Goal: Task Accomplishment & Management: Use online tool/utility

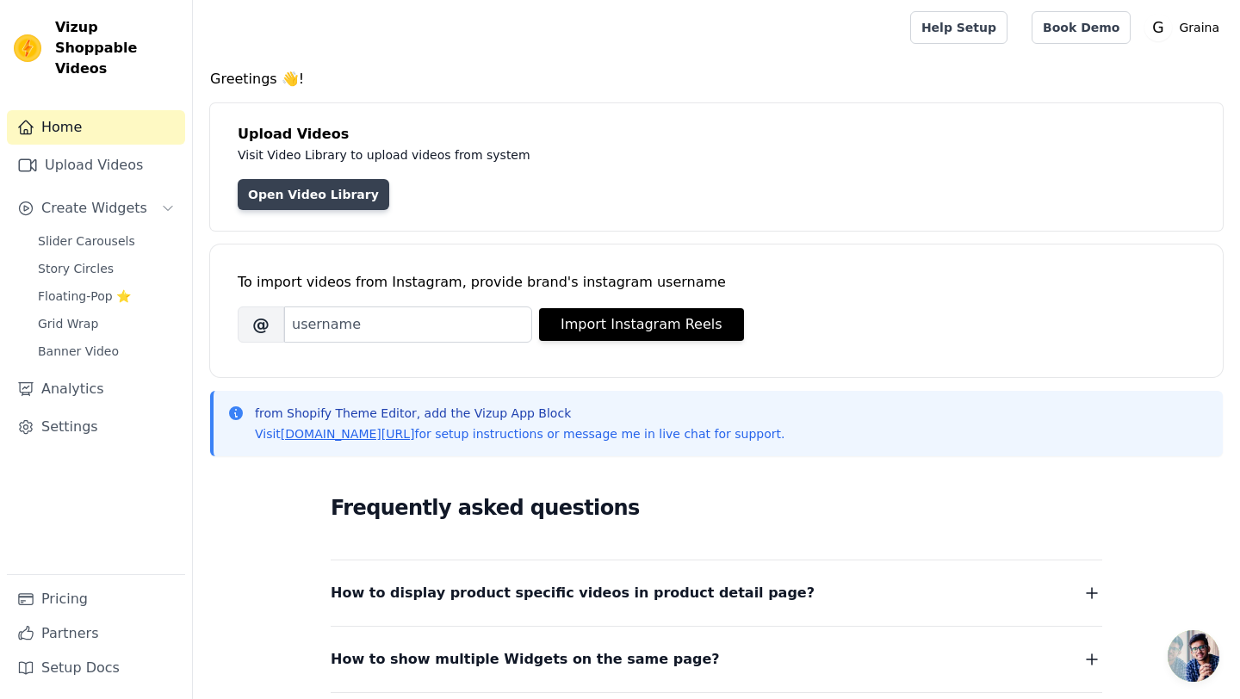
click at [252, 200] on link "Open Video Library" at bounding box center [314, 194] width 152 height 31
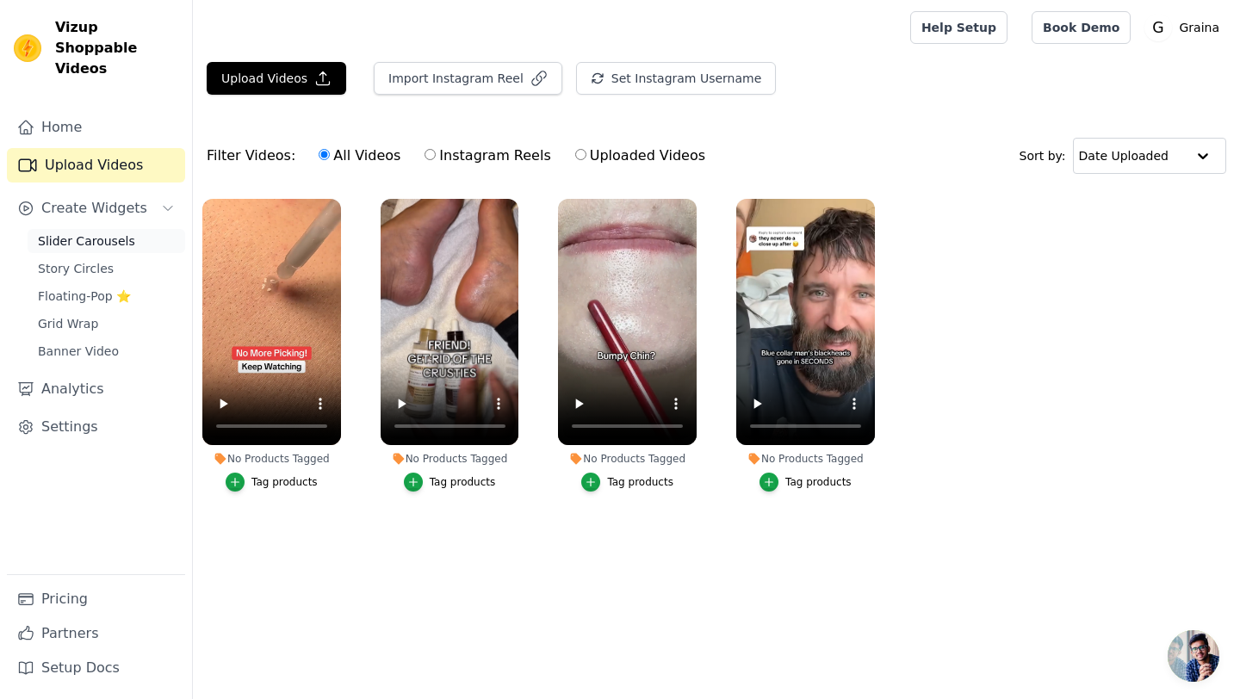
click at [78, 229] on link "Slider Carousels" at bounding box center [107, 241] width 158 height 24
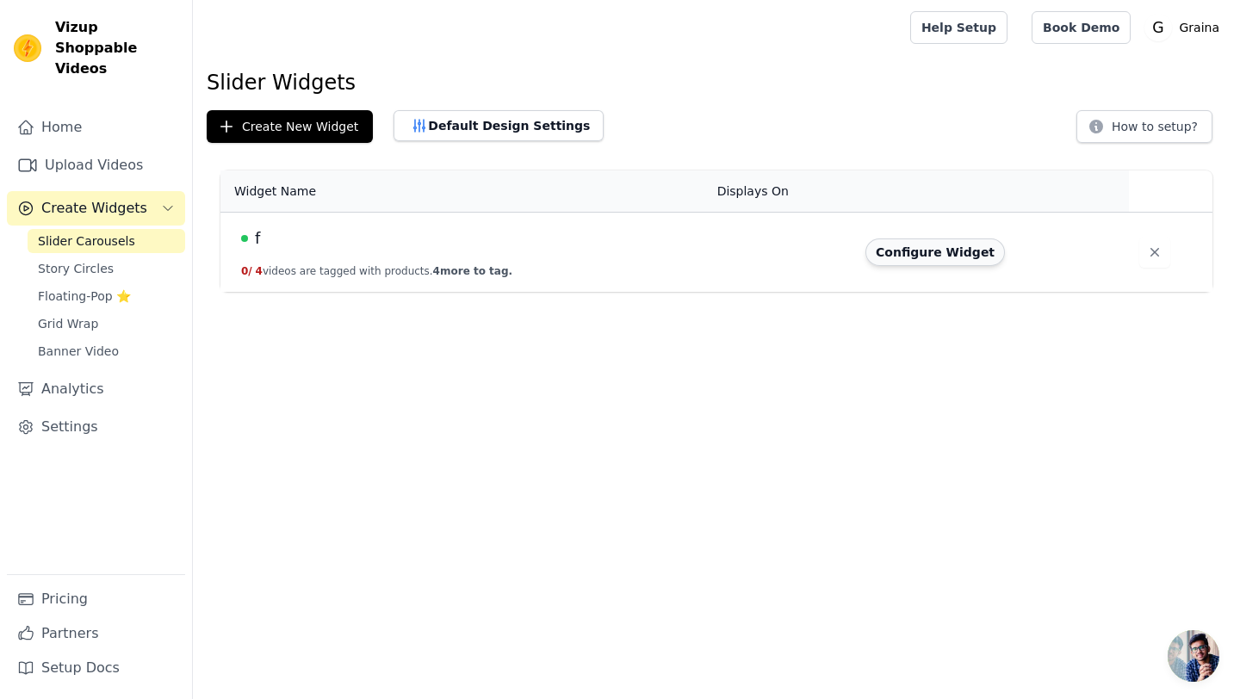
click at [904, 265] on button "Configure Widget" at bounding box center [934, 253] width 139 height 28
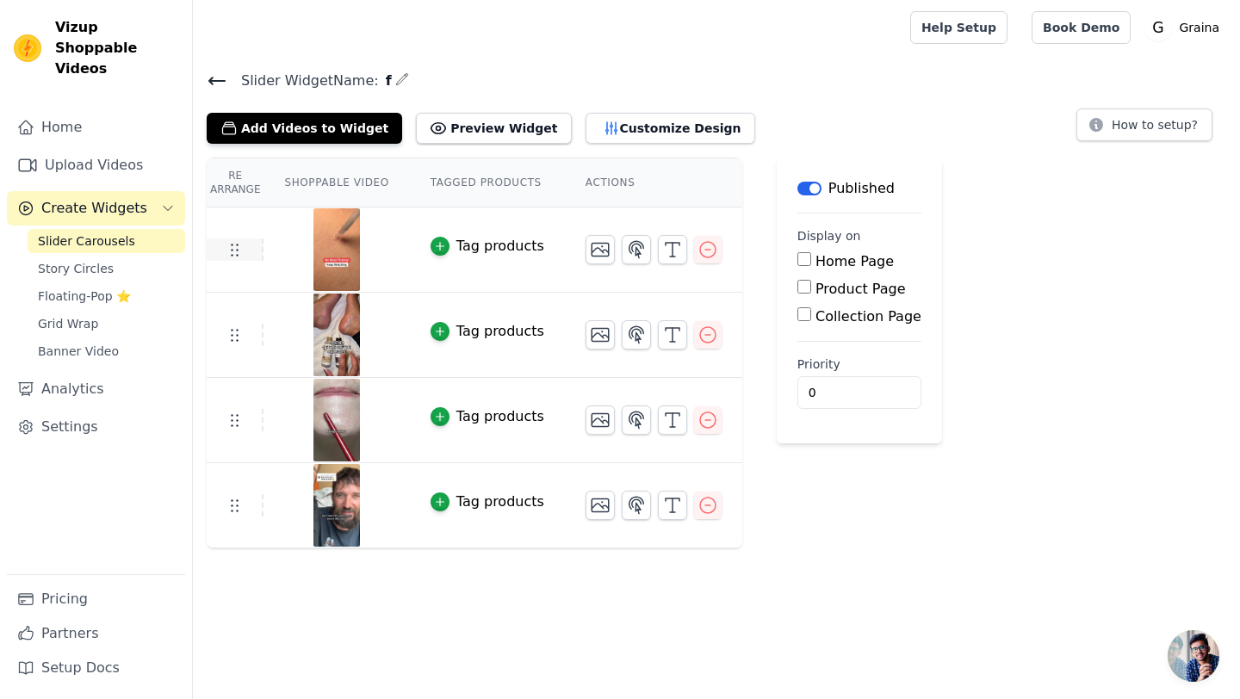
click at [233, 257] on icon at bounding box center [234, 249] width 21 height 21
click at [346, 226] on img at bounding box center [337, 249] width 48 height 83
click at [466, 128] on button "Preview Widget" at bounding box center [493, 128] width 155 height 31
click at [303, 134] on button "Add Videos to Widget" at bounding box center [304, 128] width 195 height 31
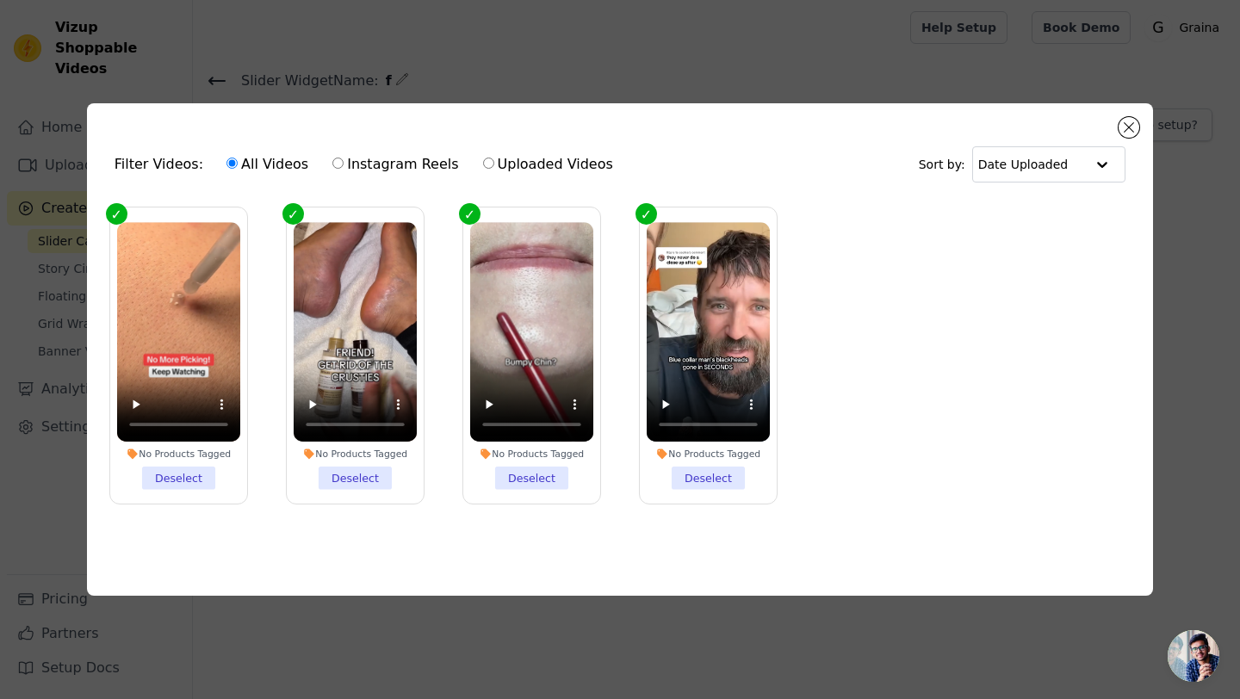
click at [715, 478] on li "No Products Tagged Deselect" at bounding box center [708, 355] width 123 height 267
click at [0, 0] on input "No Products Tagged Deselect" at bounding box center [0, 0] width 0 height 0
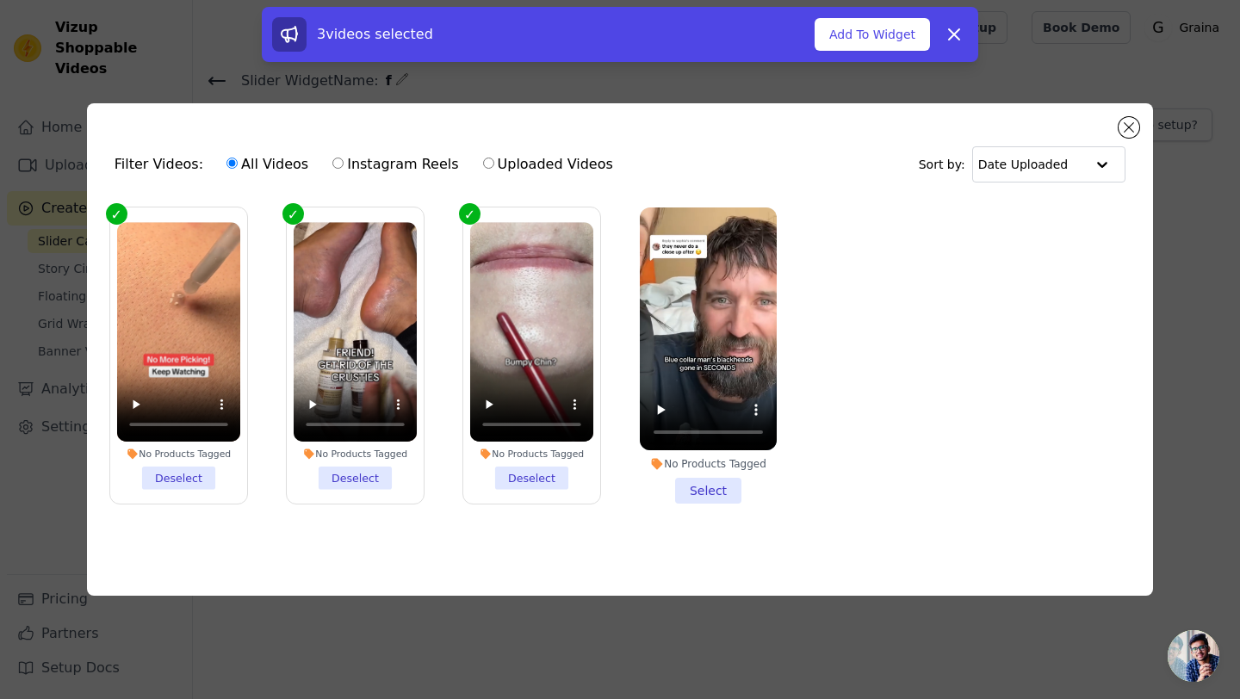
click at [534, 476] on li "No Products Tagged Deselect" at bounding box center [531, 355] width 123 height 267
click at [0, 0] on input "No Products Tagged Deselect" at bounding box center [0, 0] width 0 height 0
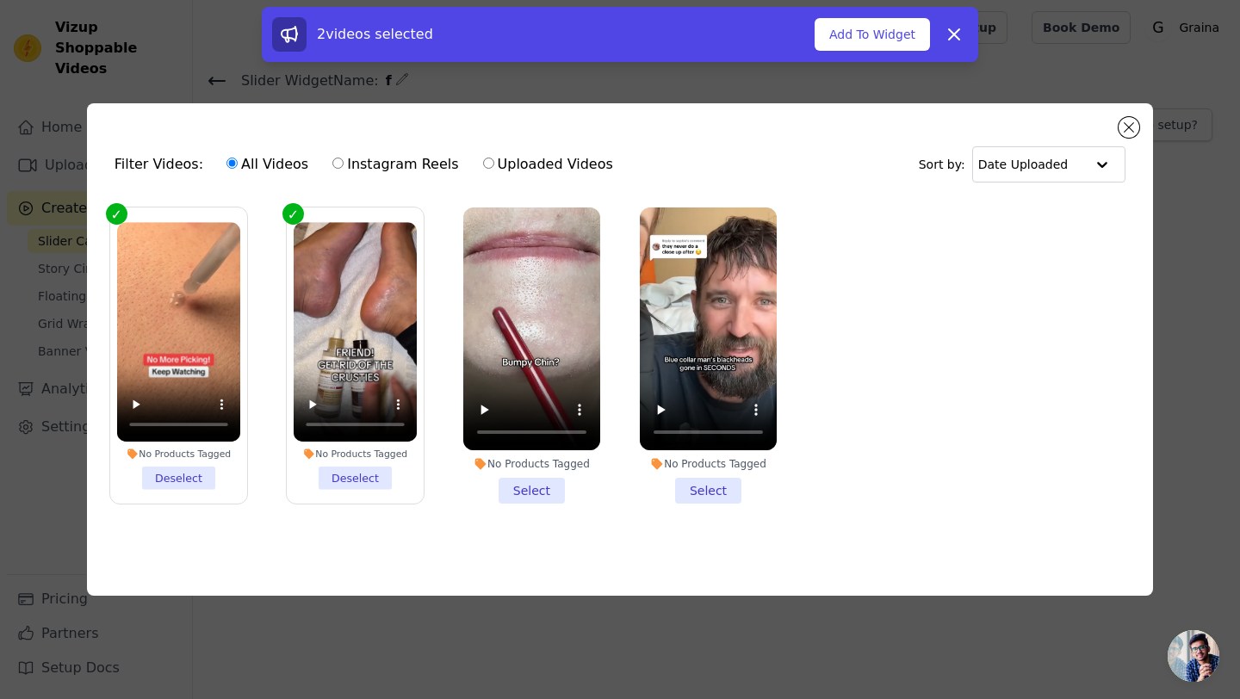
click at [360, 473] on li "No Products Tagged Deselect" at bounding box center [355, 355] width 123 height 267
click at [0, 0] on input "No Products Tagged Deselect" at bounding box center [0, 0] width 0 height 0
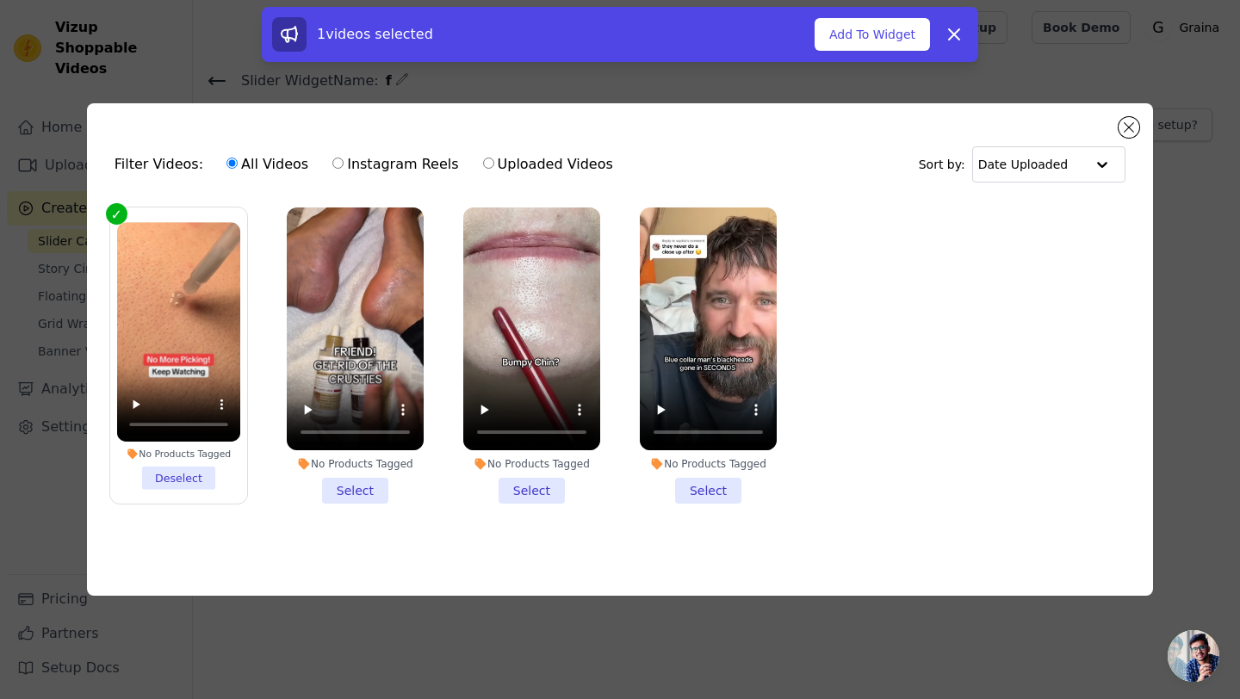
click at [192, 479] on li "No Products Tagged Deselect" at bounding box center [178, 355] width 123 height 267
click at [0, 0] on input "No Products Tagged Deselect" at bounding box center [0, 0] width 0 height 0
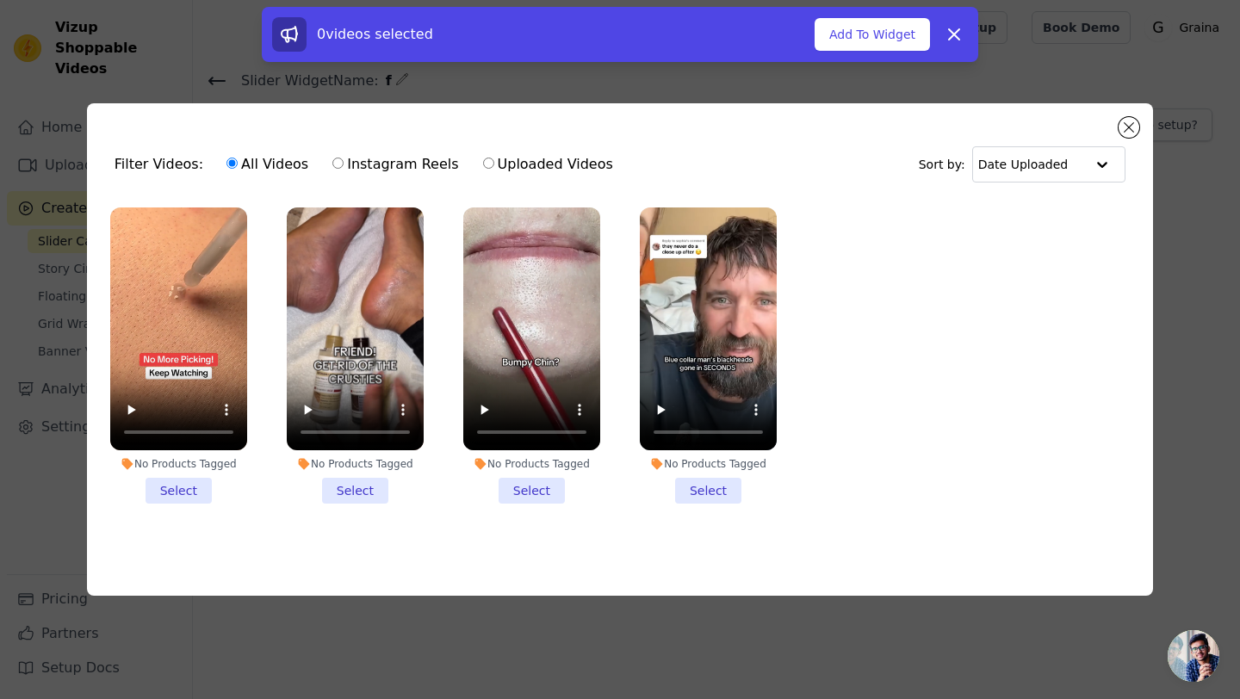
click at [1132, 139] on div "Filter Videos: All Videos Instagram Reels Uploaded Videos Sort by: Date Uploaded" at bounding box center [620, 164] width 1038 height 67
click at [1130, 118] on button "Close modal" at bounding box center [1128, 127] width 21 height 21
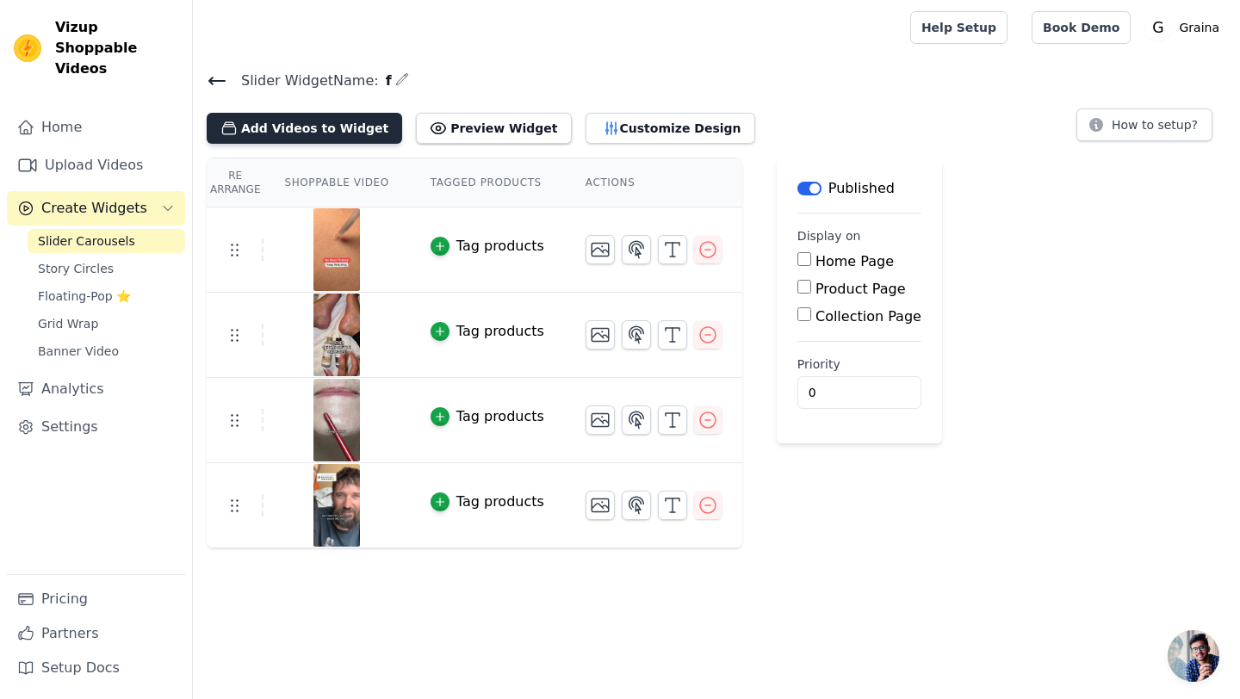
click at [298, 128] on button "Add Videos to Widget" at bounding box center [304, 128] width 195 height 31
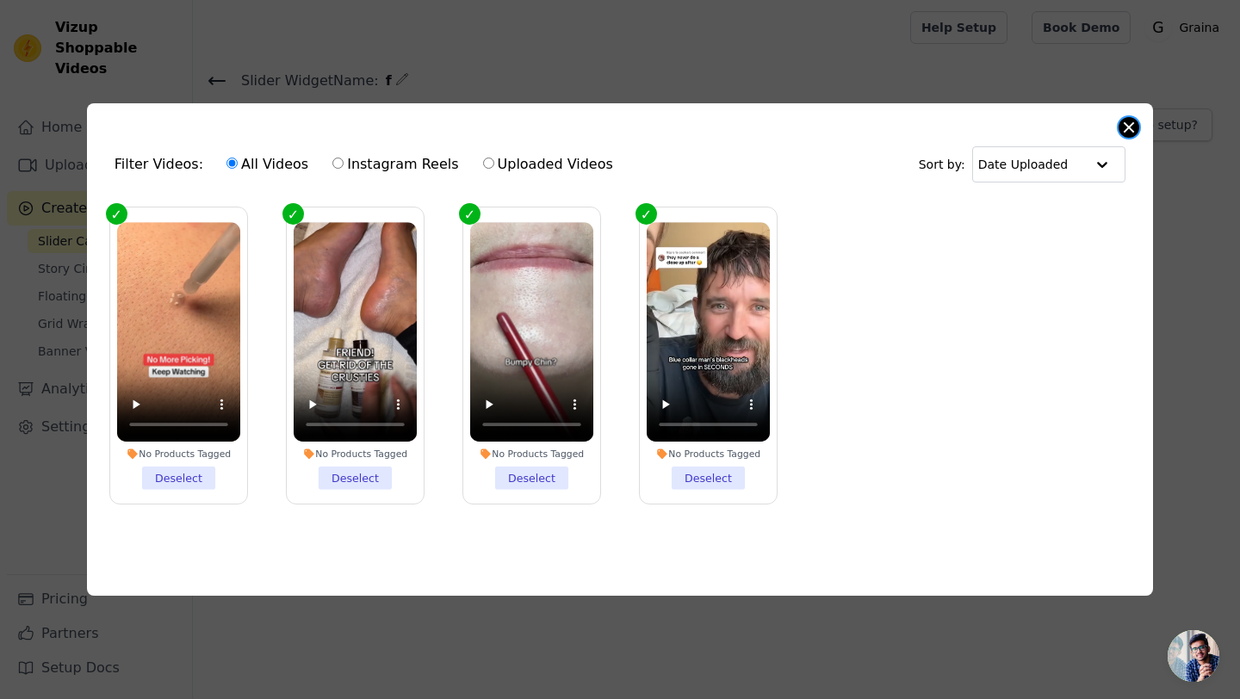
click at [1126, 133] on button "Close modal" at bounding box center [1128, 127] width 21 height 21
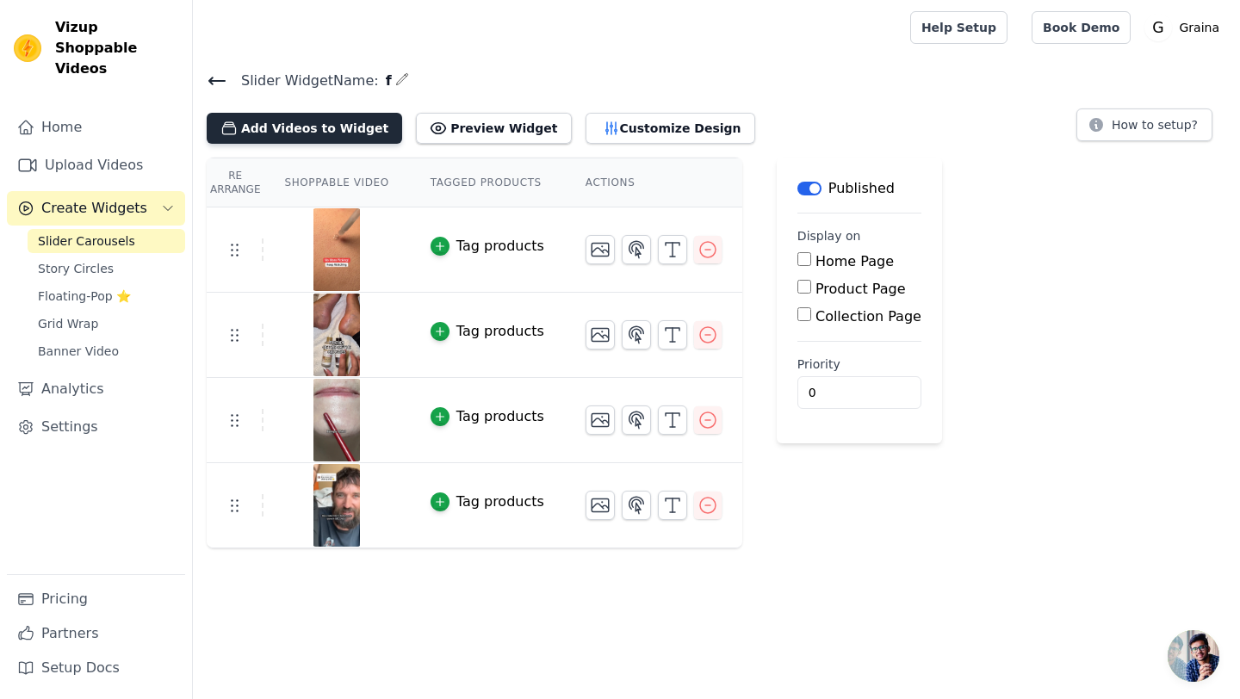
click at [301, 125] on button "Add Videos to Widget" at bounding box center [304, 128] width 195 height 31
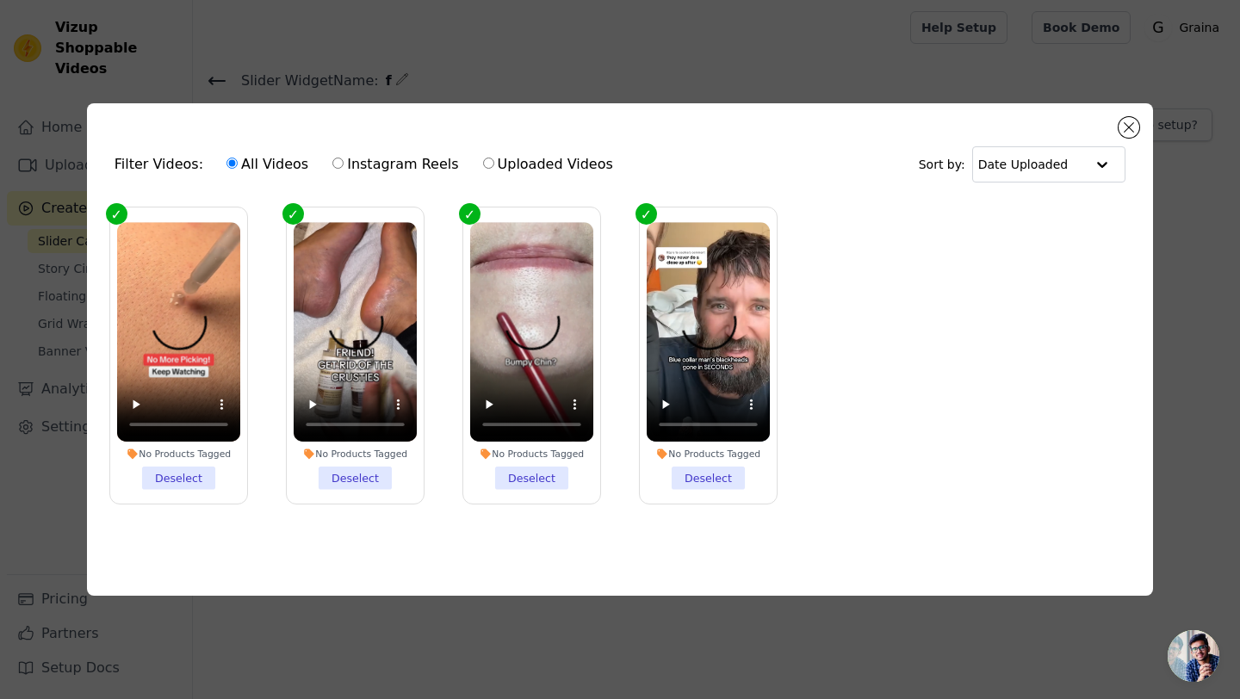
click at [170, 478] on li "No Products Tagged Deselect" at bounding box center [178, 355] width 123 height 267
click at [0, 0] on input "No Products Tagged Deselect" at bounding box center [0, 0] width 0 height 0
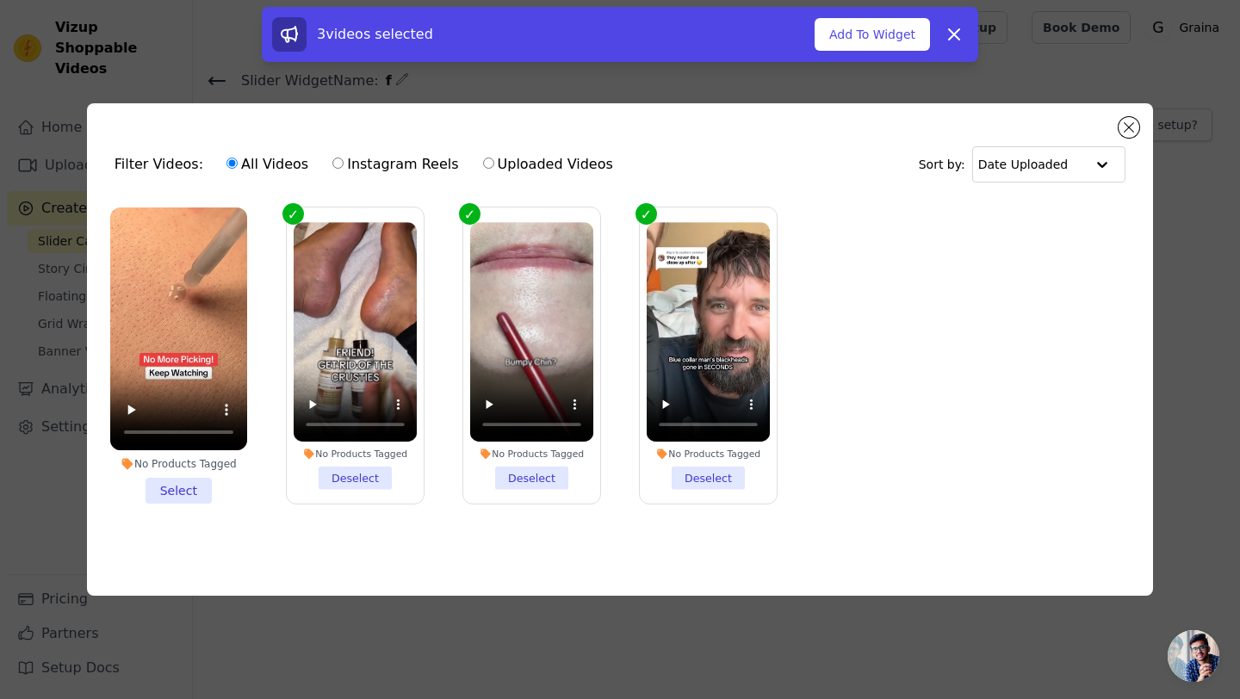
click at [350, 475] on li "No Products Tagged Deselect" at bounding box center [355, 355] width 123 height 267
click at [0, 0] on input "No Products Tagged Deselect" at bounding box center [0, 0] width 0 height 0
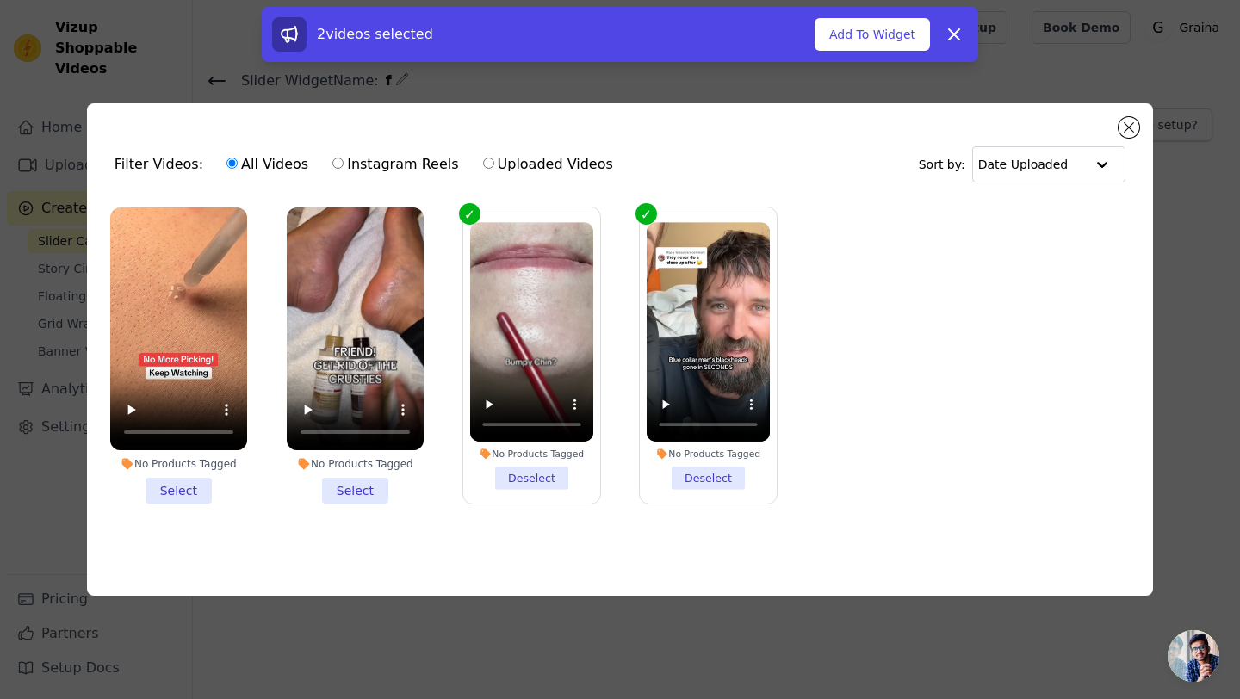
click at [527, 472] on li "No Products Tagged Deselect" at bounding box center [531, 355] width 123 height 267
click at [0, 0] on input "No Products Tagged Deselect" at bounding box center [0, 0] width 0 height 0
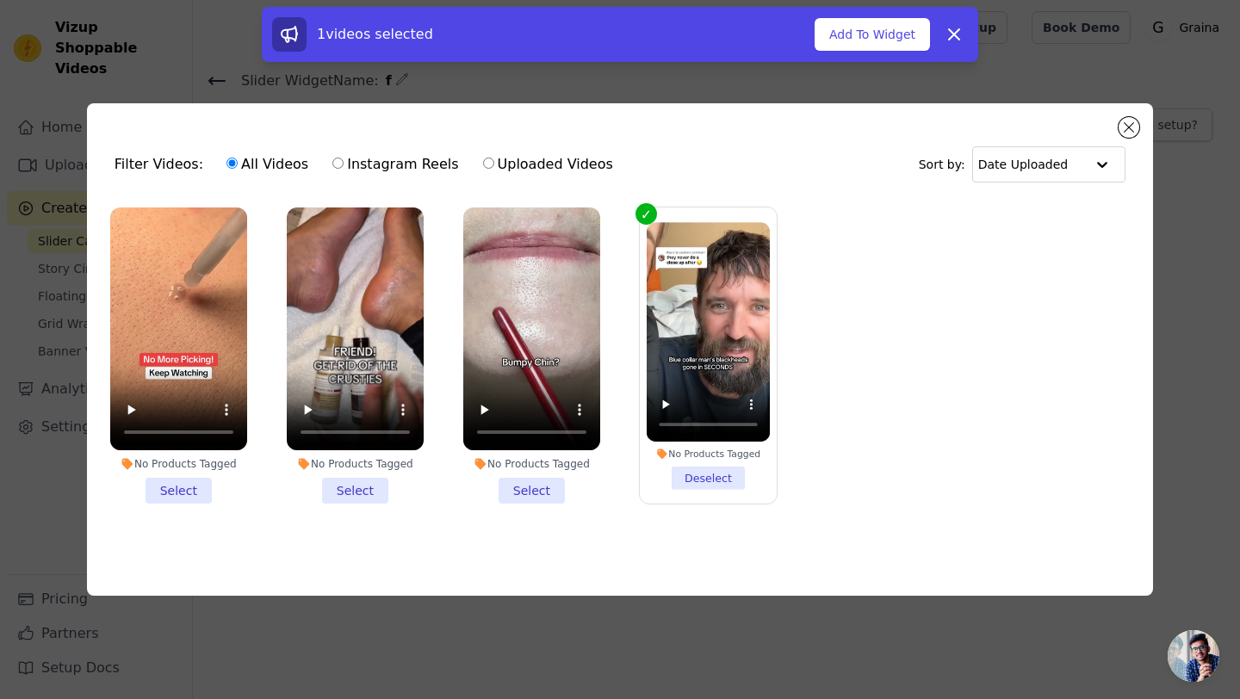
click at [698, 480] on li "No Products Tagged Deselect" at bounding box center [708, 355] width 123 height 267
click at [0, 0] on input "No Products Tagged Deselect" at bounding box center [0, 0] width 0 height 0
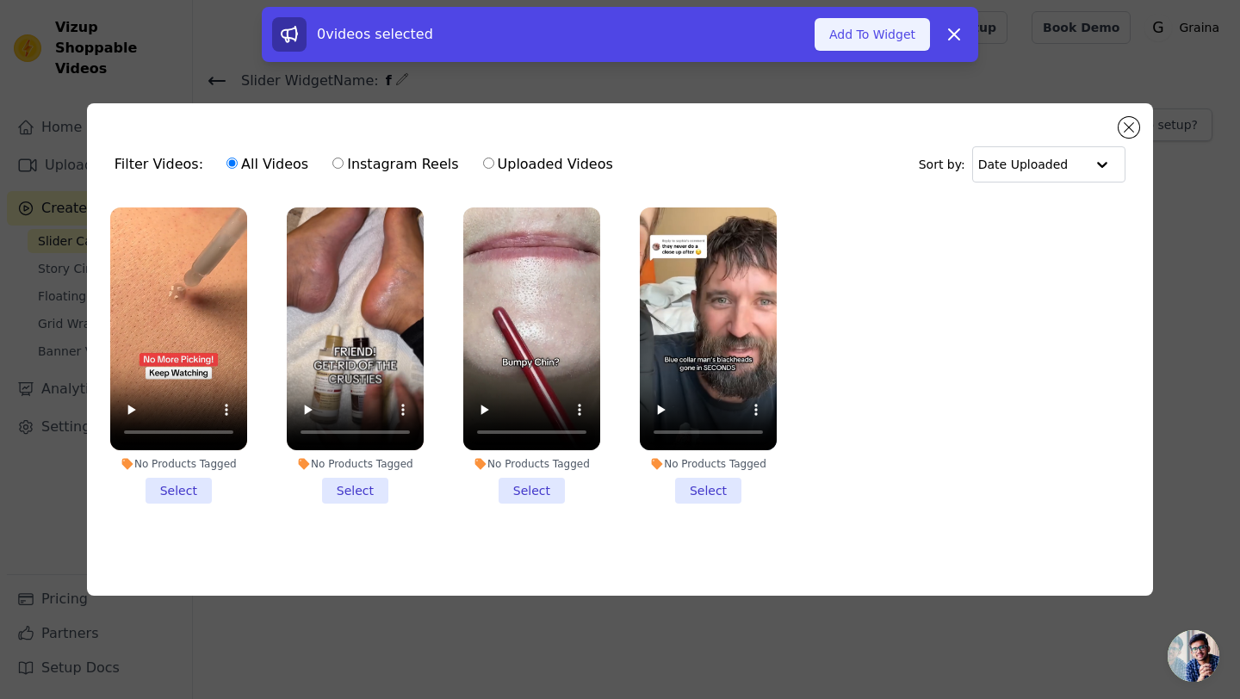
click at [869, 35] on button "Add To Widget" at bounding box center [872, 34] width 115 height 33
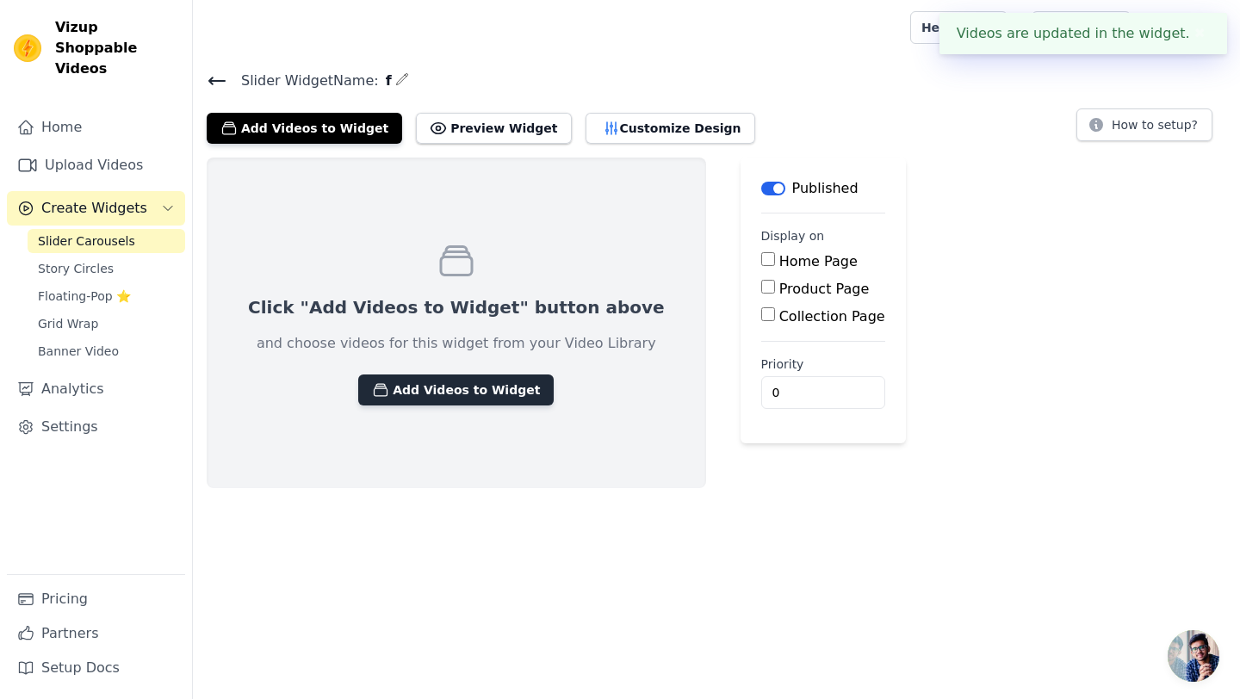
click at [427, 386] on button "Add Videos to Widget" at bounding box center [455, 390] width 195 height 31
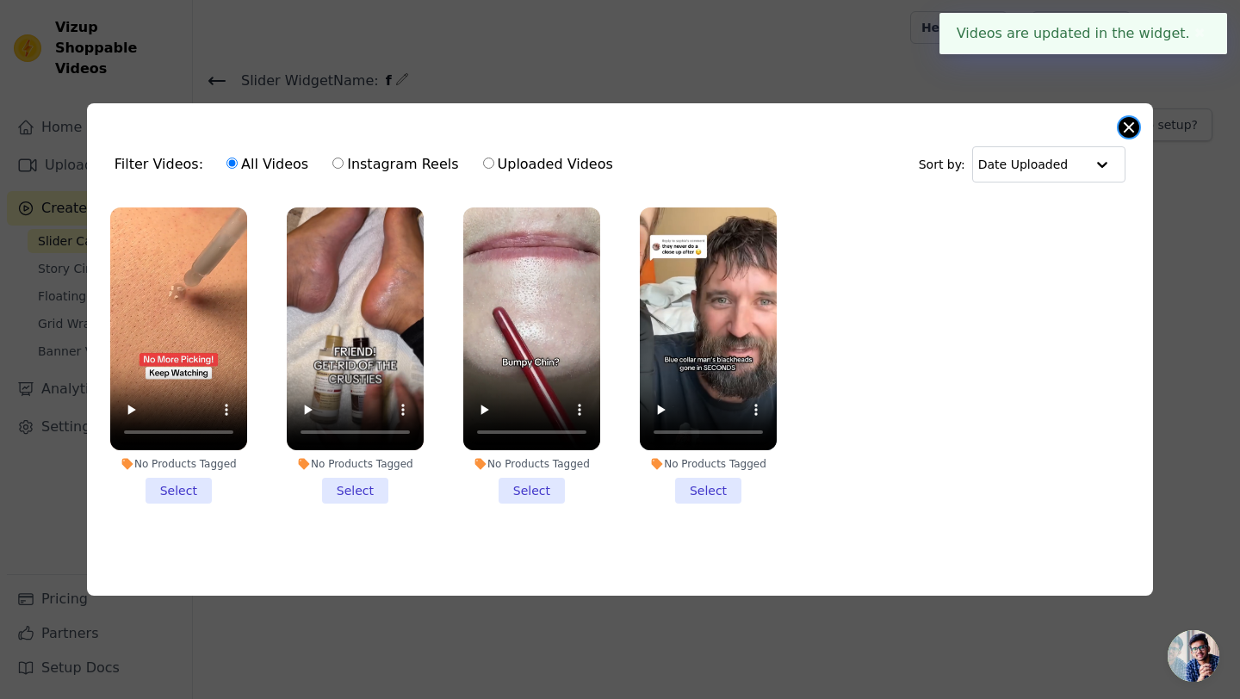
click at [1133, 133] on button "Close modal" at bounding box center [1128, 127] width 21 height 21
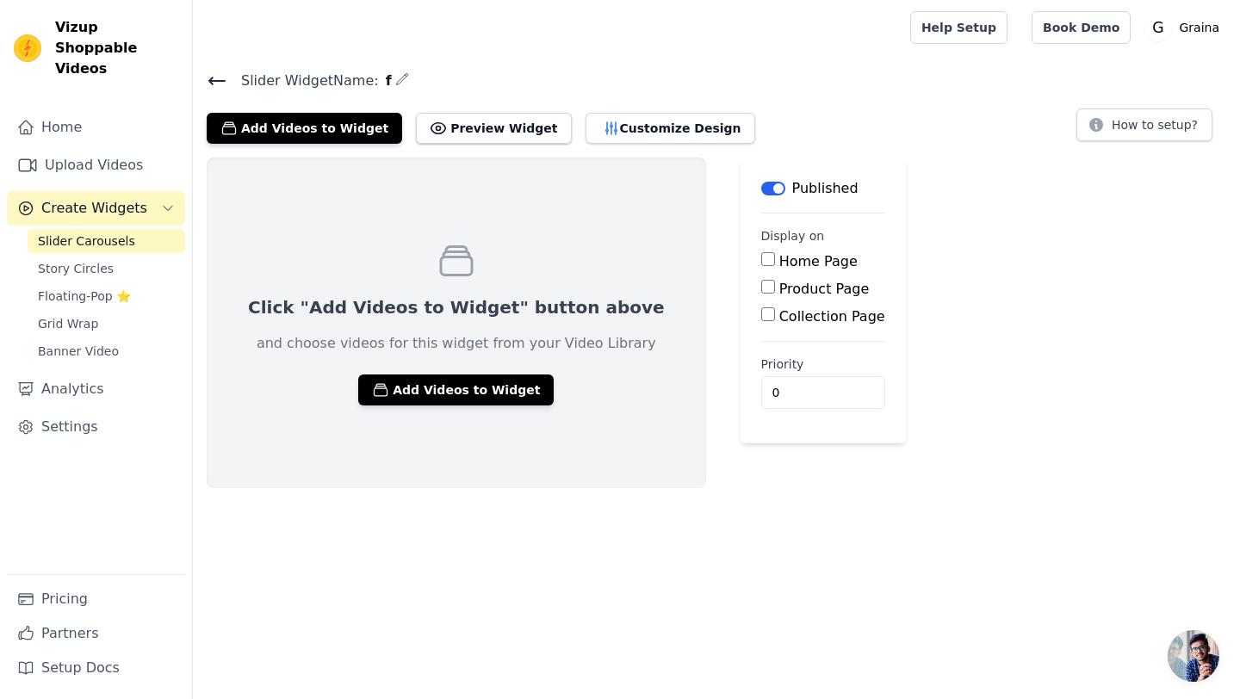
click at [216, 79] on icon at bounding box center [216, 80] width 15 height 7
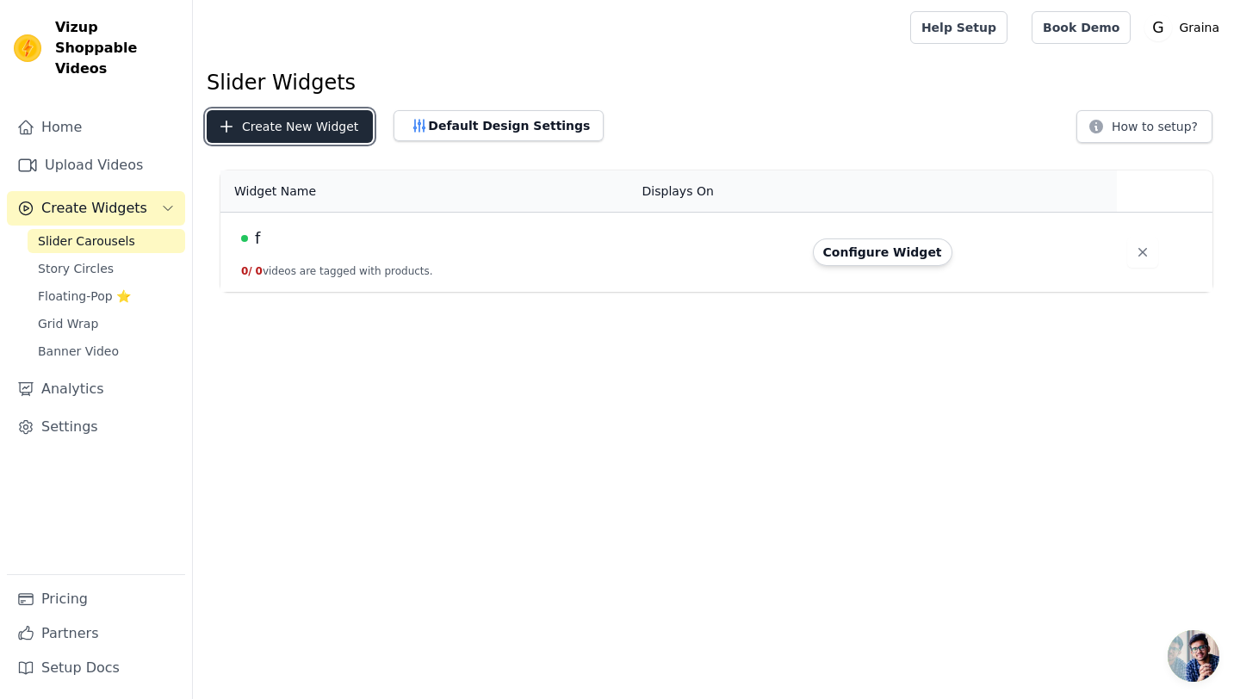
click at [266, 124] on button "Create New Widget" at bounding box center [290, 126] width 166 height 33
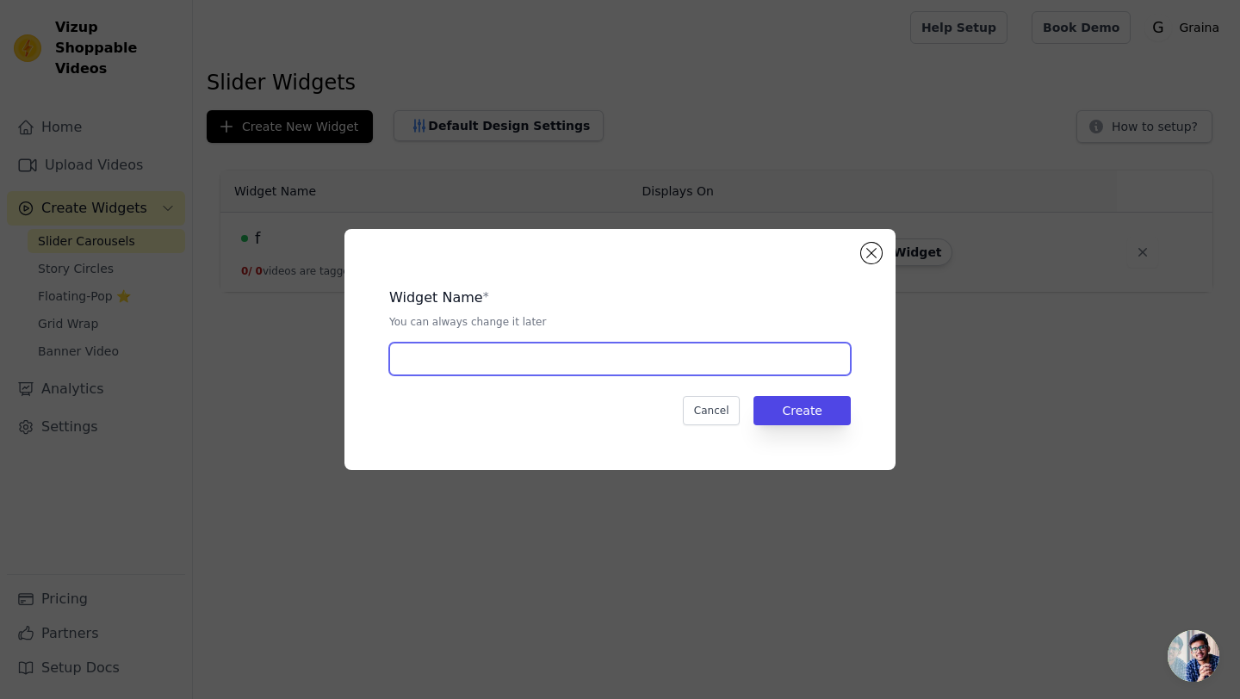
click at [453, 367] on input "text" at bounding box center [620, 359] width 462 height 33
type input "a"
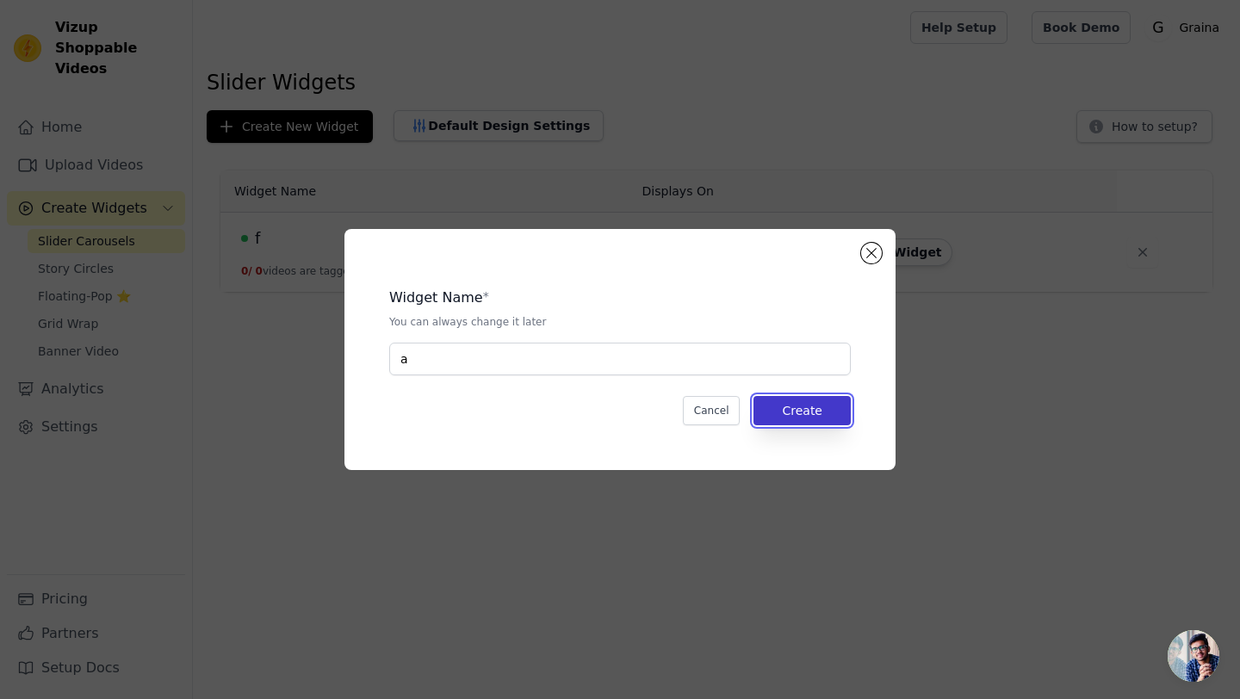
click at [840, 412] on button "Create" at bounding box center [801, 410] width 97 height 29
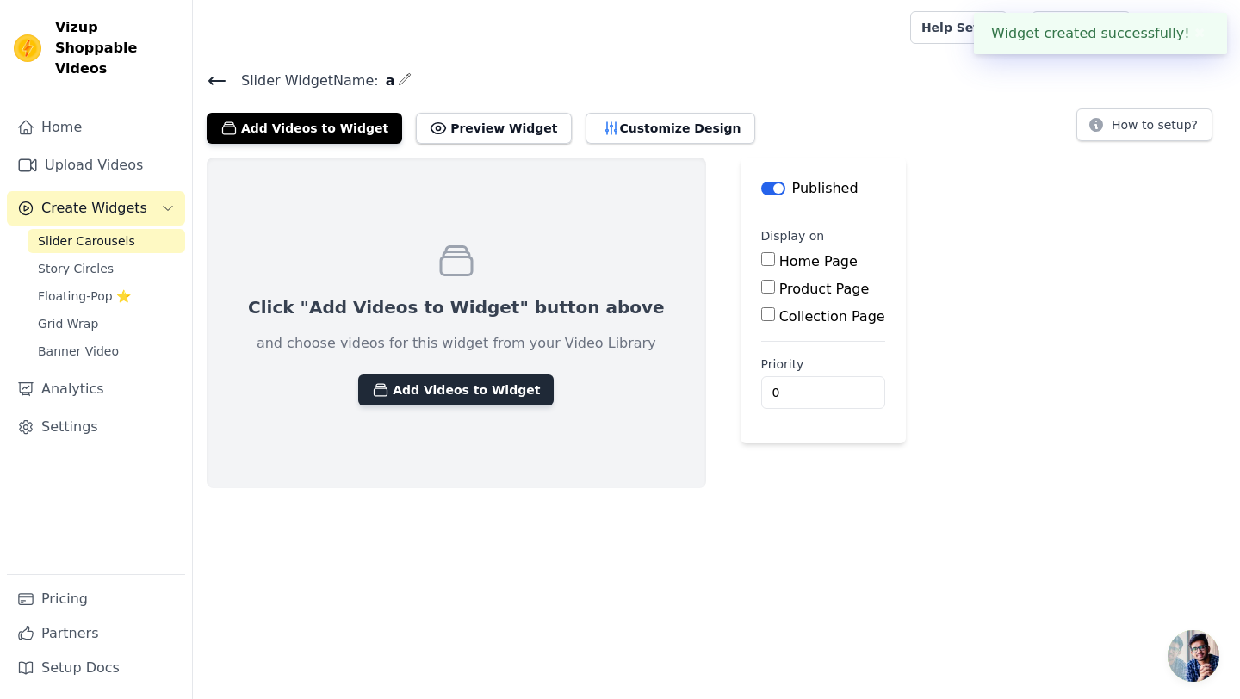
click at [437, 392] on button "Add Videos to Widget" at bounding box center [455, 390] width 195 height 31
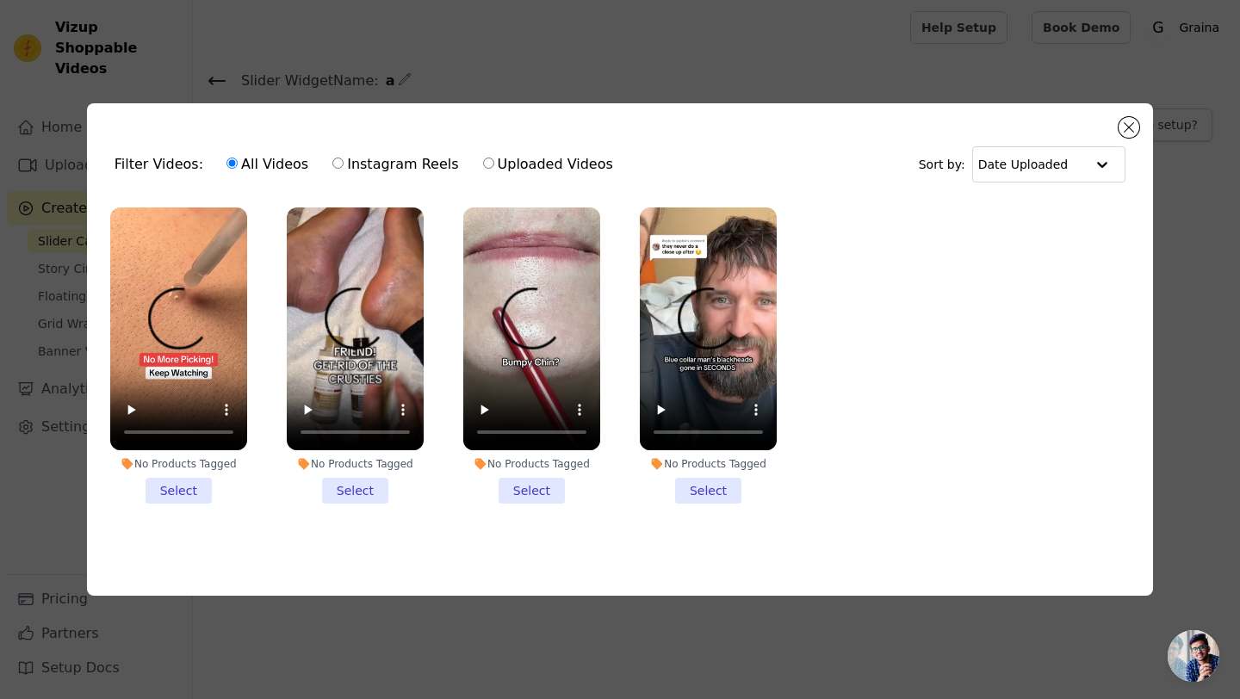
click at [347, 160] on label "Instagram Reels" at bounding box center [394, 164] width 127 height 22
click at [344, 160] on input "Instagram Reels" at bounding box center [337, 163] width 11 height 11
radio input "true"
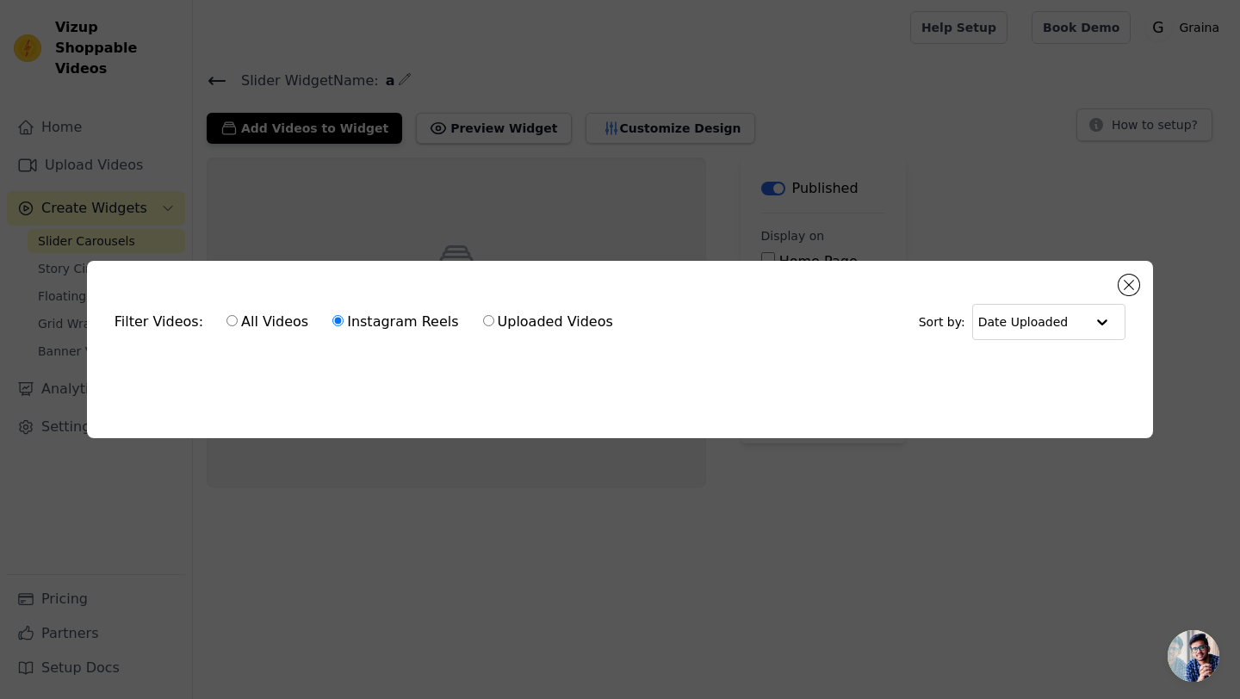
click at [517, 321] on label "Uploaded Videos" at bounding box center [548, 322] width 132 height 22
click at [494, 321] on input "Uploaded Videos" at bounding box center [488, 320] width 11 height 11
radio input "true"
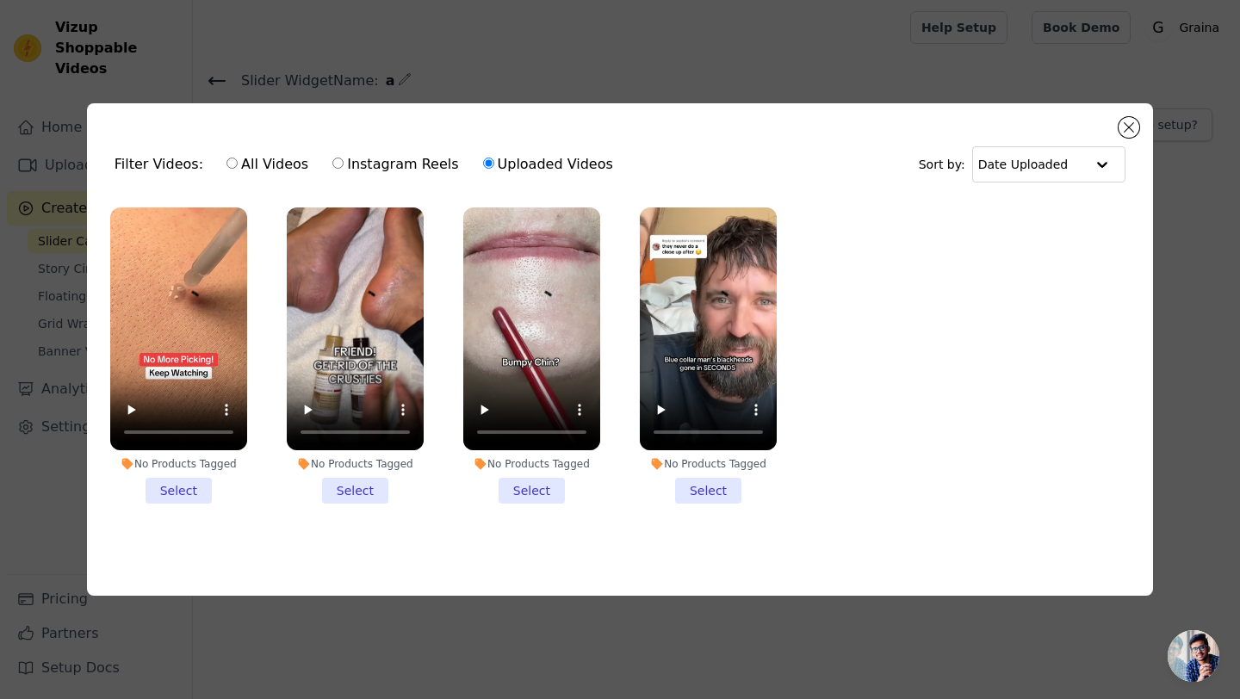
click at [232, 162] on label "All Videos" at bounding box center [268, 164] width 84 height 22
click at [232, 162] on input "All Videos" at bounding box center [231, 163] width 11 height 11
radio input "true"
click at [1121, 129] on button "Close modal" at bounding box center [1128, 127] width 21 height 21
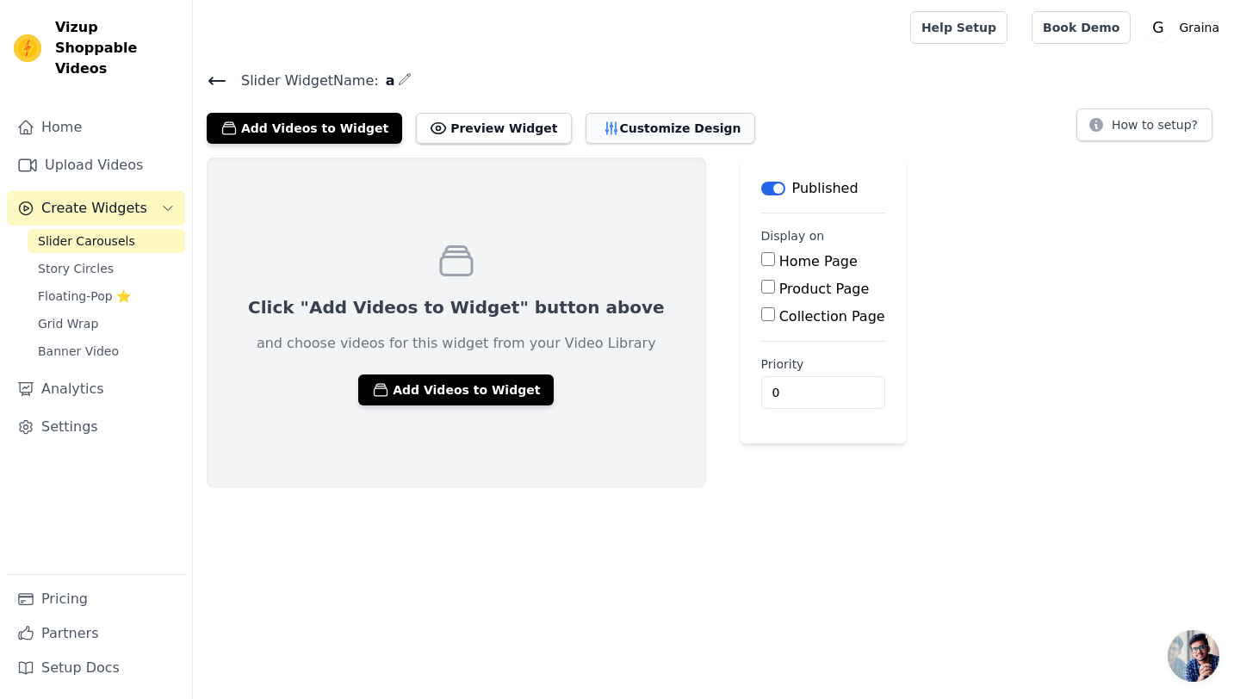
click at [589, 128] on button "Customize Design" at bounding box center [671, 128] width 170 height 31
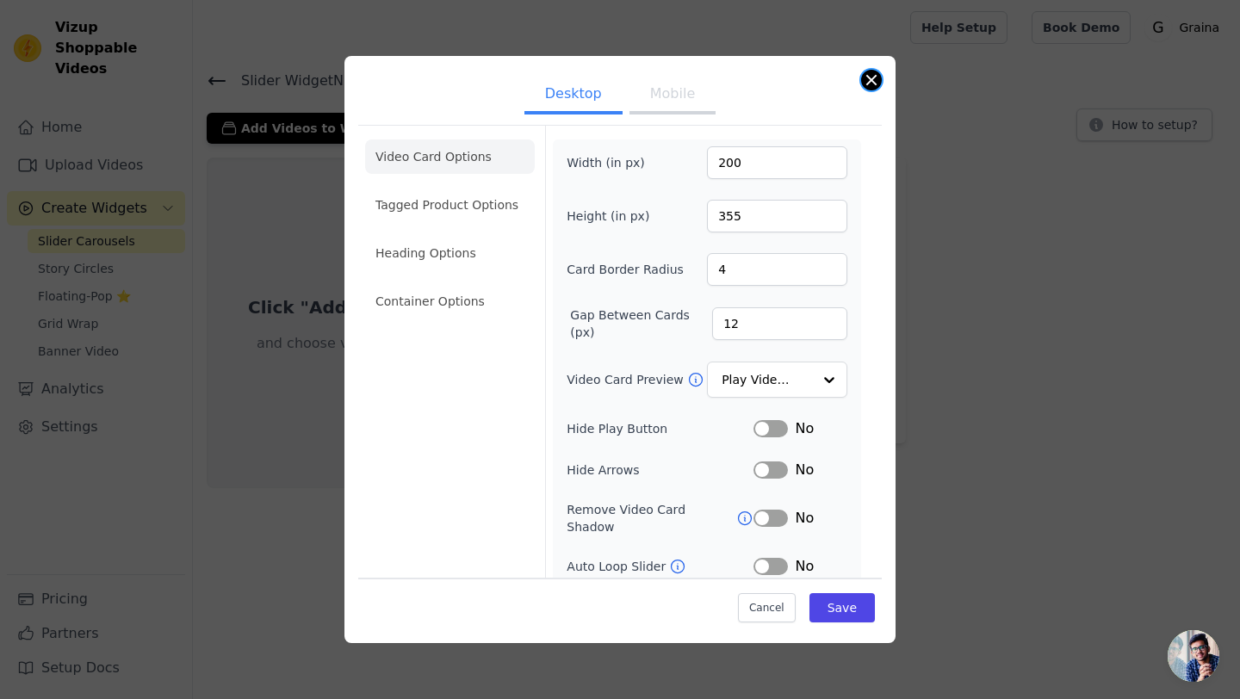
click at [869, 85] on button "Close modal" at bounding box center [871, 80] width 21 height 21
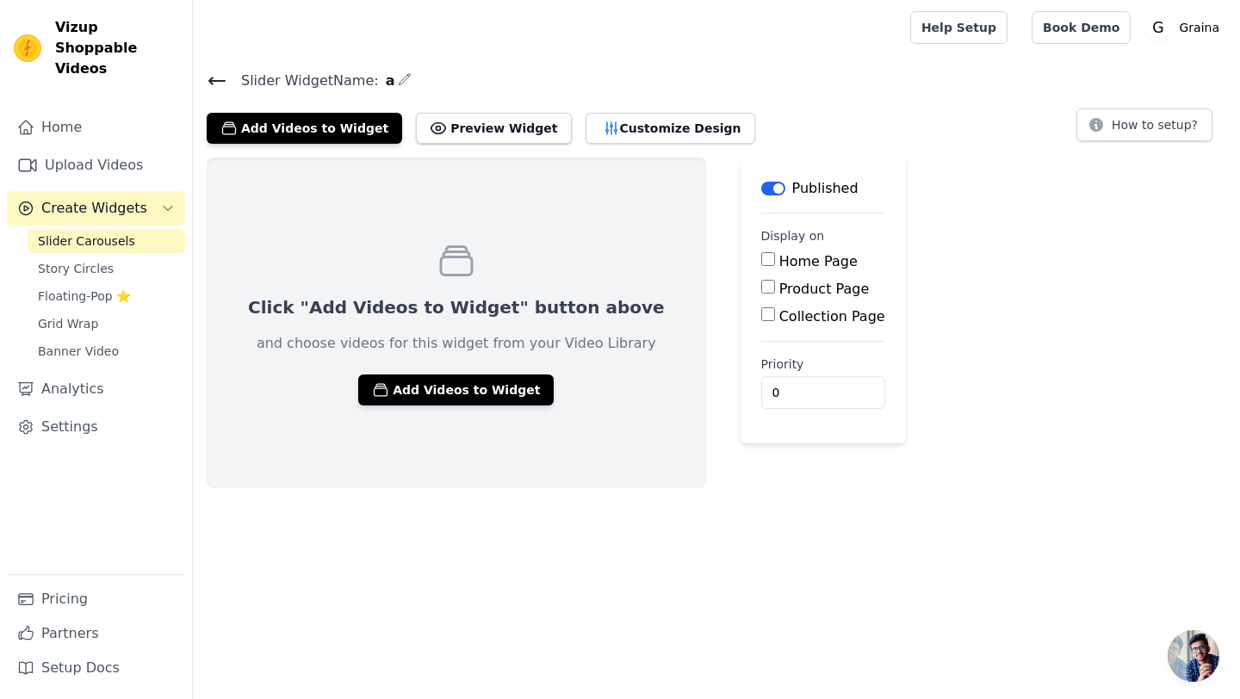
click at [202, 73] on div "Slider Widget Name: a Add Videos to Widget Preview Widget Customize Design How …" at bounding box center [716, 106] width 1047 height 75
click at [208, 75] on icon at bounding box center [217, 81] width 21 height 21
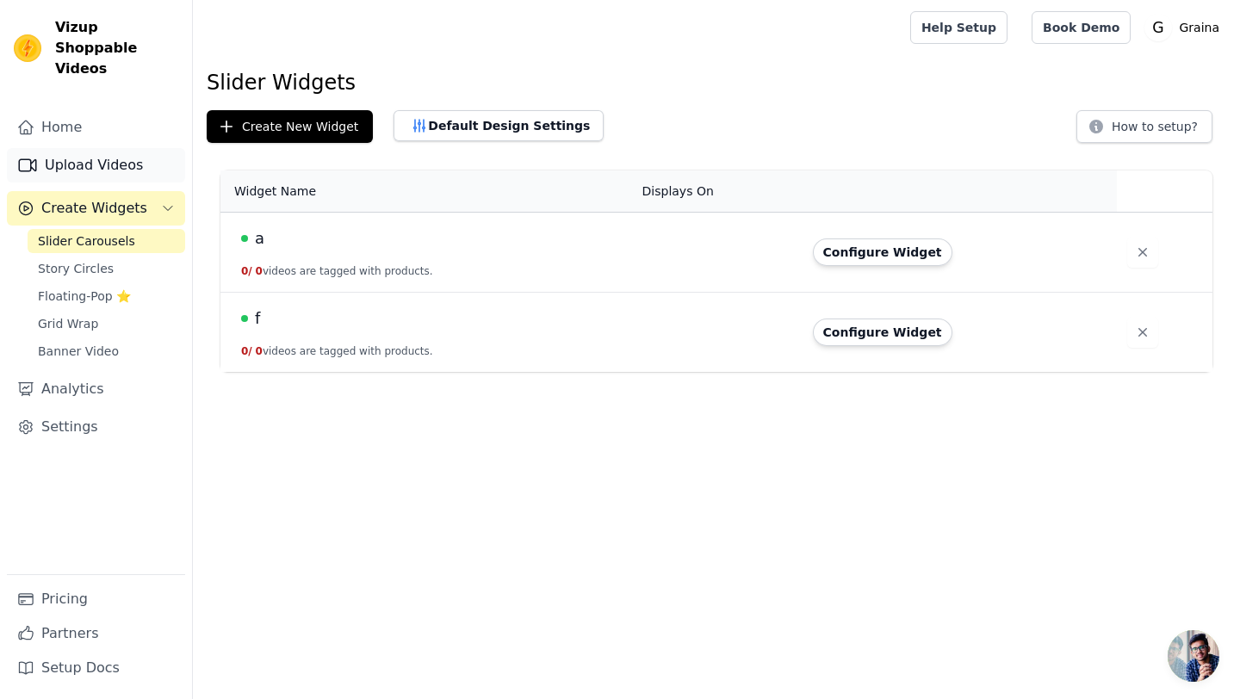
click at [82, 148] on link "Upload Videos" at bounding box center [96, 165] width 178 height 34
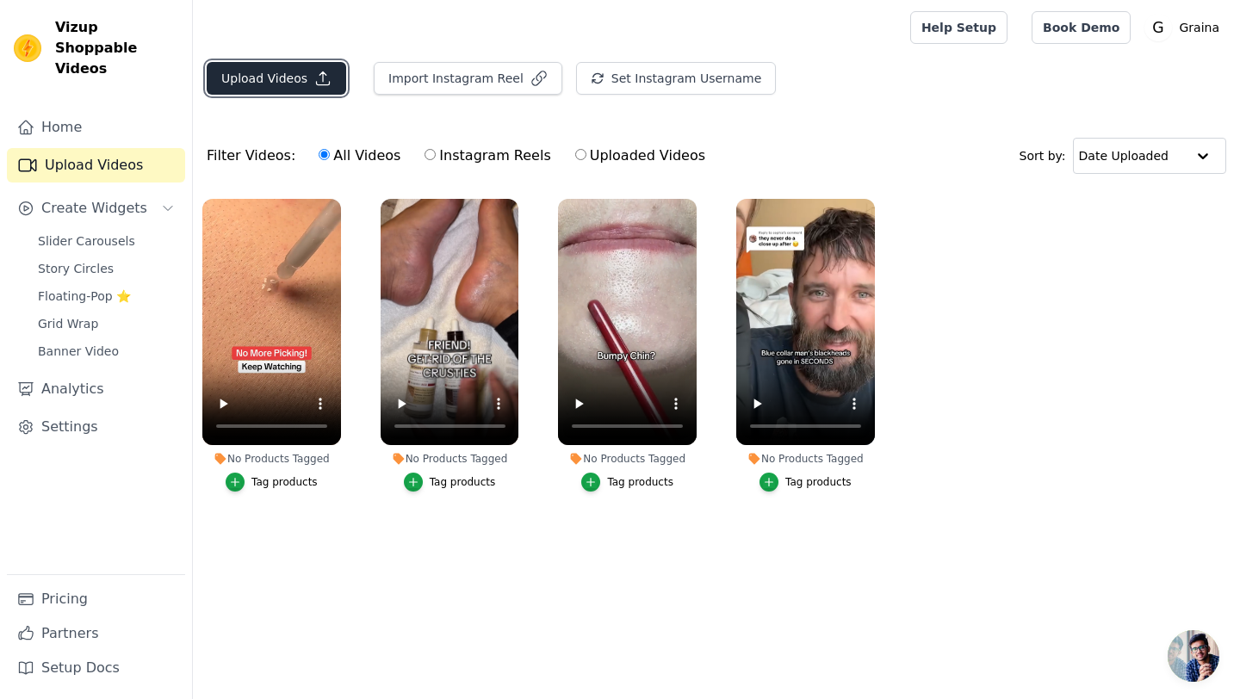
click at [276, 88] on button "Upload Videos" at bounding box center [276, 78] width 139 height 33
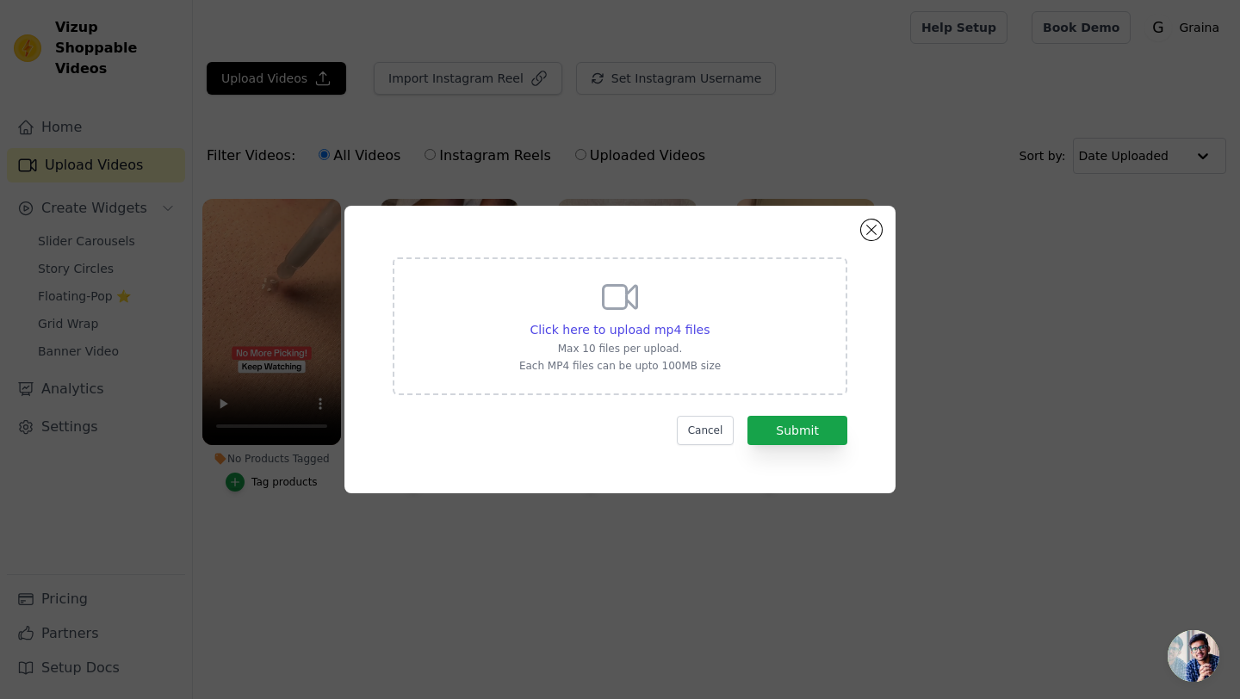
click at [605, 286] on icon at bounding box center [621, 297] width 34 height 23
click at [709, 320] on input "Click here to upload mp4 files Max 10 files per upload. Each MP4 files can be u…" at bounding box center [709, 320] width 1 height 1
type input "C:\fakepath\32286a1089a6002edcbc8ceb46bf3628c0f0aec0585c0f26638b9739d4686ac7.mp4"
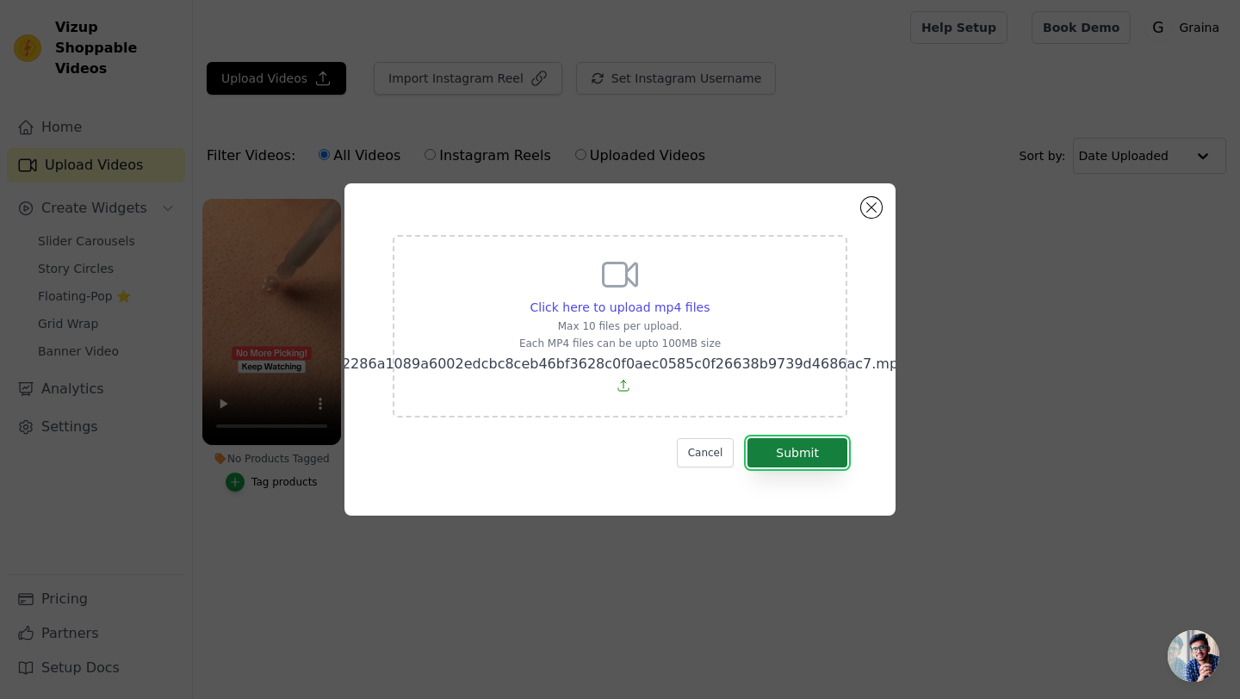
click at [782, 448] on button "Submit" at bounding box center [797, 452] width 100 height 29
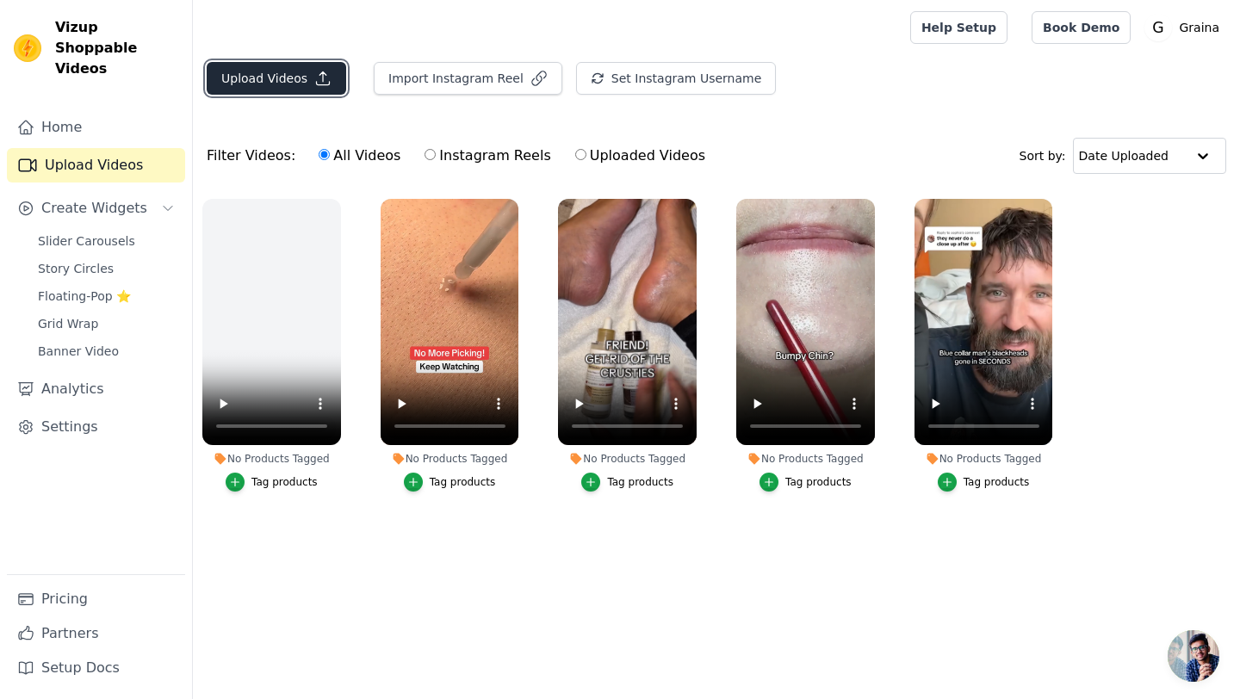
click at [278, 87] on button "Upload Videos" at bounding box center [276, 78] width 139 height 33
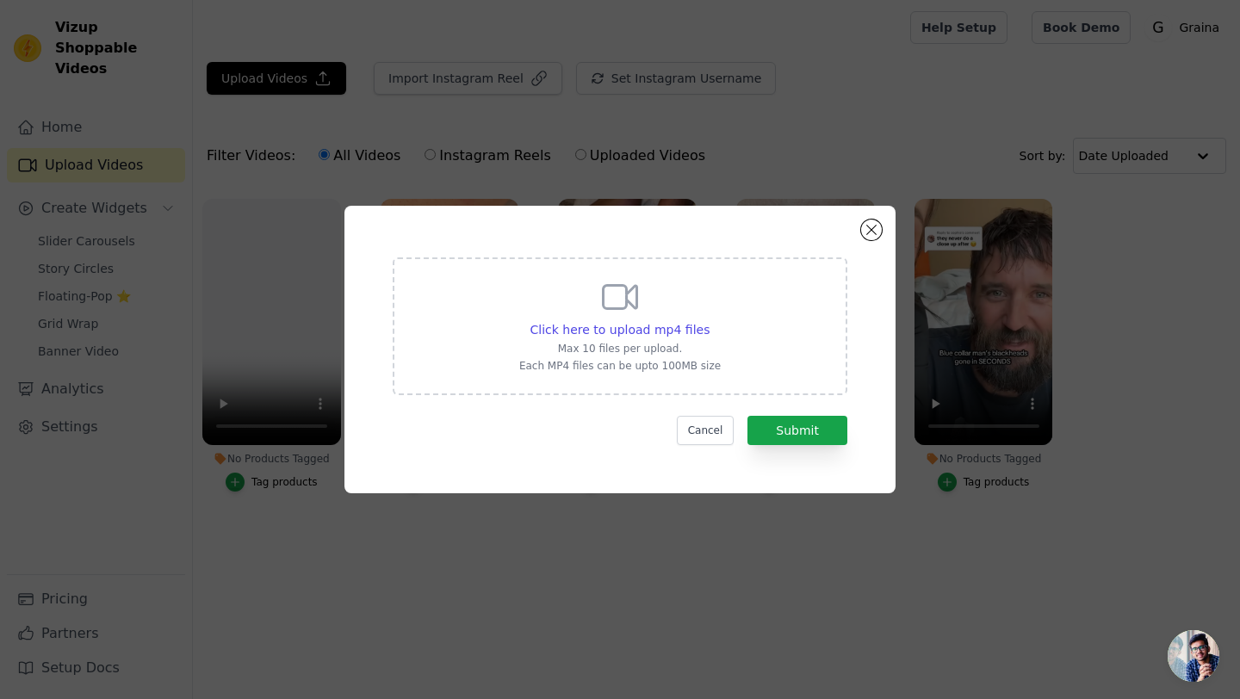
click at [598, 286] on div "Click here to upload mp4 files Max 10 files per upload. Each MP4 files can be u…" at bounding box center [619, 324] width 201 height 96
click at [709, 320] on input "Click here to upload mp4 files Max 10 files per upload. Each MP4 files can be u…" at bounding box center [709, 320] width 1 height 1
type input "C:\fakepath\5b7eb12ad8cd3ef38e42abe8db8c751c292ae56e7a02c5e84e27659ea070952f.mp4"
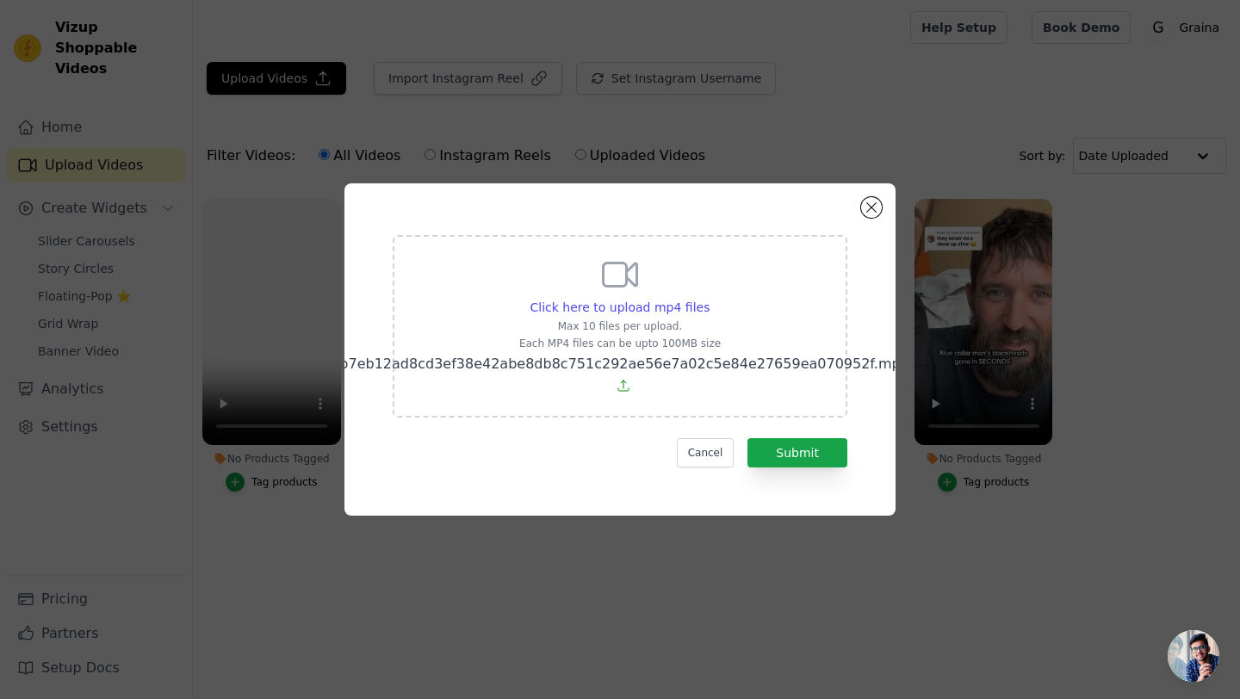
click at [822, 435] on form "Click here to upload mp4 files Max 10 files per upload. Each MP4 files can be u…" at bounding box center [620, 351] width 455 height 232
click at [818, 453] on button "Submit" at bounding box center [797, 452] width 100 height 29
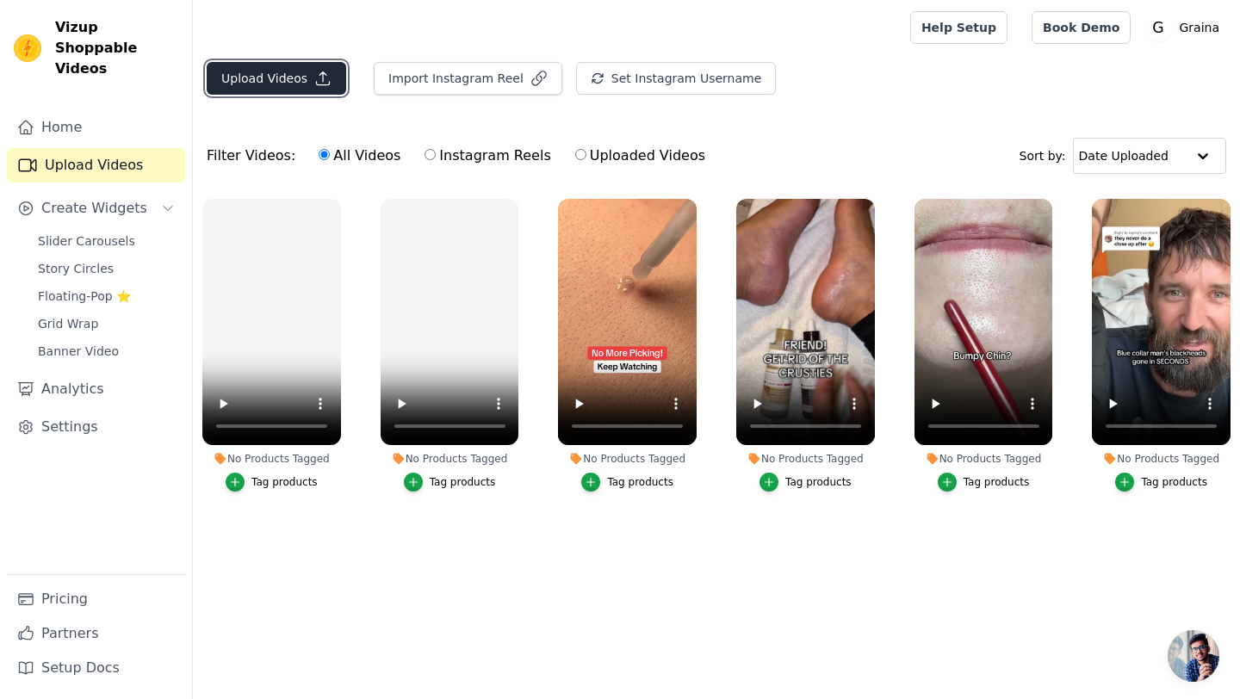
click at [260, 90] on button "Upload Videos" at bounding box center [276, 78] width 139 height 33
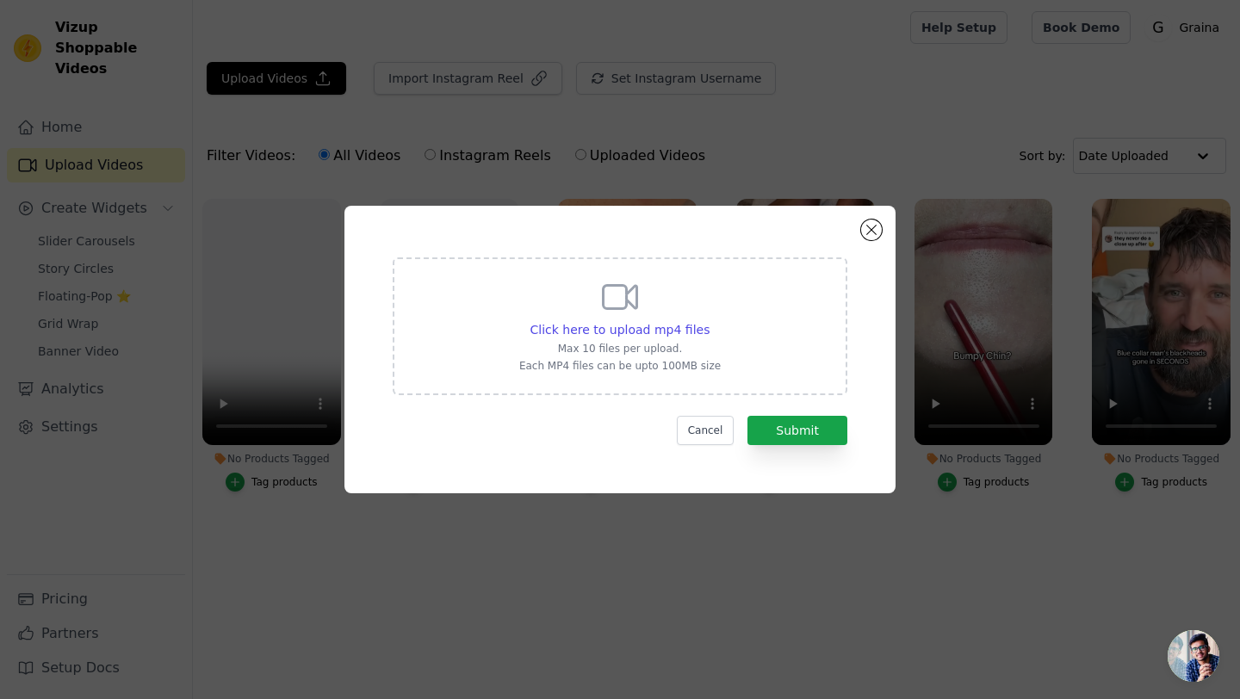
click at [623, 307] on icon at bounding box center [621, 297] width 34 height 23
click at [709, 320] on input "Click here to upload mp4 files Max 10 files per upload. Each MP4 files can be u…" at bounding box center [709, 320] width 1 height 1
type input "C:\fakepath\5b7eb12ad8cd3ef38e42abe8db8c751c292ae56e7a02c5e84e27659ea070952f.mp4"
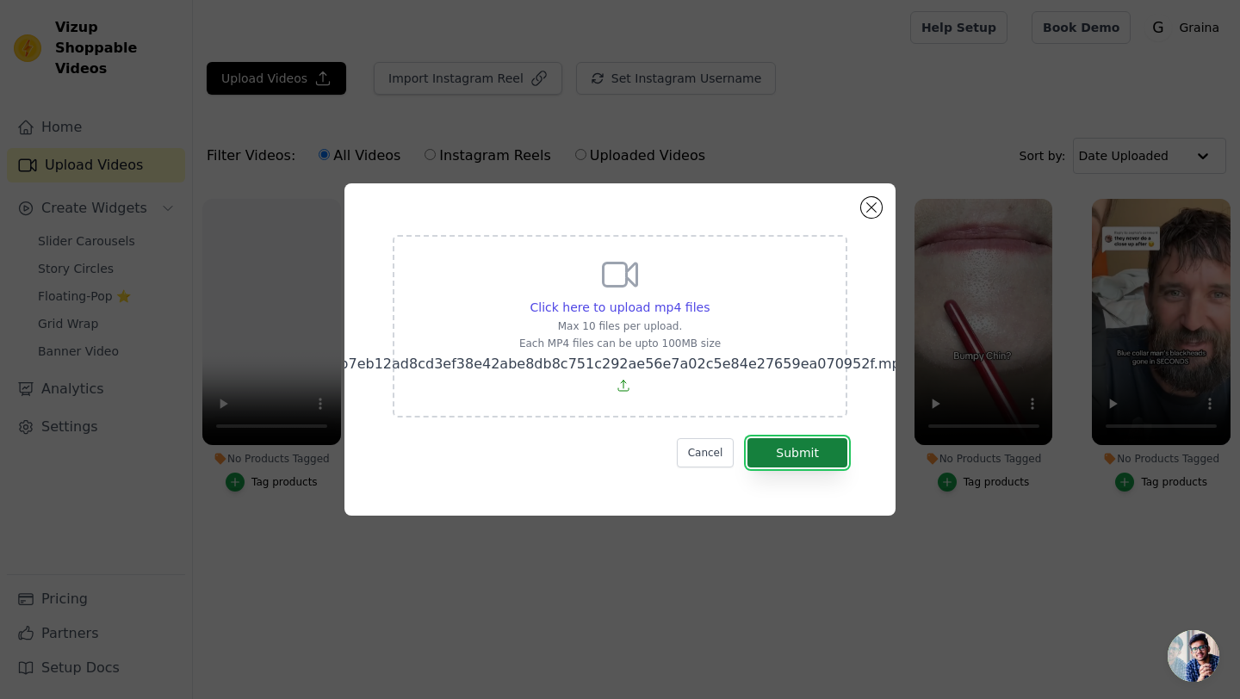
click at [785, 457] on button "Submit" at bounding box center [797, 452] width 100 height 29
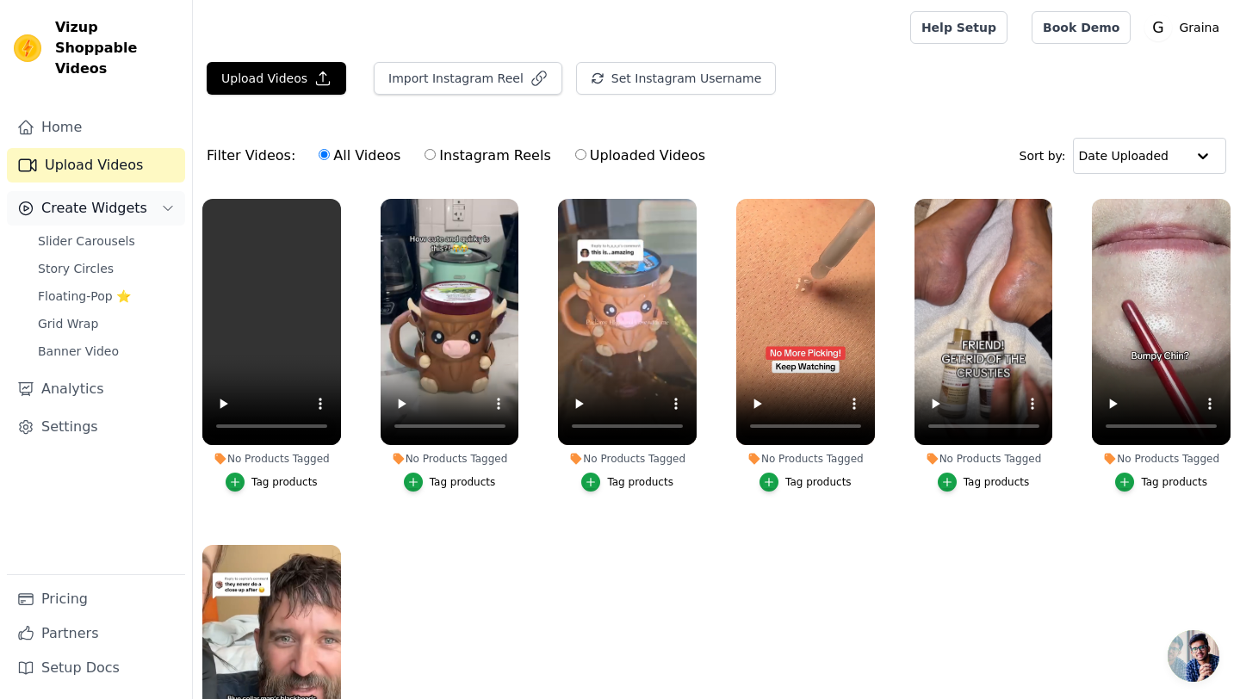
click at [62, 198] on span "Create Widgets" at bounding box center [94, 208] width 106 height 21
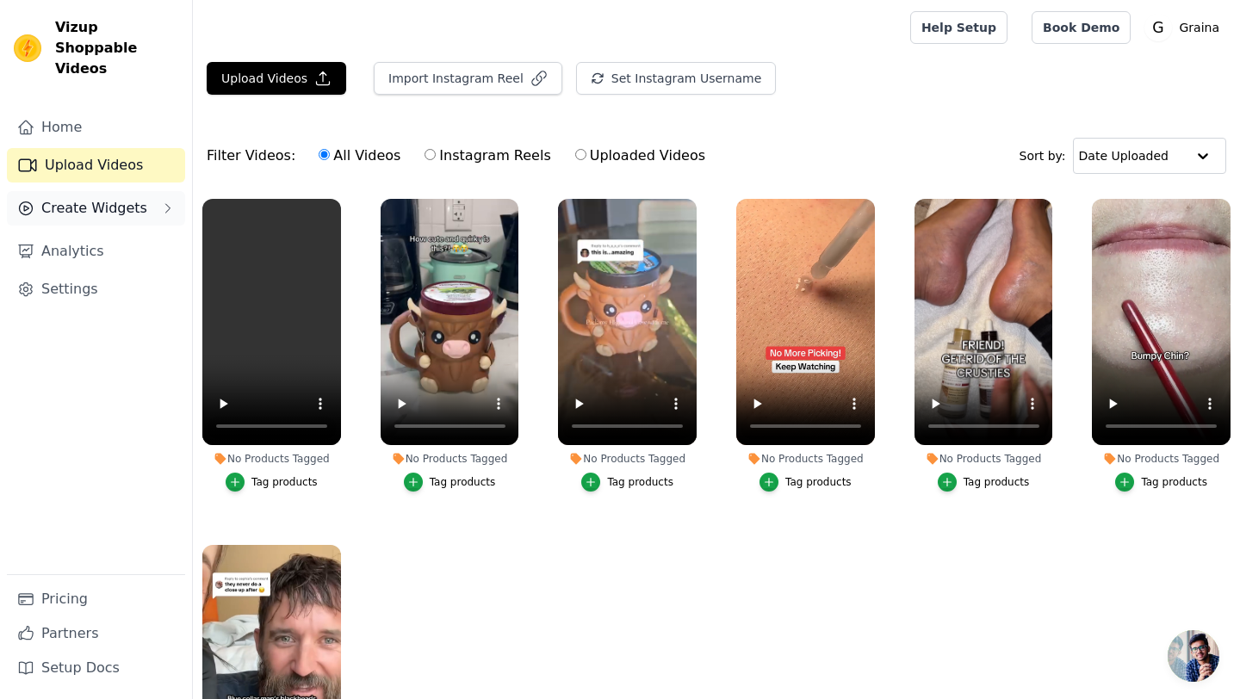
click at [111, 191] on button "Create Widgets" at bounding box center [96, 208] width 178 height 34
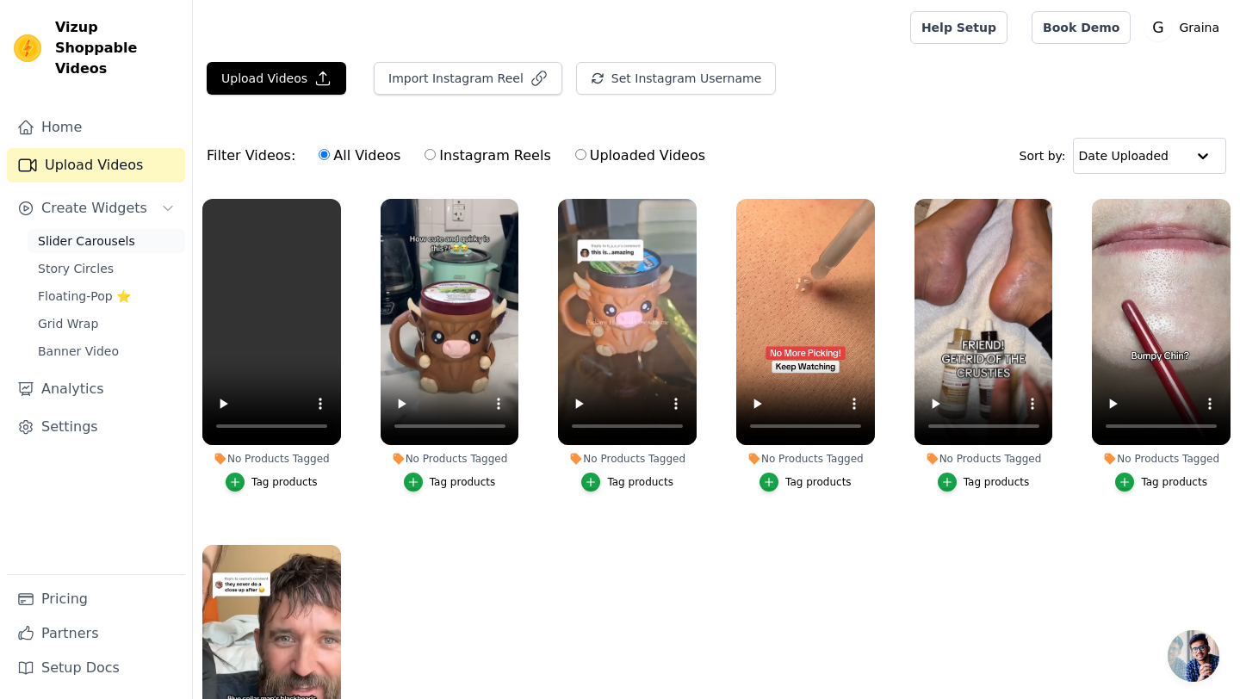
click at [87, 232] on span "Slider Carousels" at bounding box center [86, 240] width 97 height 17
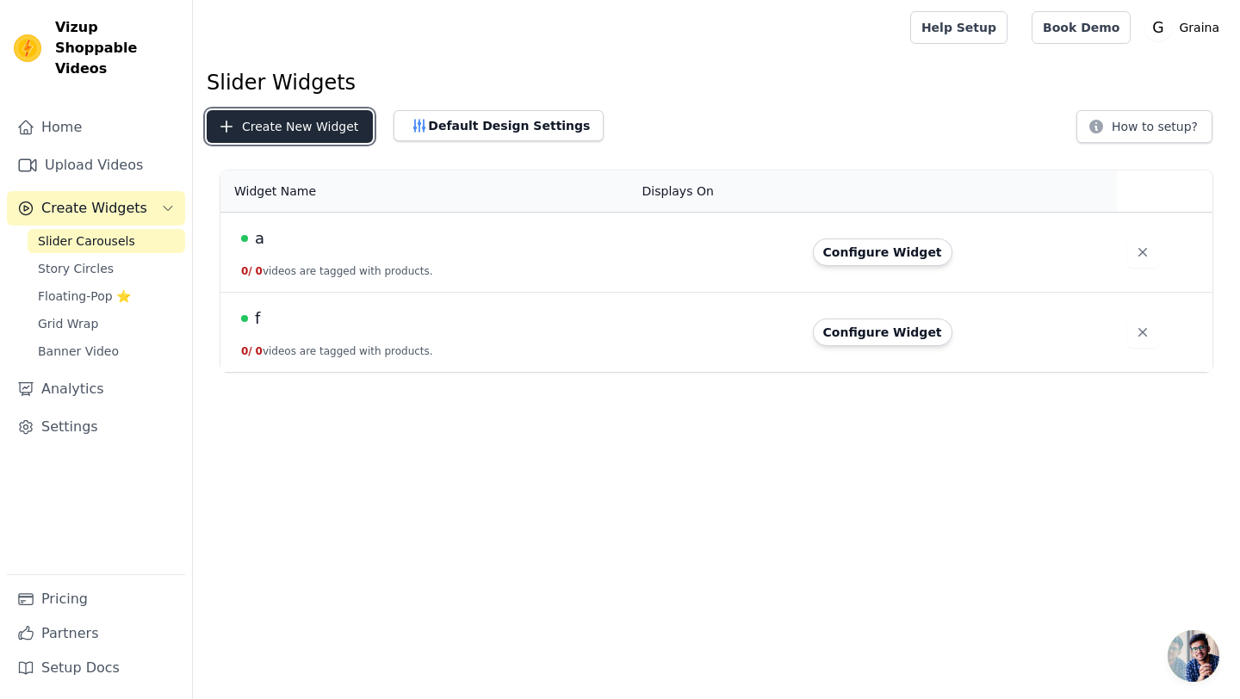
click at [317, 128] on button "Create New Widget" at bounding box center [290, 126] width 166 height 33
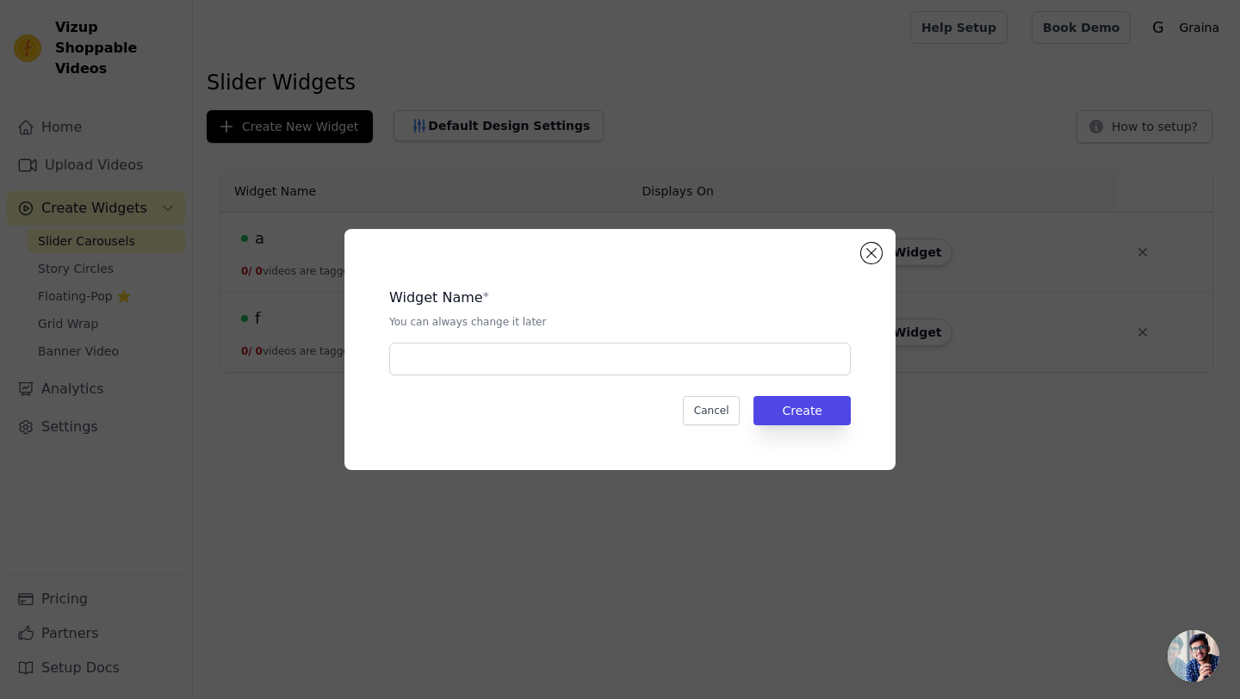
click at [890, 256] on div "Widget Name * You can always change it later Cancel Create" at bounding box center [619, 349] width 551 height 241
click at [880, 256] on div "Widget Name * You can always change it later Cancel Create" at bounding box center [619, 349] width 551 height 241
click at [864, 257] on button "Close modal" at bounding box center [871, 253] width 21 height 21
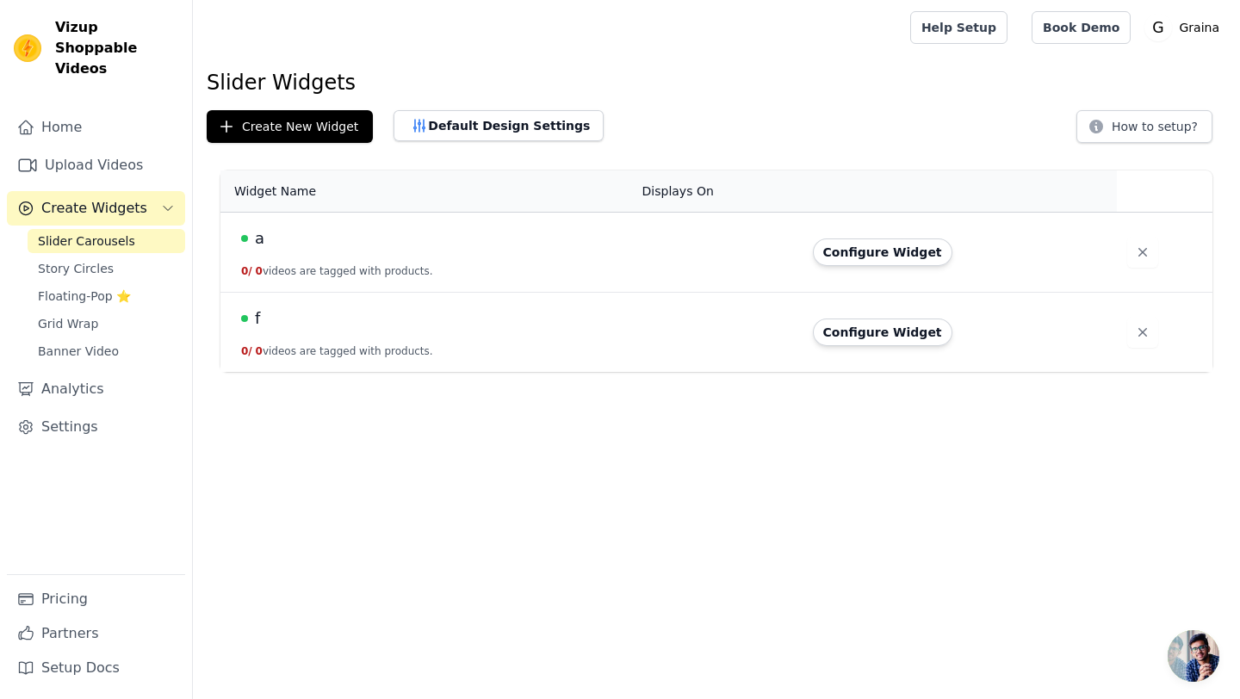
click at [462, 263] on td "a 0 / 0 videos are tagged with products." at bounding box center [426, 253] width 412 height 80
click at [894, 245] on button "Configure Widget" at bounding box center [882, 253] width 139 height 28
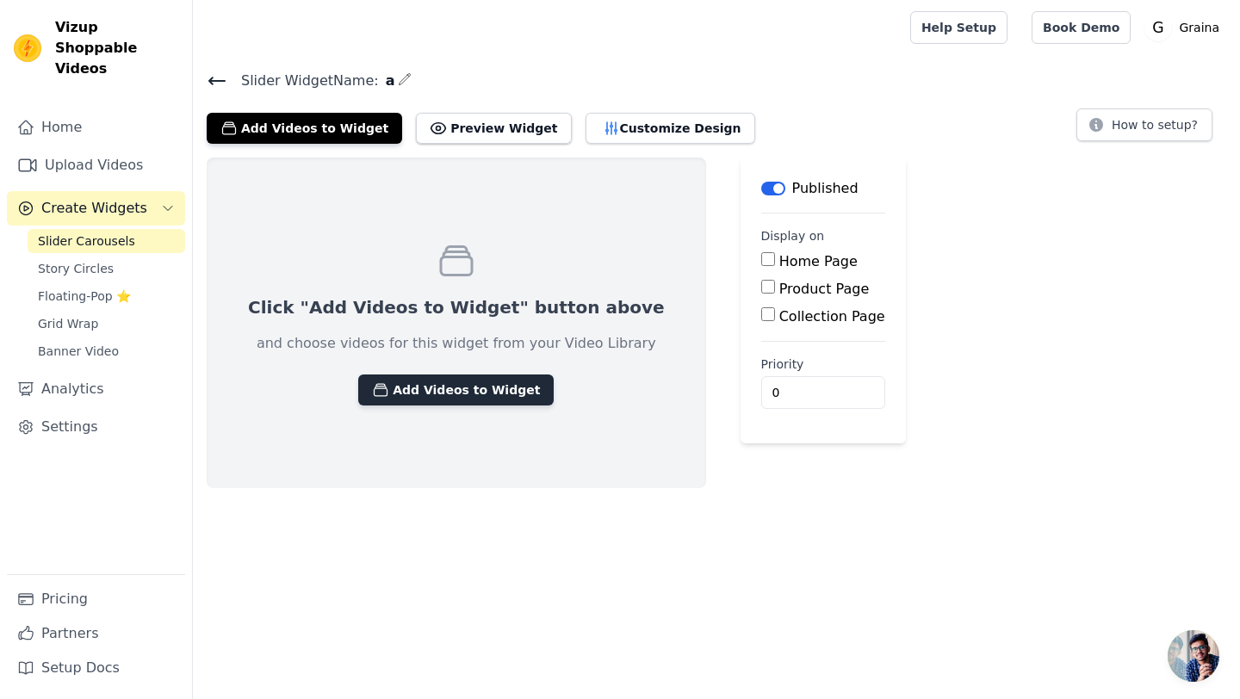
click at [390, 403] on button "Add Videos to Widget" at bounding box center [455, 390] width 195 height 31
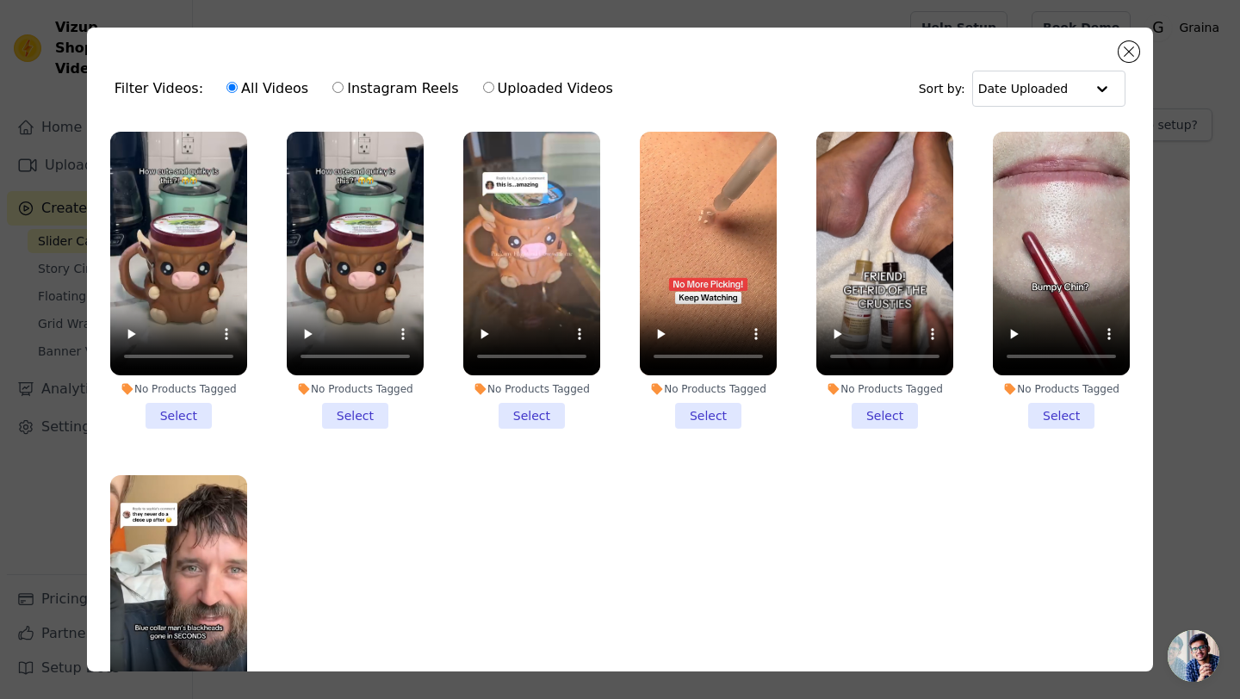
click at [190, 415] on li "No Products Tagged Select" at bounding box center [178, 280] width 137 height 297
click at [0, 0] on input "No Products Tagged Select" at bounding box center [0, 0] width 0 height 0
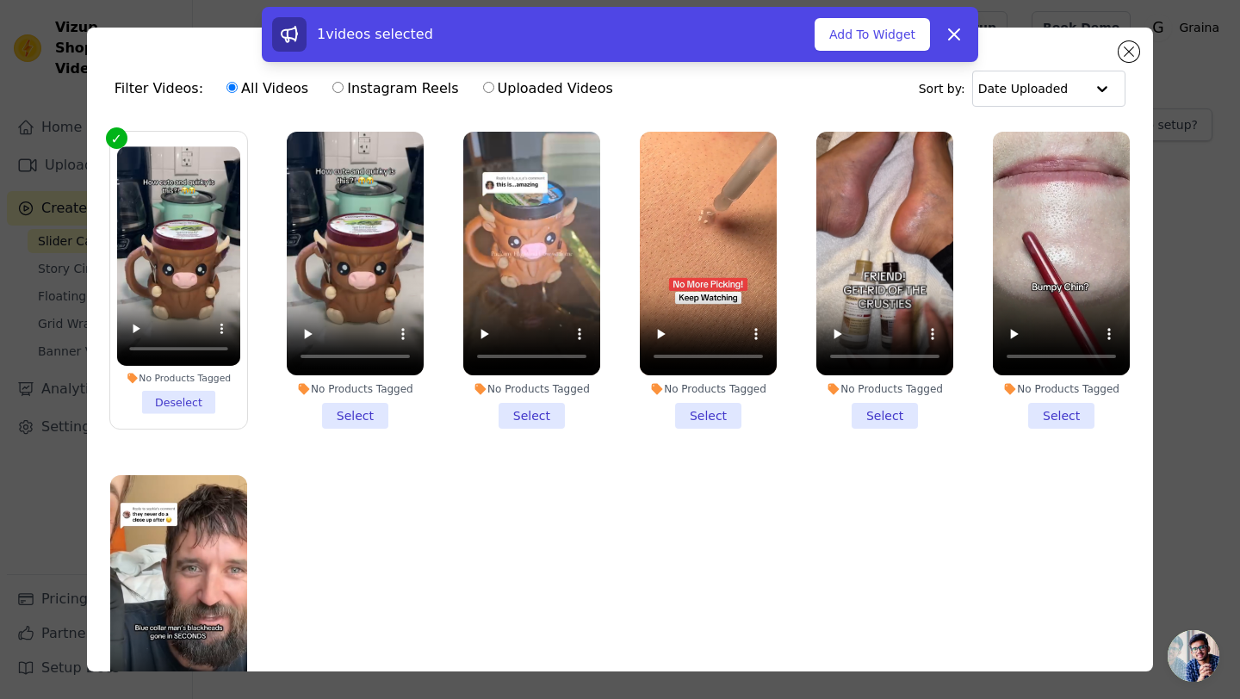
click at [352, 419] on li "No Products Tagged Select" at bounding box center [355, 280] width 137 height 297
click at [0, 0] on input "No Products Tagged Select" at bounding box center [0, 0] width 0 height 0
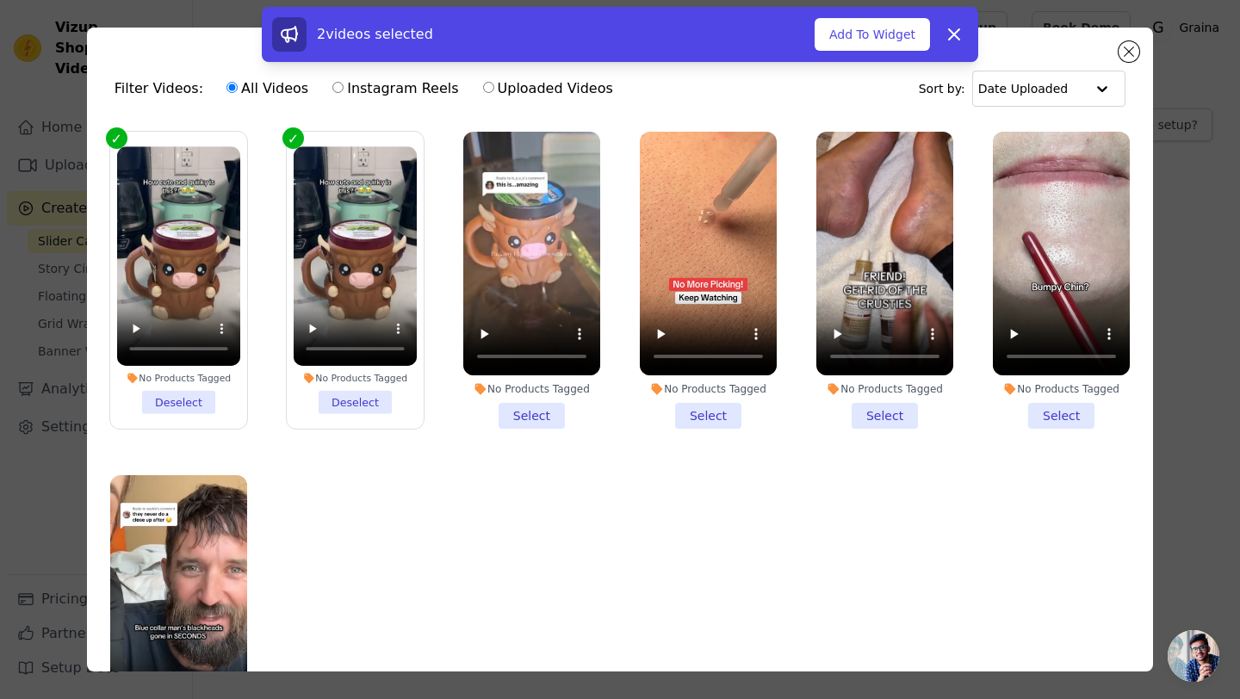
click at [536, 422] on li "No Products Tagged Select" at bounding box center [531, 280] width 137 height 297
click at [0, 0] on input "No Products Tagged Select" at bounding box center [0, 0] width 0 height 0
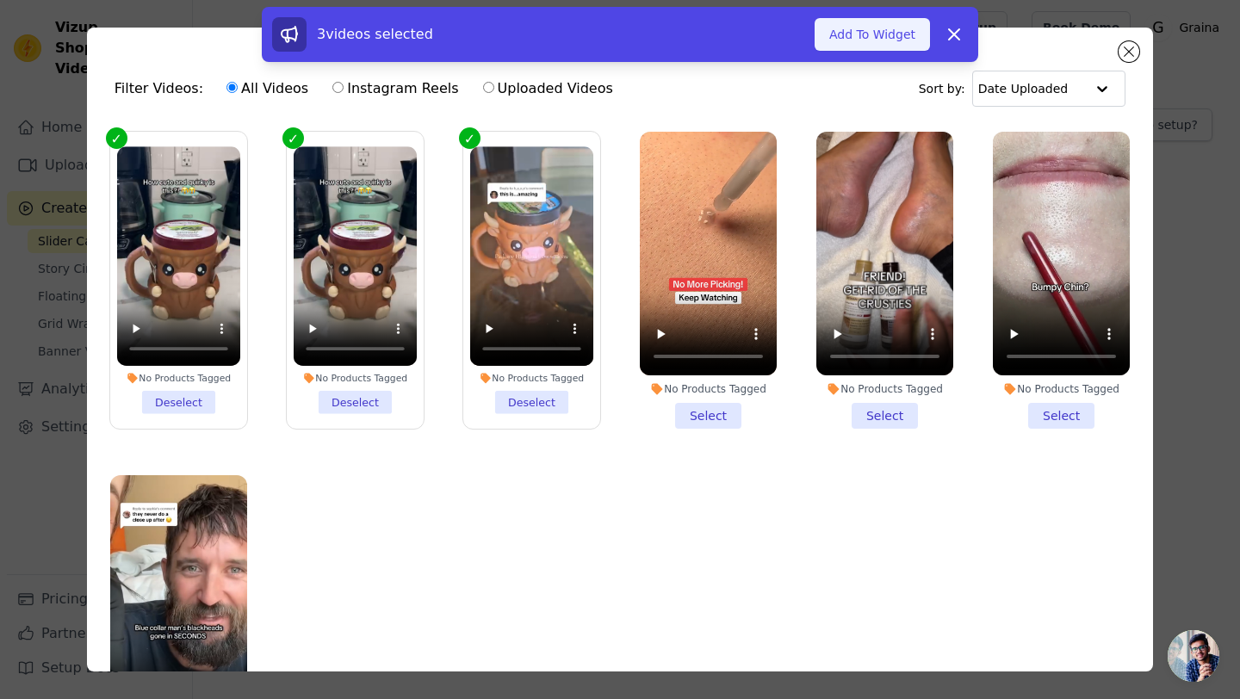
click at [863, 28] on button "Add To Widget" at bounding box center [872, 34] width 115 height 33
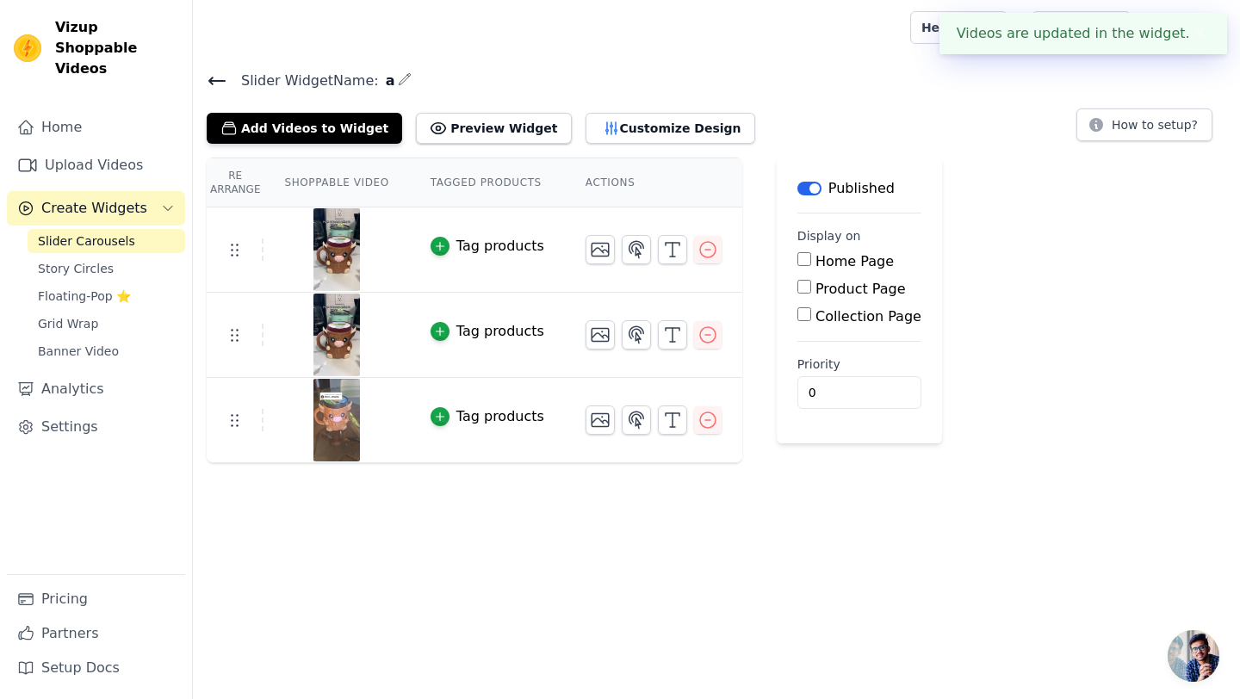
click at [483, 234] on td "Tag products" at bounding box center [487, 250] width 155 height 85
click at [450, 245] on button "Tag products" at bounding box center [488, 246] width 114 height 21
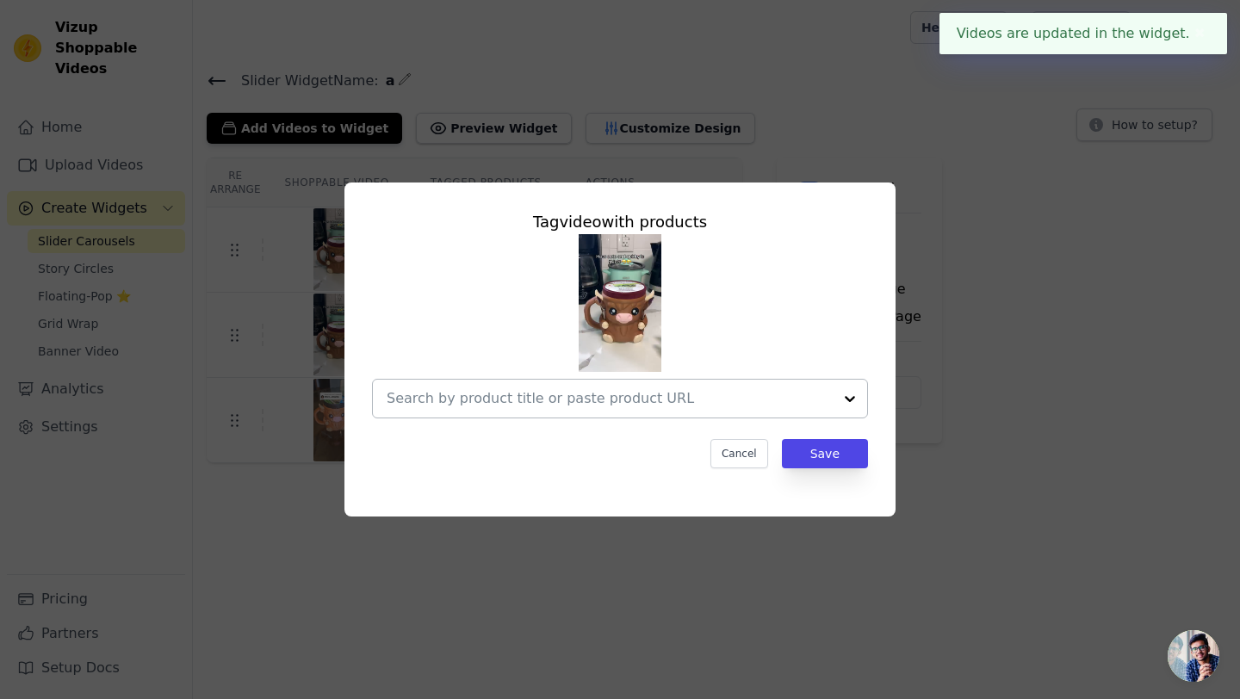
click at [572, 392] on input "text" at bounding box center [610, 398] width 446 height 21
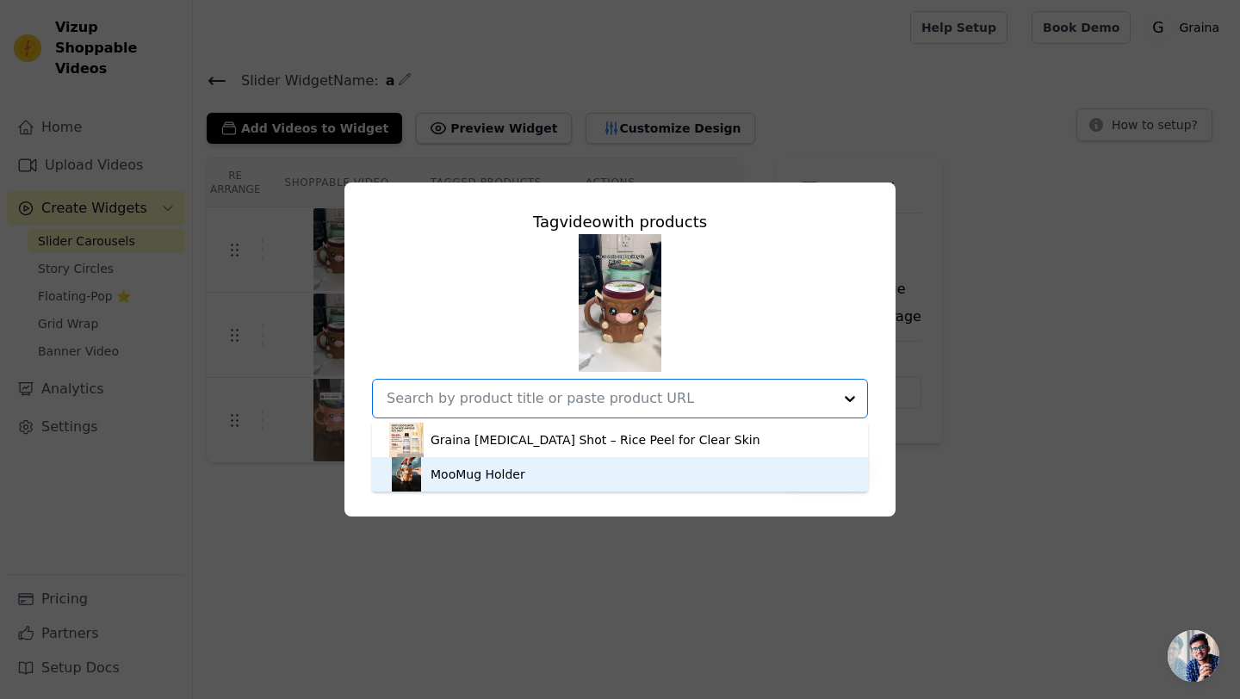
click at [542, 472] on div "MooMug Holder" at bounding box center [620, 474] width 462 height 34
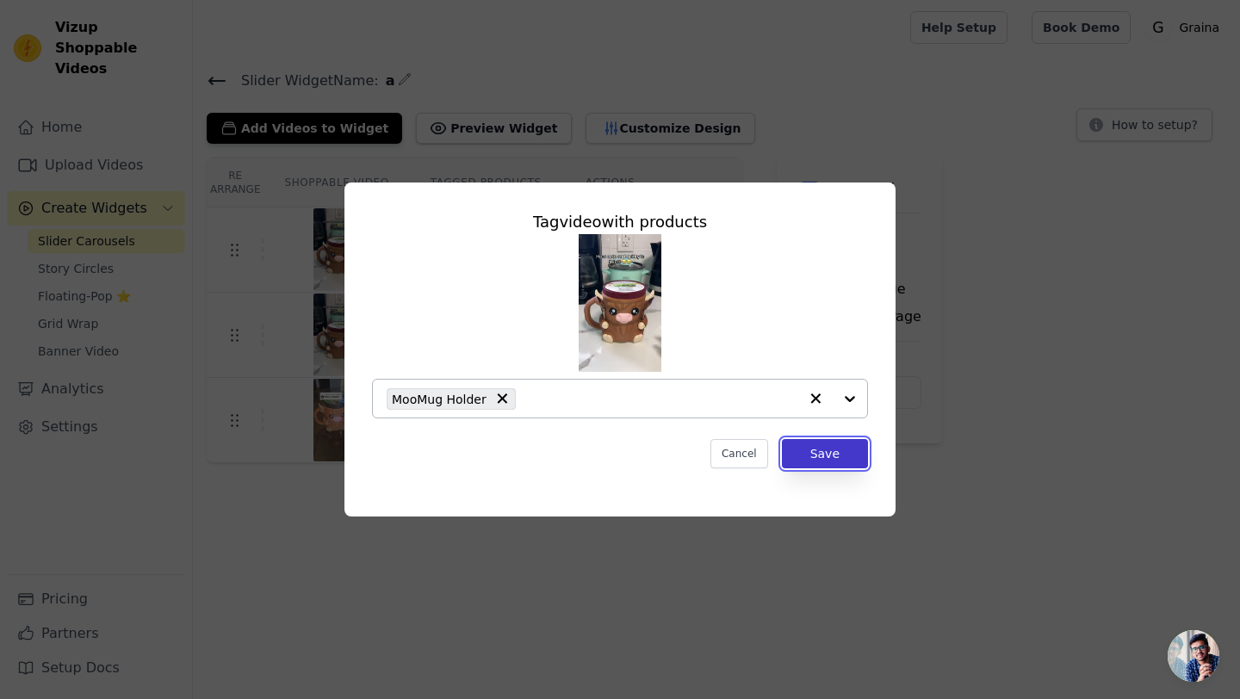
click at [792, 463] on button "Save" at bounding box center [825, 453] width 86 height 29
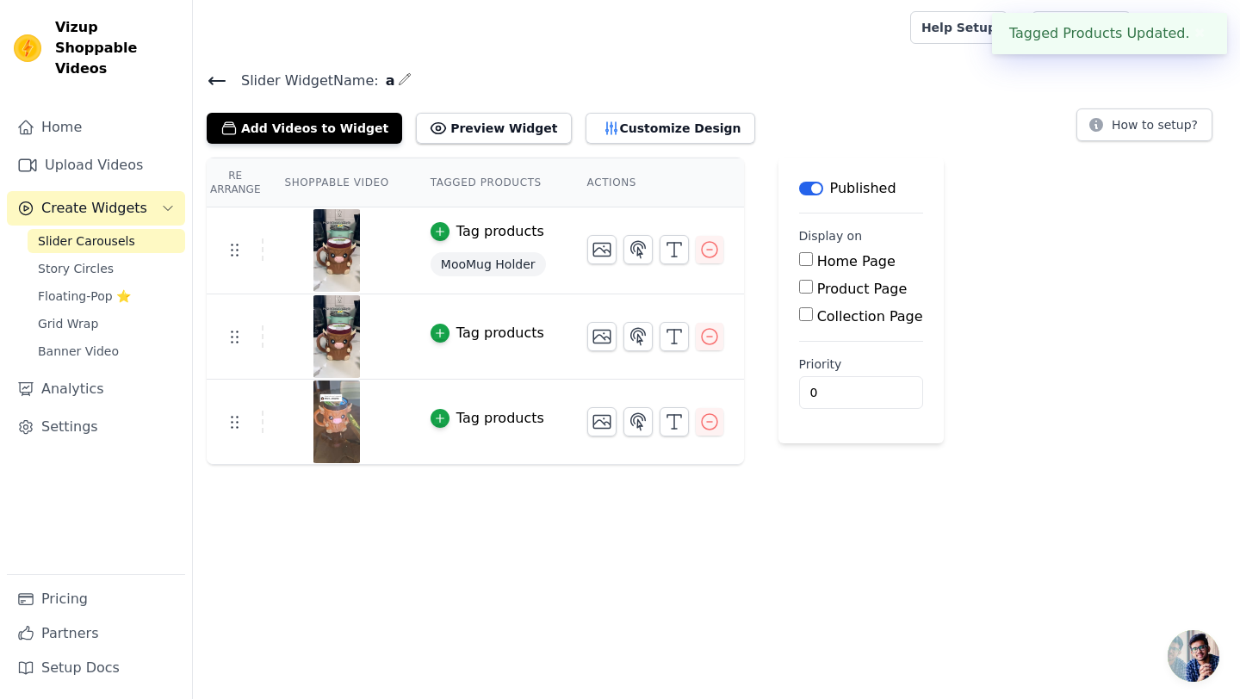
click at [466, 328] on div "Tag products" at bounding box center [500, 333] width 88 height 21
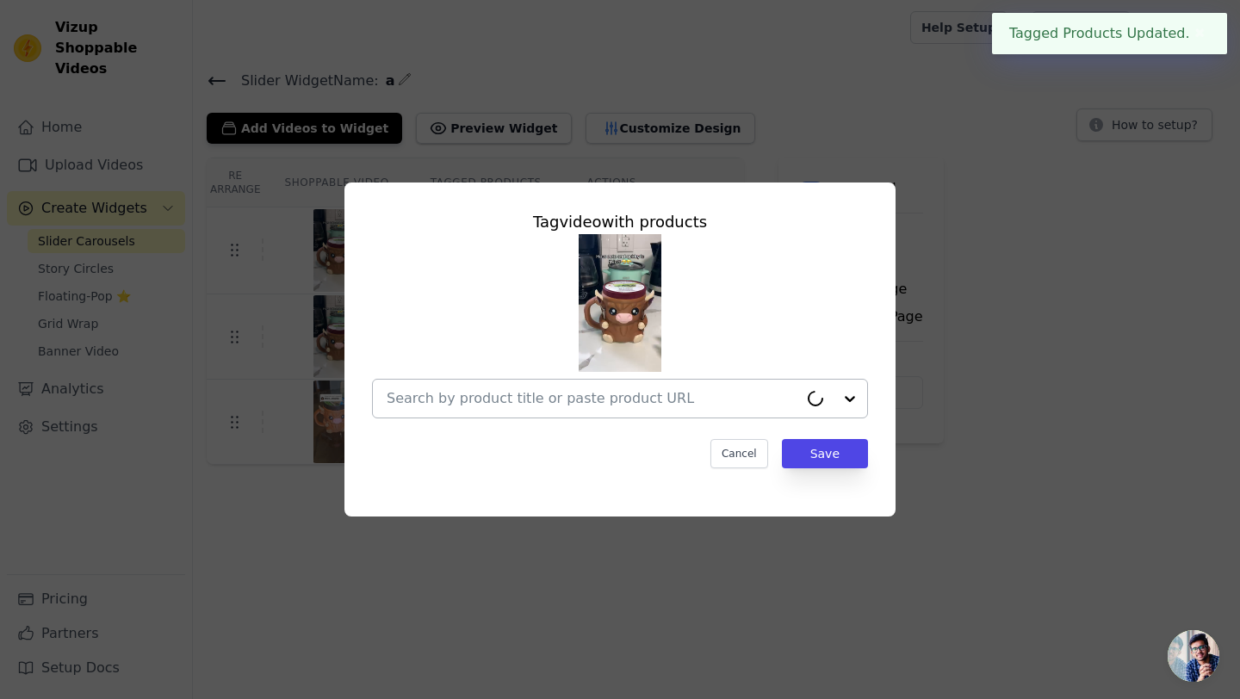
click at [558, 407] on input "text" at bounding box center [593, 398] width 412 height 21
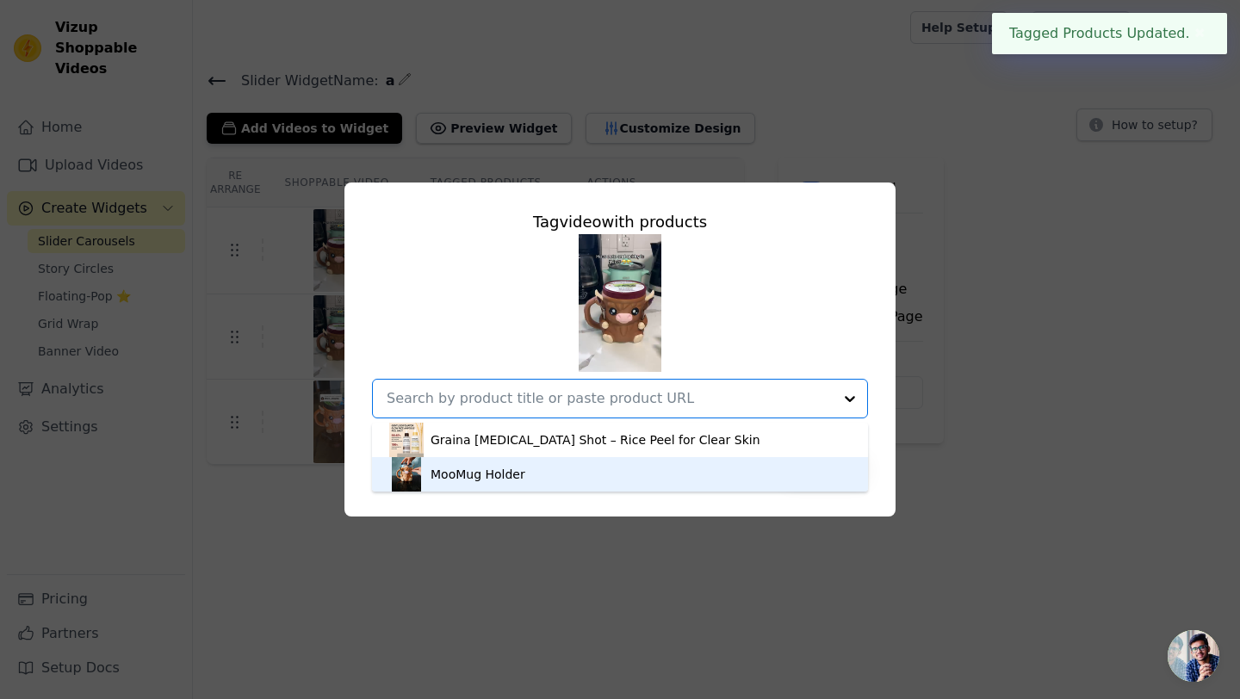
drag, startPoint x: 561, startPoint y: 473, endPoint x: 551, endPoint y: 424, distance: 49.1
click at [561, 474] on div "MooMug Holder" at bounding box center [620, 474] width 462 height 34
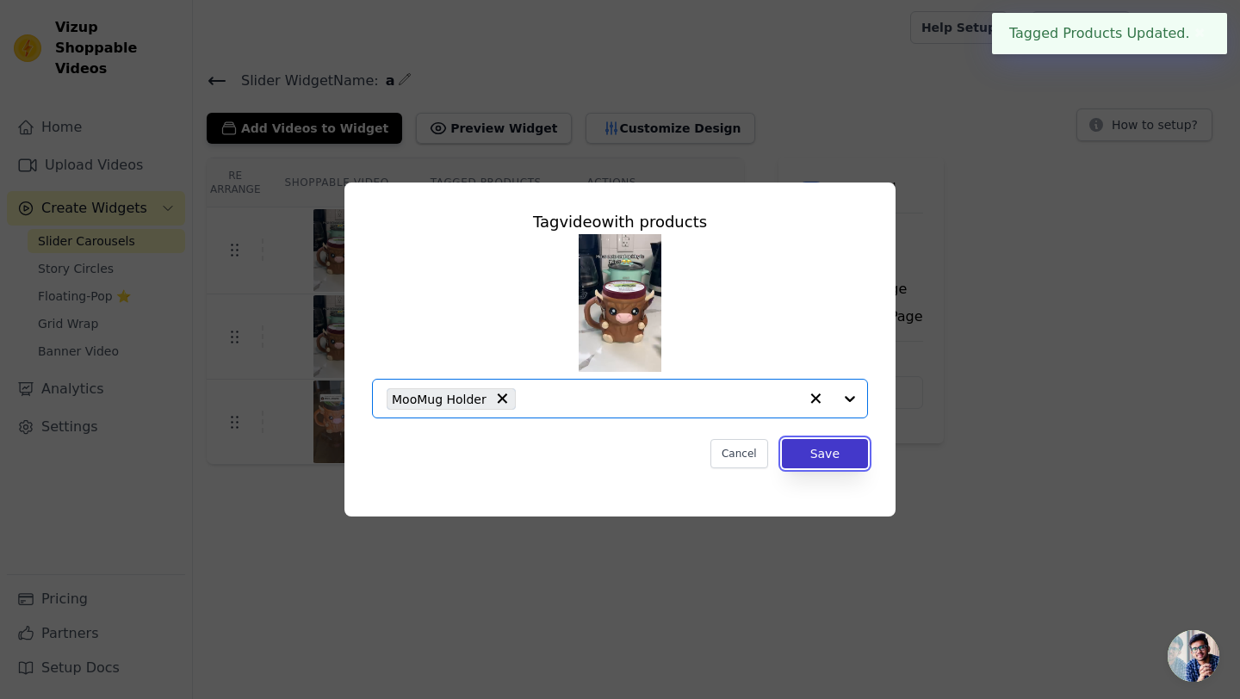
click at [800, 455] on button "Save" at bounding box center [825, 453] width 86 height 29
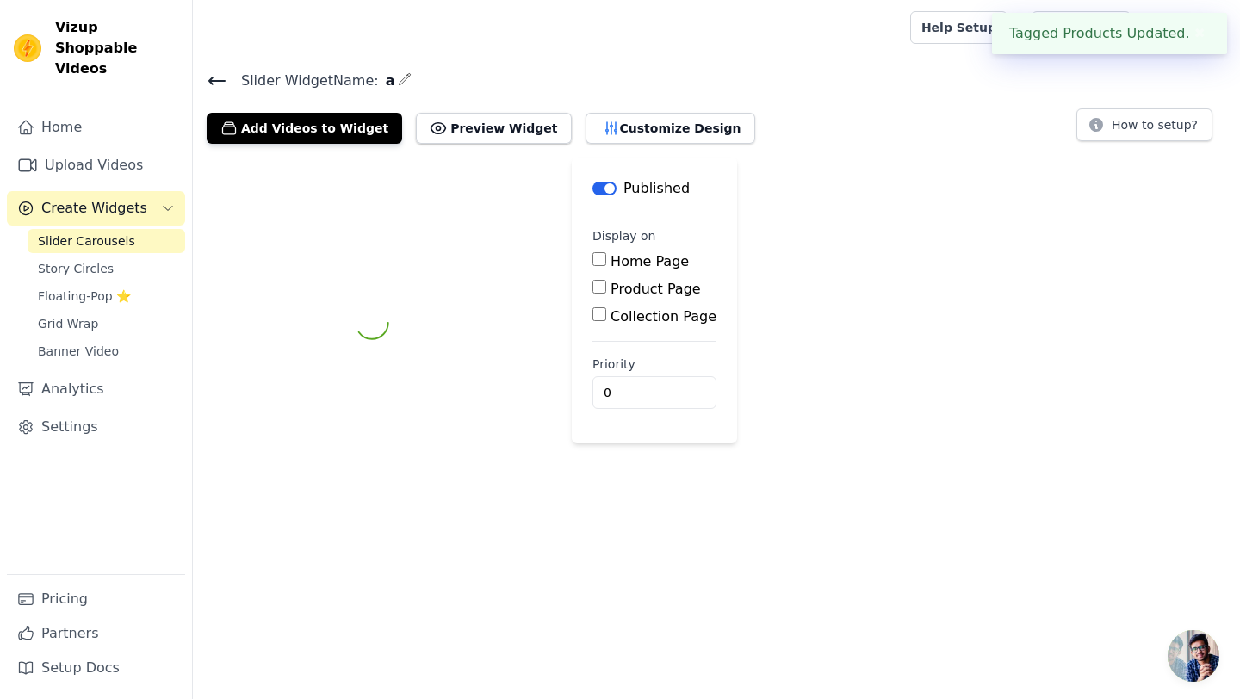
click at [487, 424] on div at bounding box center [372, 323] width 331 height 331
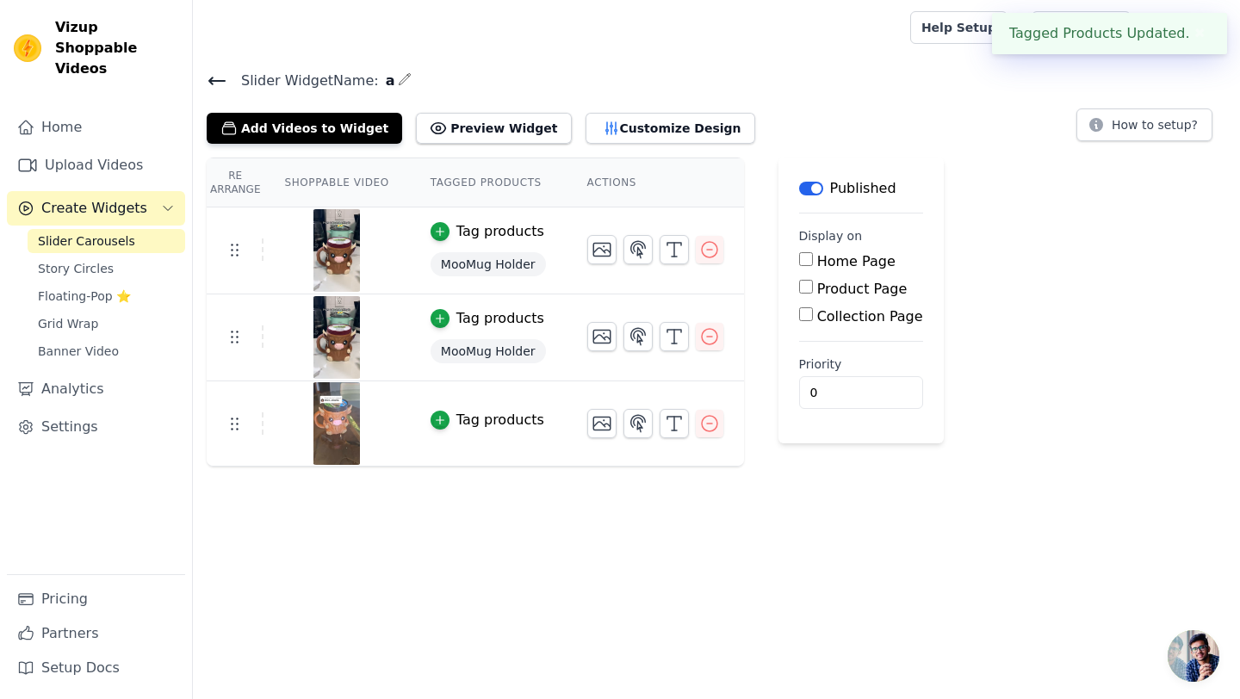
click at [480, 422] on div "Tag products" at bounding box center [500, 420] width 88 height 21
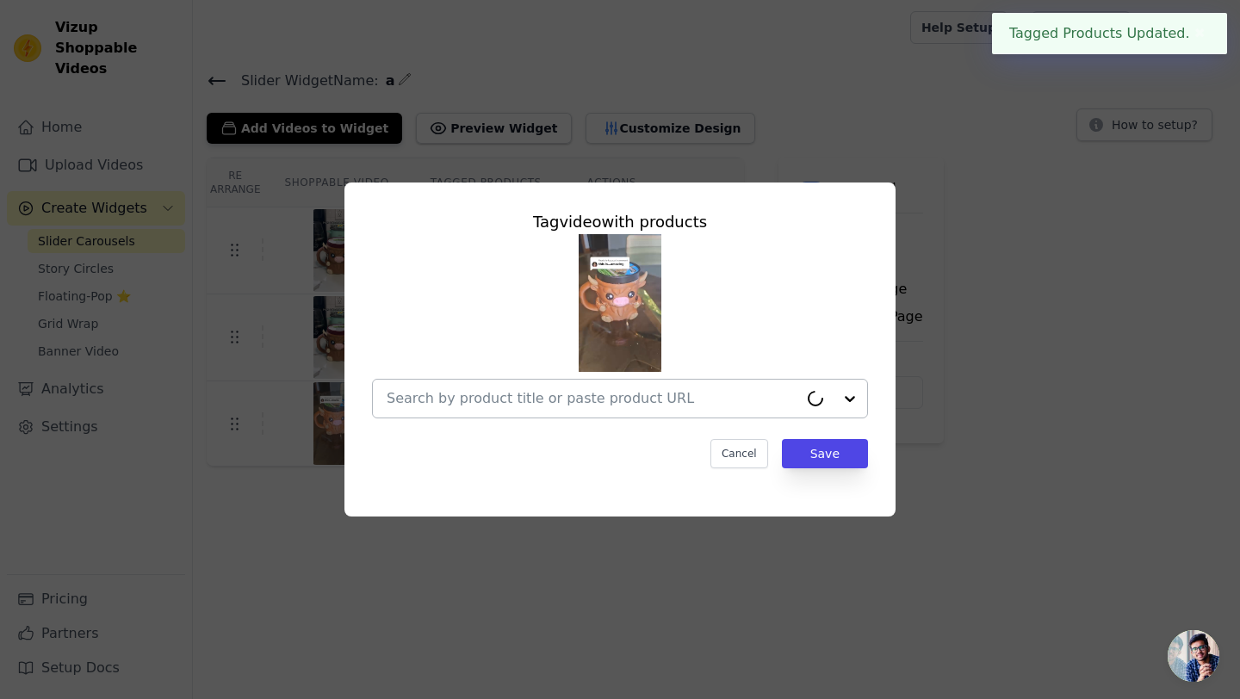
click at [548, 412] on div at bounding box center [593, 399] width 412 height 38
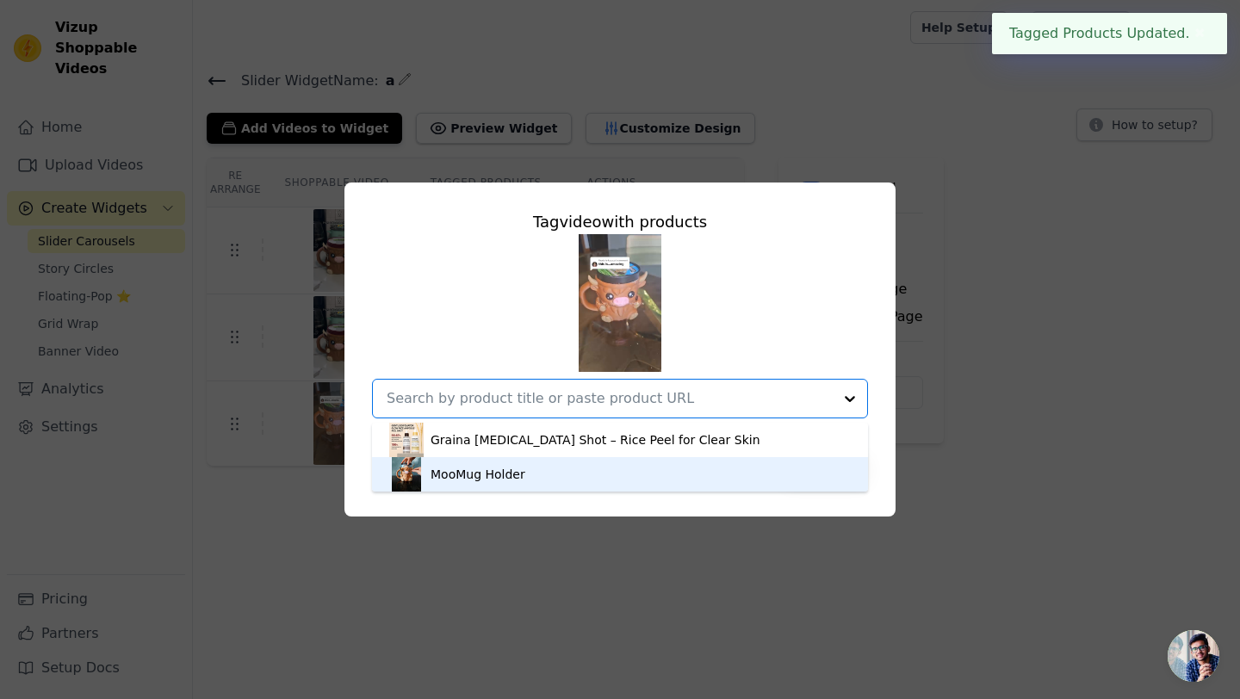
click at [539, 476] on div "MooMug Holder" at bounding box center [620, 474] width 462 height 34
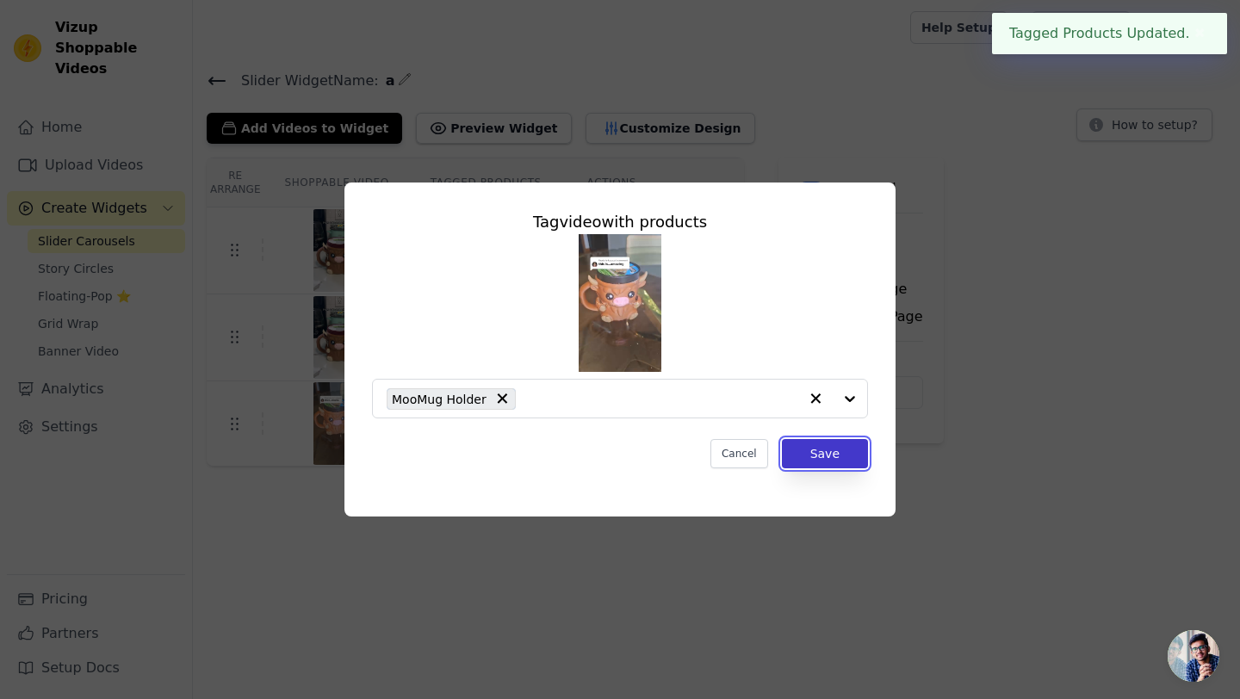
click at [845, 454] on button "Save" at bounding box center [825, 453] width 86 height 29
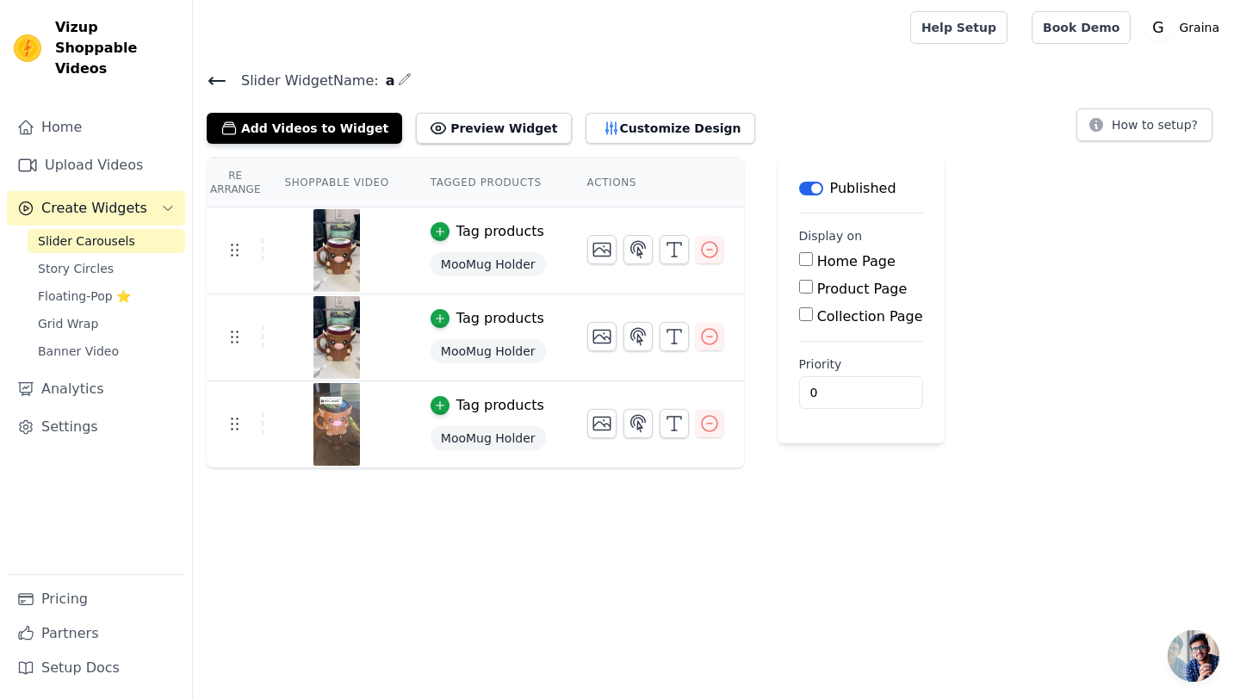
click at [325, 255] on img at bounding box center [337, 250] width 48 height 83
click at [325, 232] on img at bounding box center [337, 250] width 48 height 83
click at [243, 237] on tr "Tag products MooMug Holder" at bounding box center [475, 251] width 537 height 87
click at [291, 123] on button "Add Videos to Widget" at bounding box center [304, 128] width 195 height 31
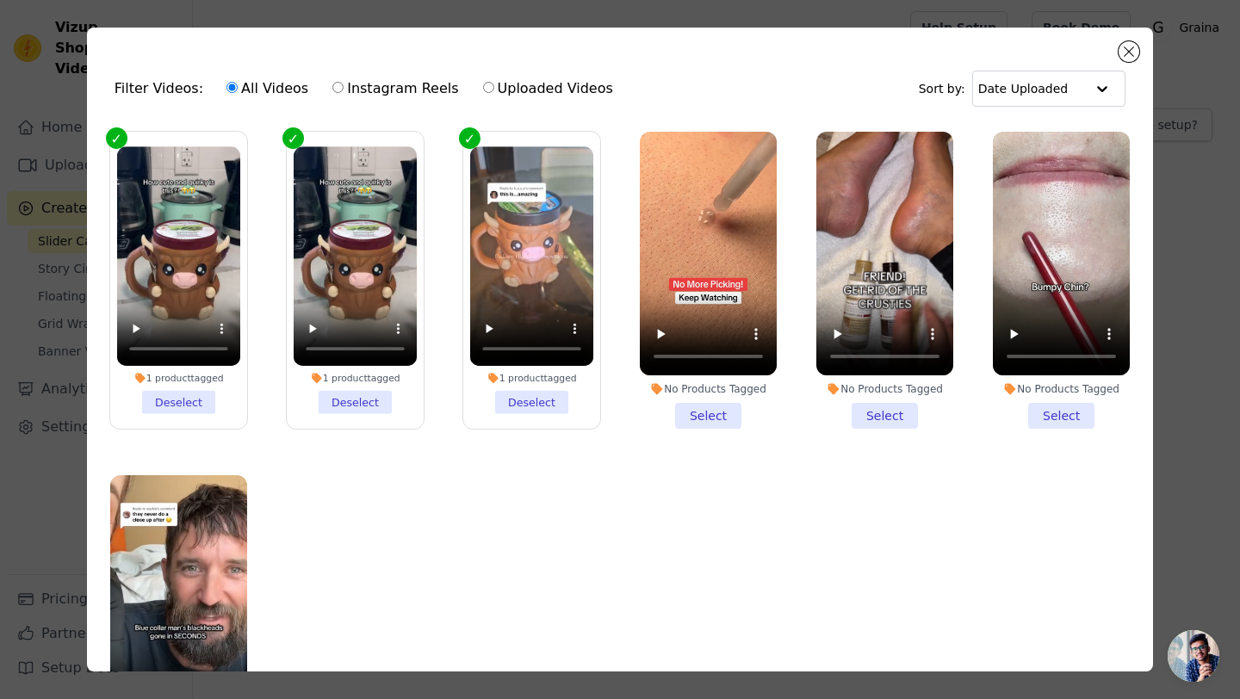
click at [350, 397] on li "1 product tagged Deselect" at bounding box center [355, 279] width 123 height 267
click at [0, 0] on input "1 product tagged Deselect" at bounding box center [0, 0] width 0 height 0
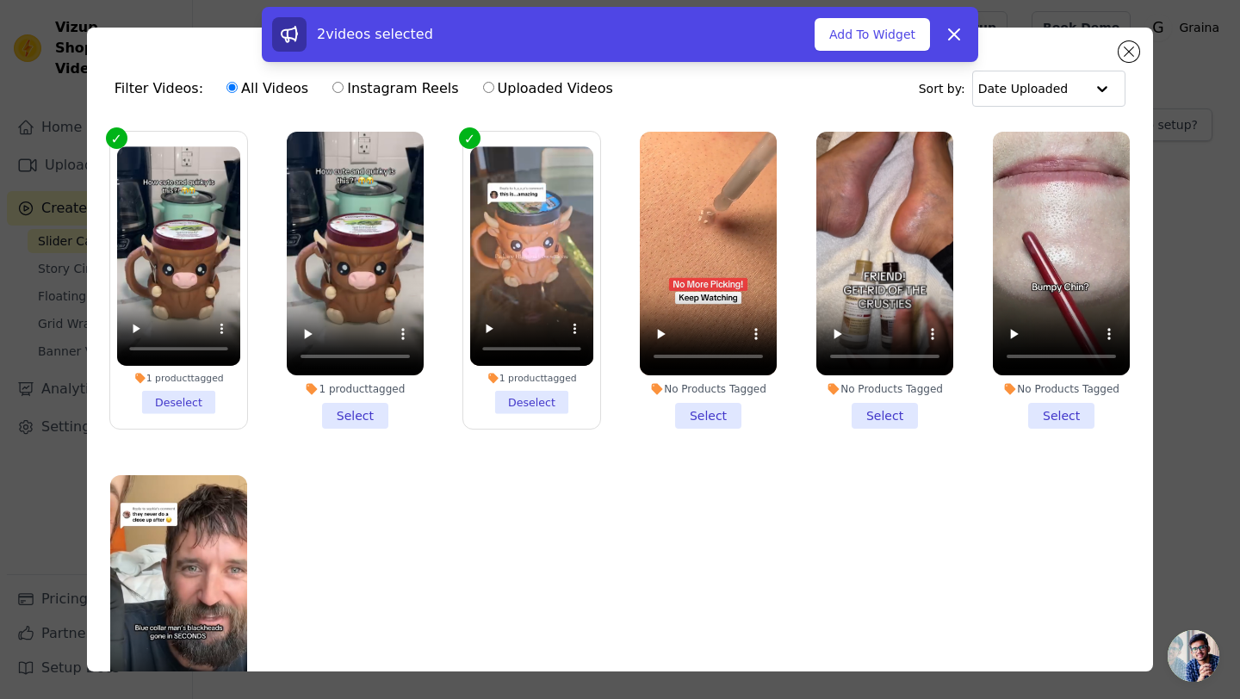
scroll to position [42, 0]
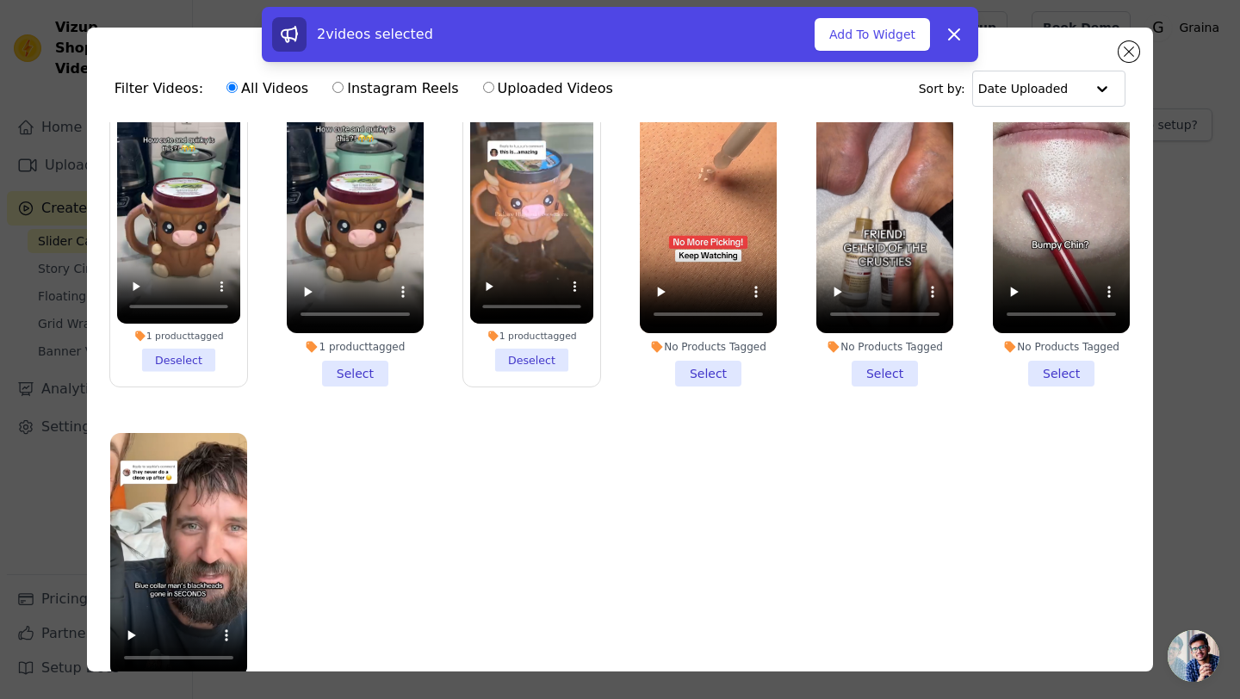
click at [1125, 49] on div "2 videos selected Add To Widget Dismiss" at bounding box center [620, 38] width 1240 height 62
click at [959, 45] on button "Dismiss" at bounding box center [954, 34] width 34 height 34
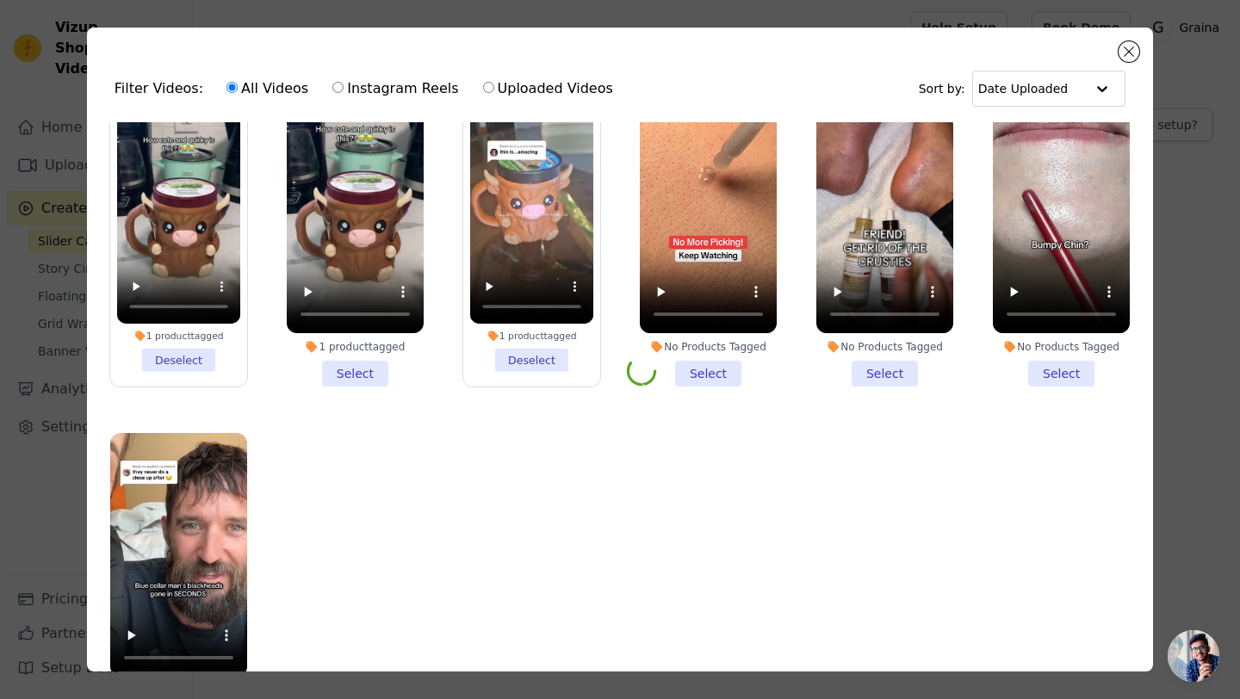
click at [1152, 41] on div "Filter Videos: All Videos Instagram Reels Uploaded Videos Sort by: Date Uploade…" at bounding box center [620, 350] width 1066 height 644
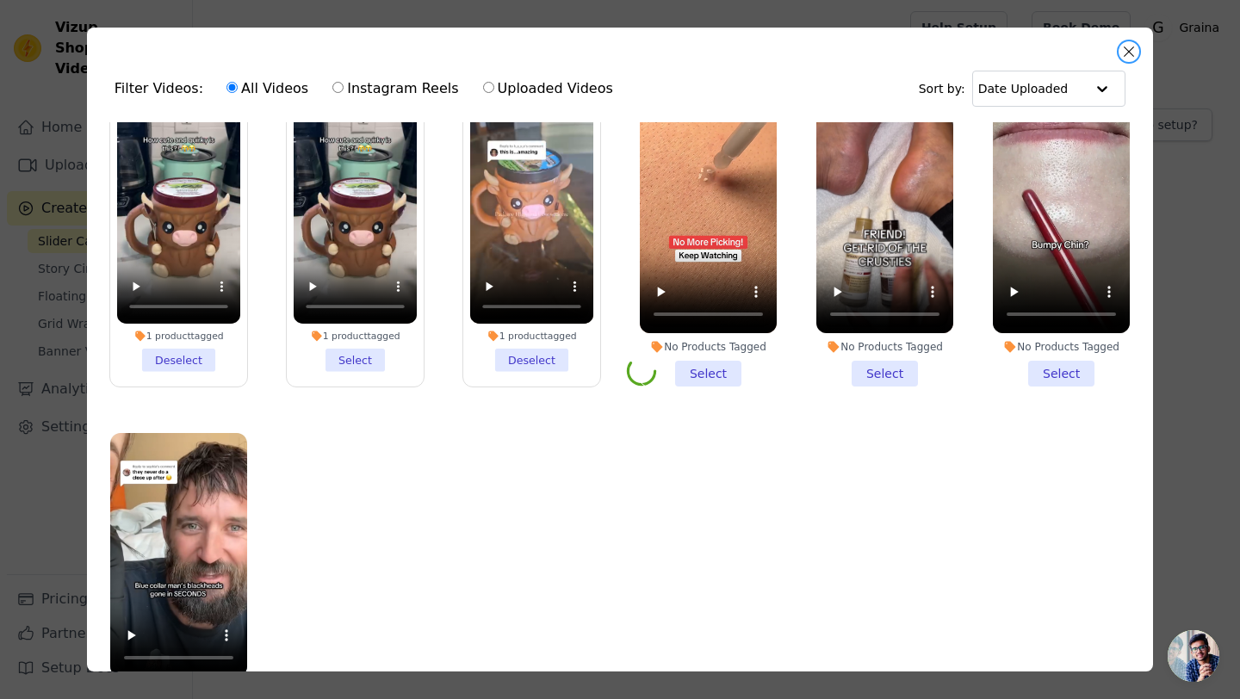
click at [1130, 45] on button "Close modal" at bounding box center [1128, 51] width 21 height 21
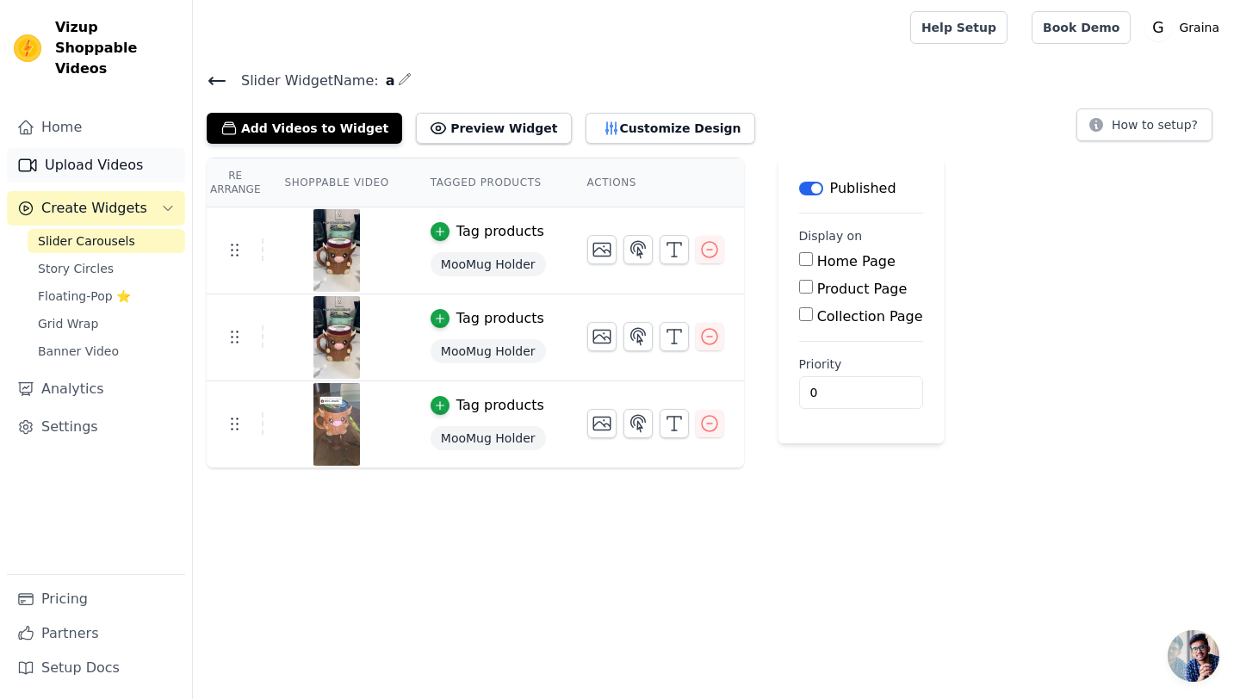
click at [84, 149] on link "Upload Videos" at bounding box center [96, 165] width 178 height 34
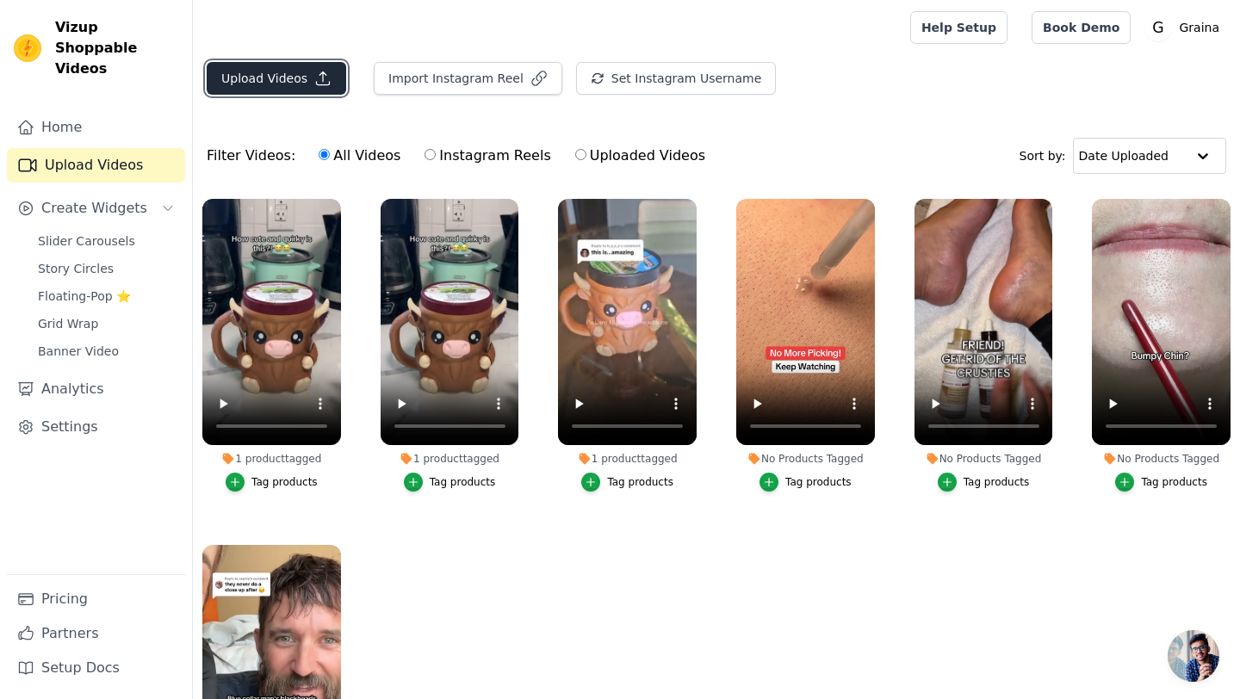
click at [257, 90] on button "Upload Videos" at bounding box center [276, 78] width 139 height 33
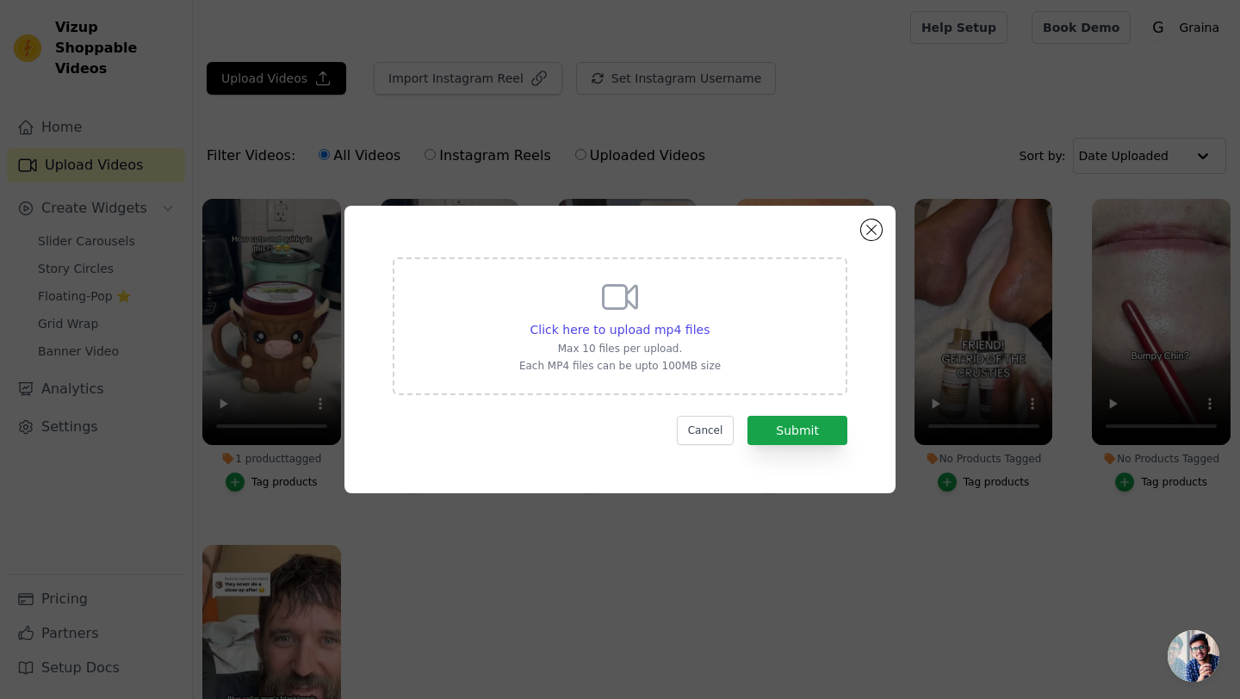
click at [543, 318] on div "Click here to upload mp4 files Max 10 files per upload. Each MP4 files can be u…" at bounding box center [619, 324] width 201 height 96
click at [709, 320] on input "Click here to upload mp4 files Max 10 files per upload. Each MP4 files can be u…" at bounding box center [709, 320] width 1 height 1
type input "C:\fakepath\32286a1089a6002edcbc8ceb46bf3628c0f0aec0585c0f26638b9739d4686ac7.mp4"
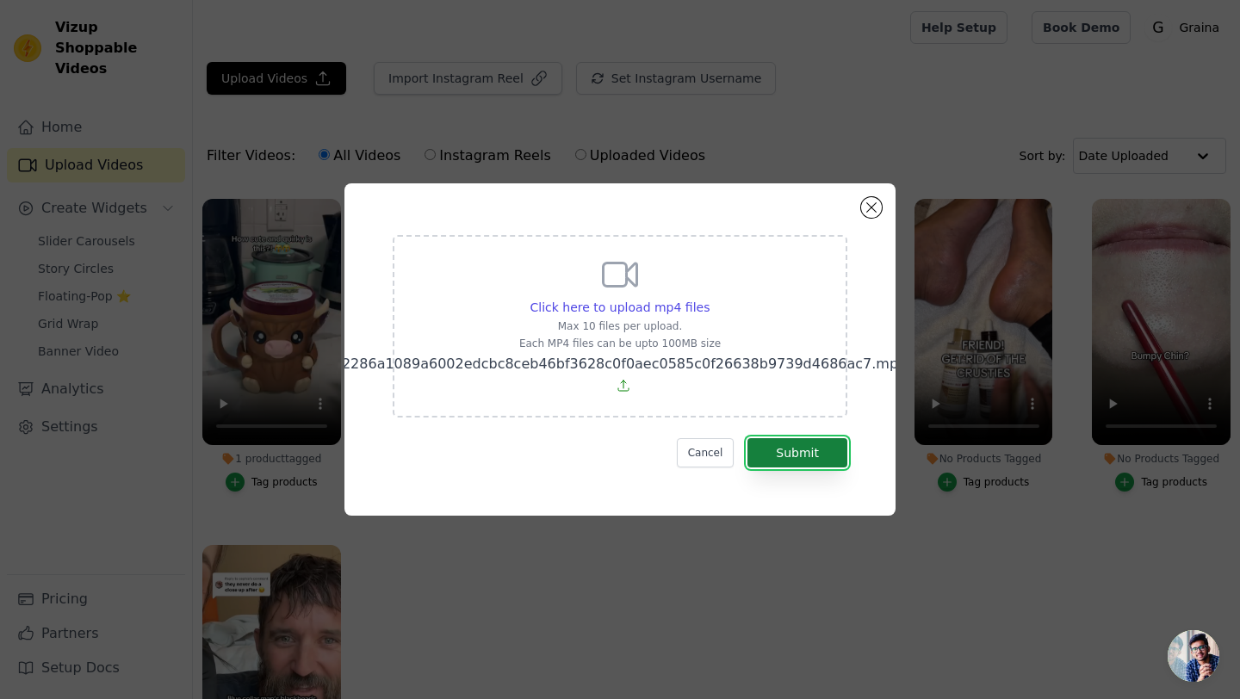
click at [814, 465] on button "Submit" at bounding box center [797, 452] width 100 height 29
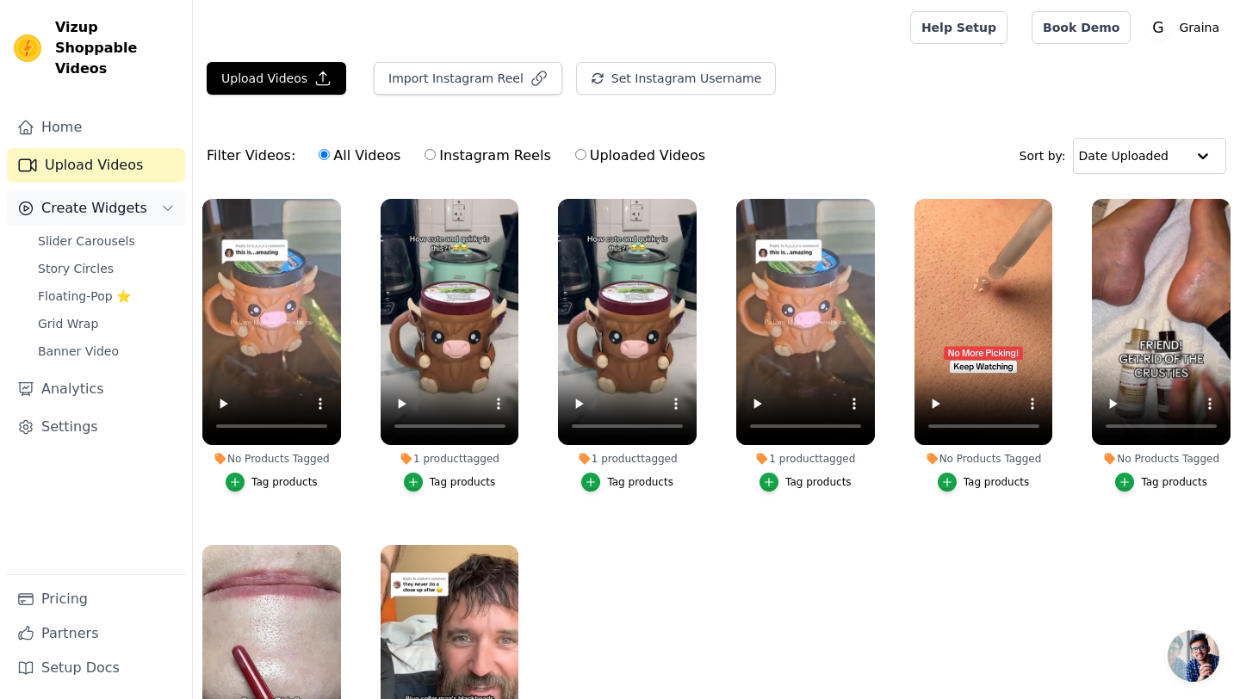
click at [118, 198] on span "Create Widgets" at bounding box center [94, 208] width 106 height 21
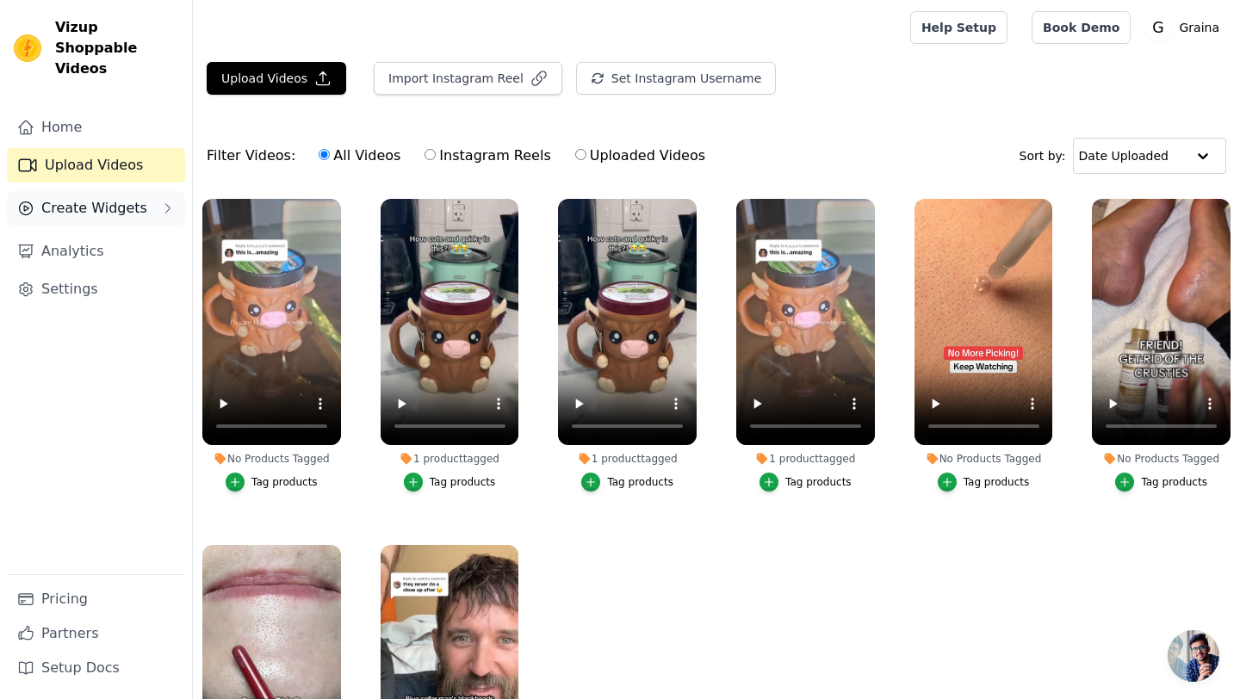
click at [118, 198] on span "Create Widgets" at bounding box center [94, 208] width 106 height 21
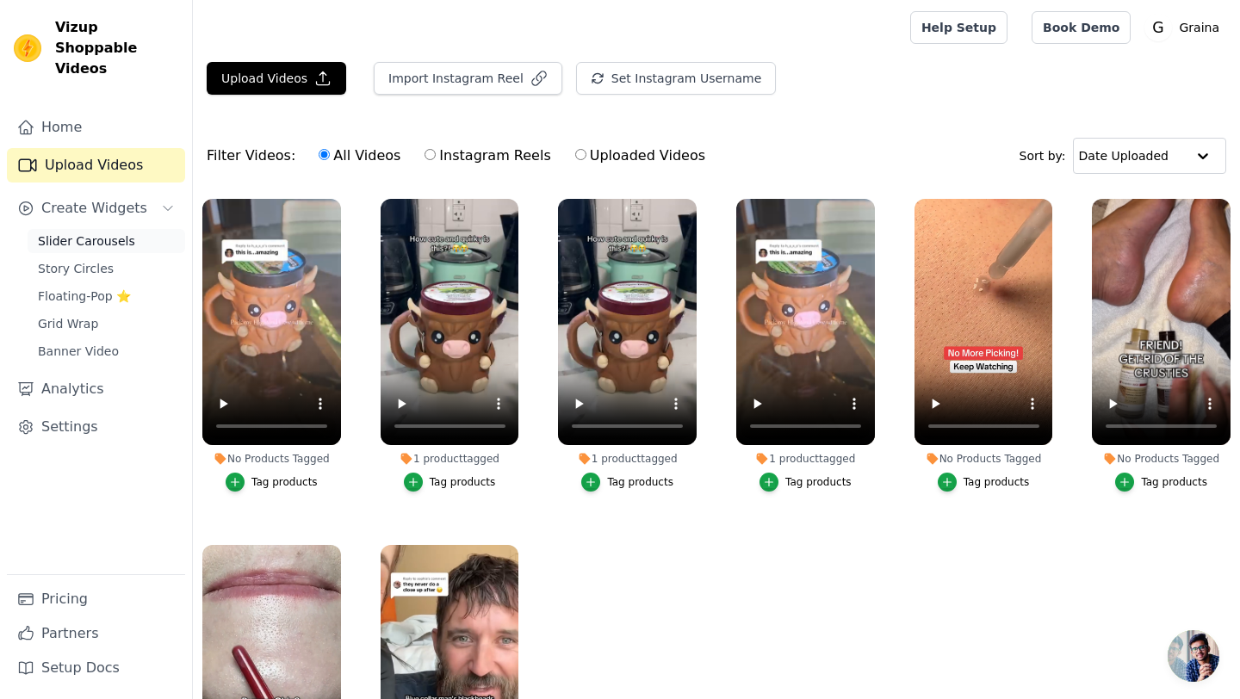
click at [116, 232] on span "Slider Carousels" at bounding box center [86, 240] width 97 height 17
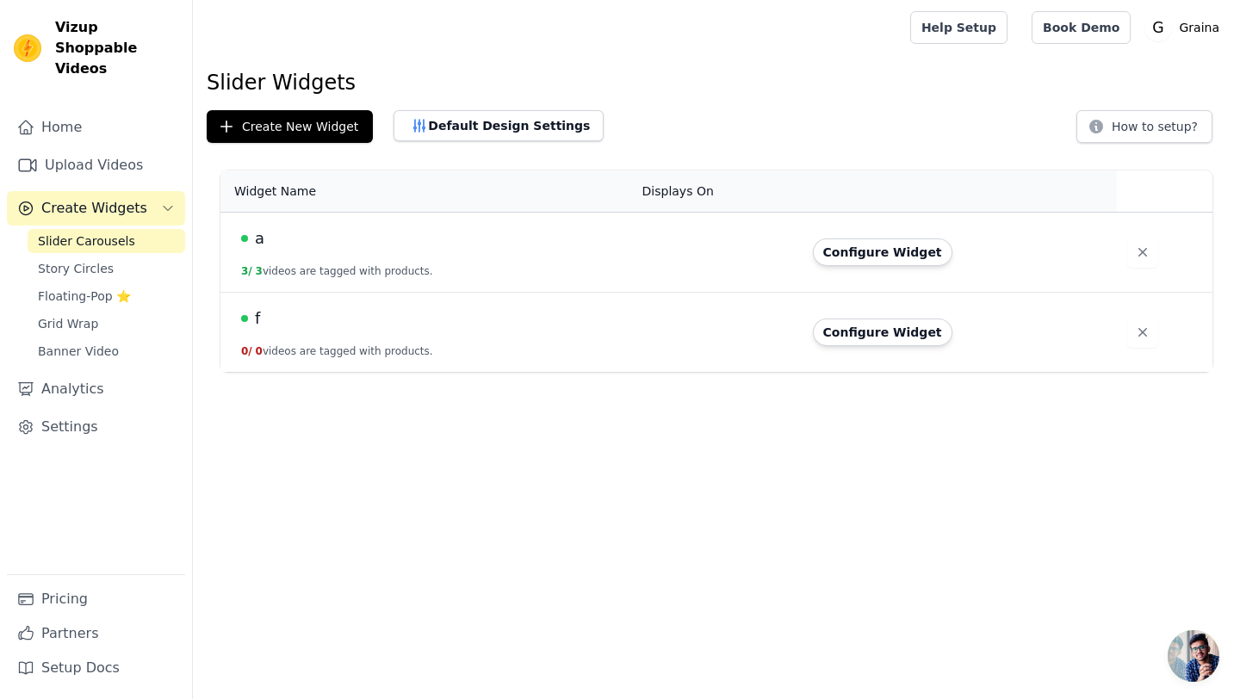
click at [313, 249] on div "a" at bounding box center [431, 238] width 381 height 24
click at [890, 250] on button "Configure Widget" at bounding box center [882, 253] width 139 height 28
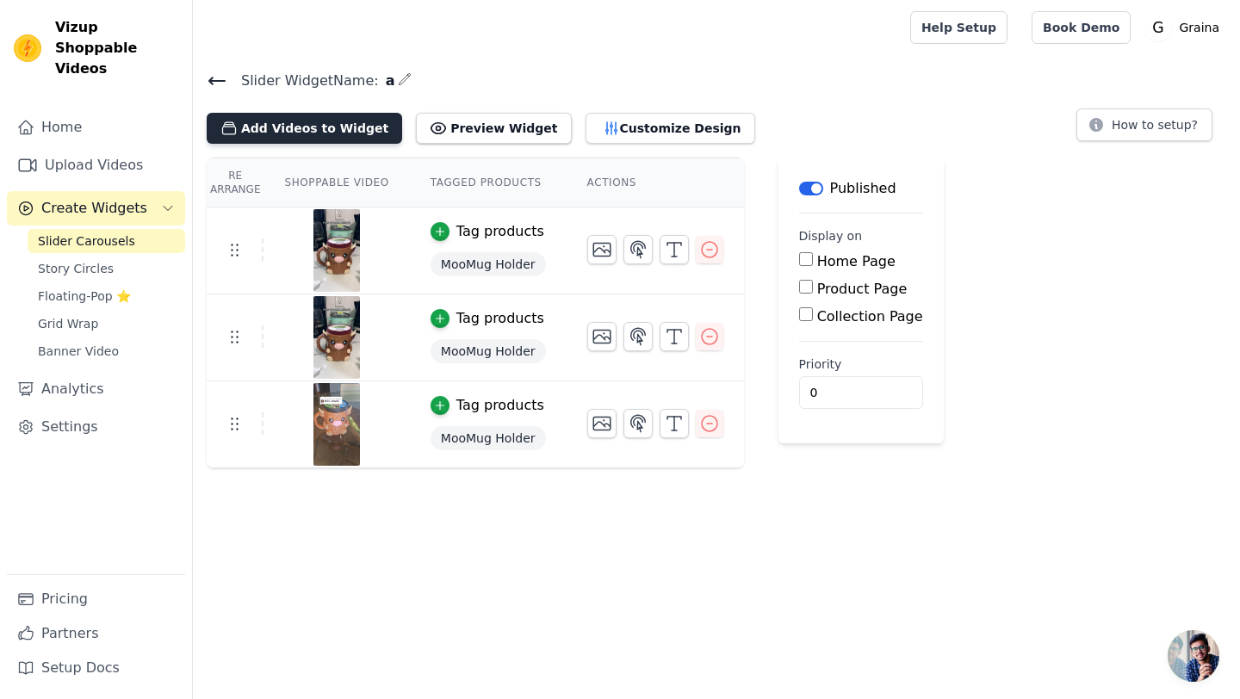
click at [332, 138] on button "Add Videos to Widget" at bounding box center [304, 128] width 195 height 31
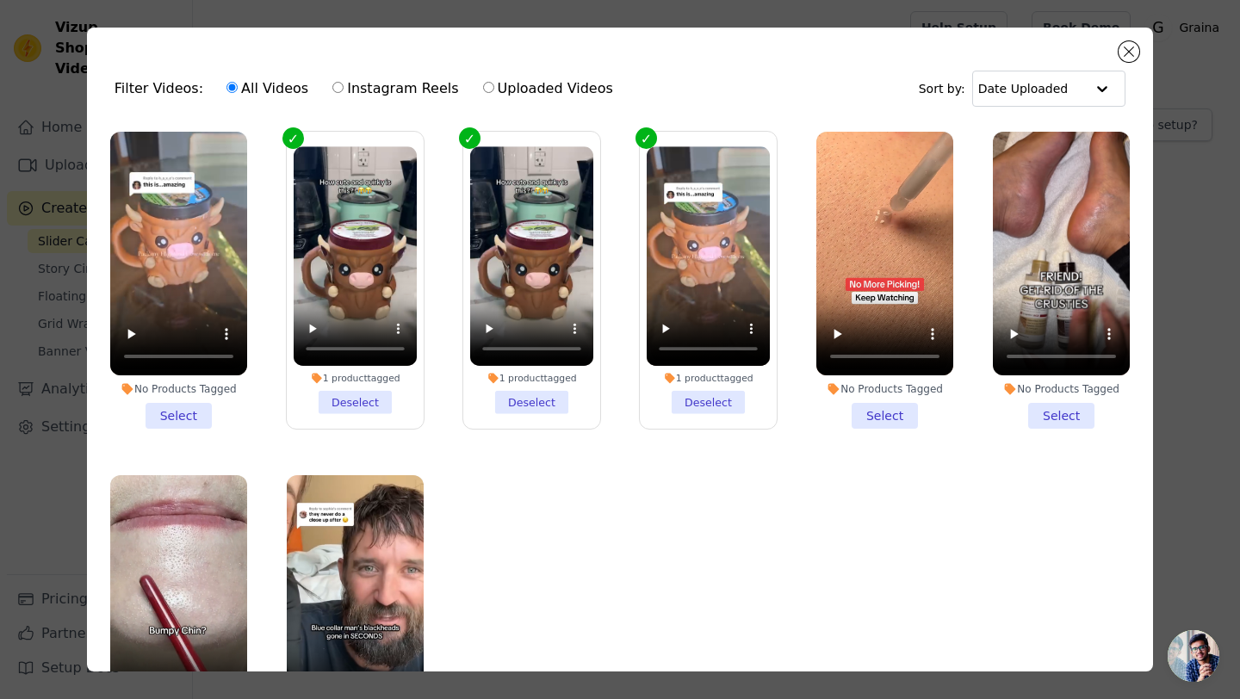
click at [199, 412] on li "No Products Tagged Select" at bounding box center [178, 280] width 137 height 297
click at [0, 0] on input "No Products Tagged Select" at bounding box center [0, 0] width 0 height 0
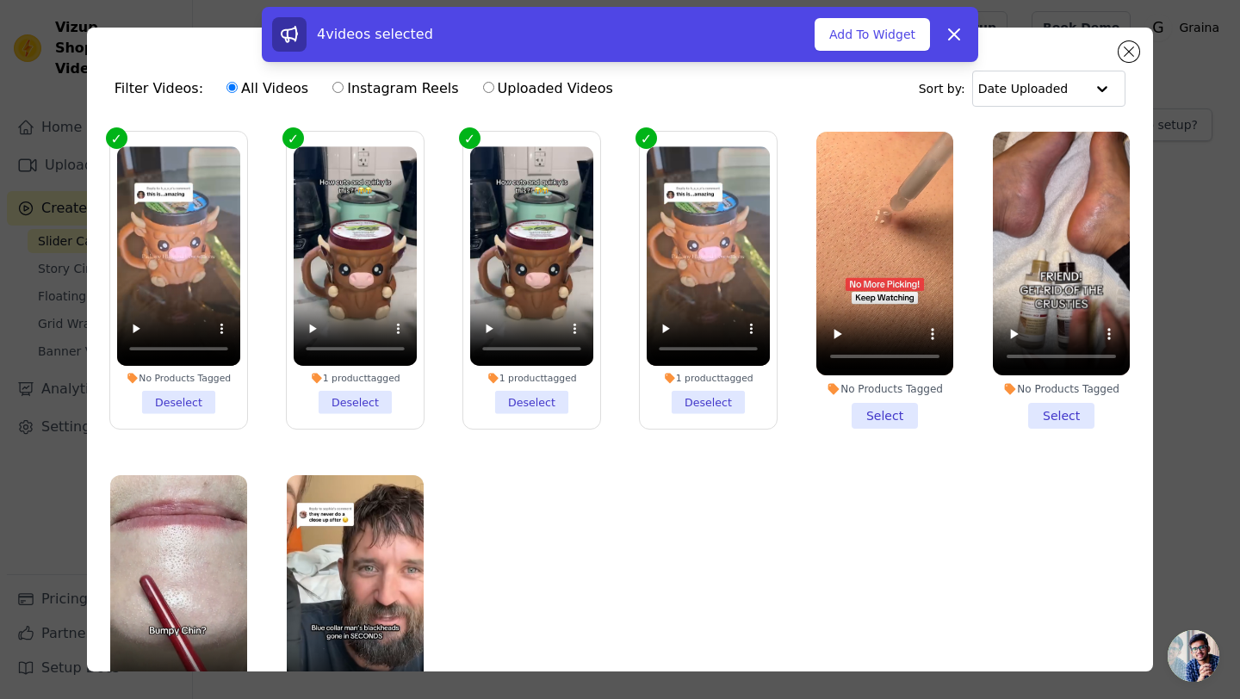
click at [528, 405] on li "1 product tagged Deselect" at bounding box center [531, 279] width 123 height 267
click at [0, 0] on input "1 product tagged Deselect" at bounding box center [0, 0] width 0 height 0
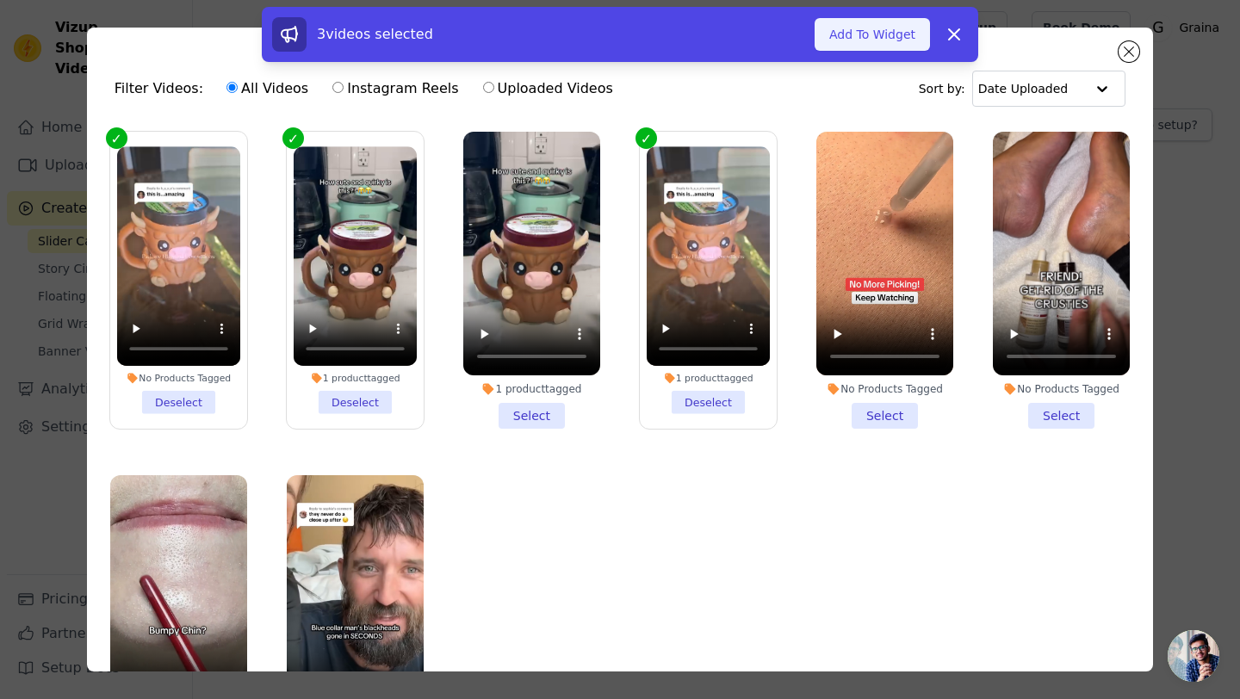
click at [898, 32] on button "Add To Widget" at bounding box center [872, 34] width 115 height 33
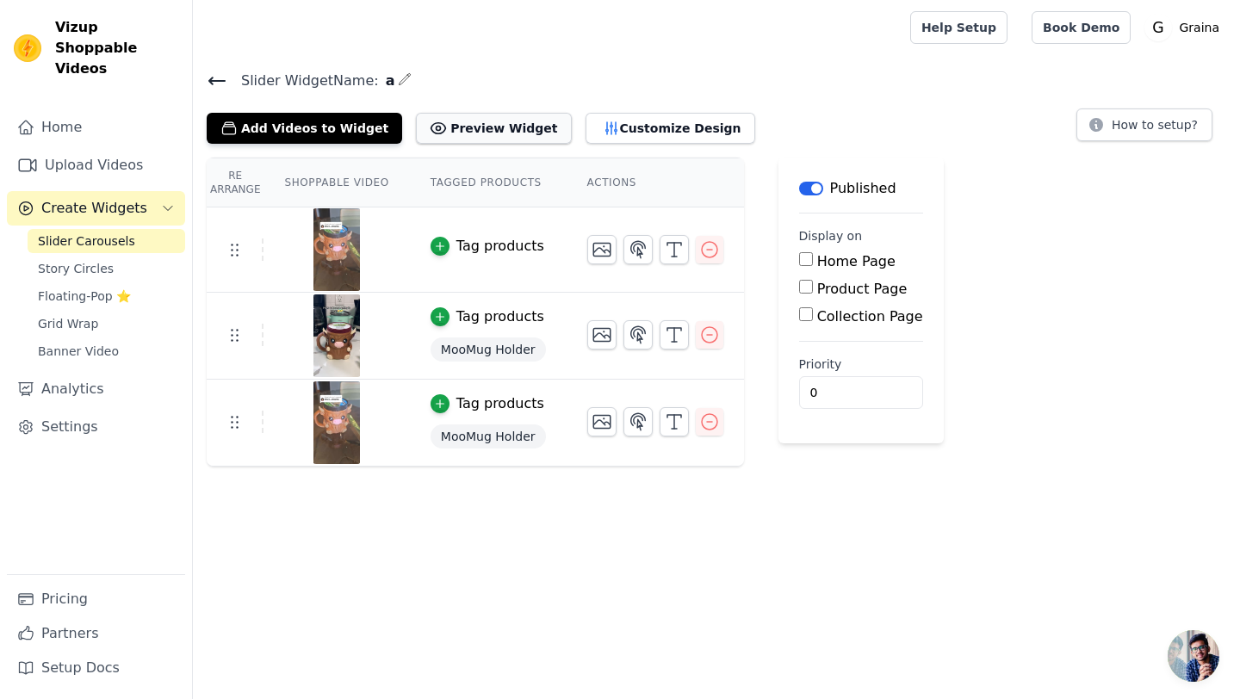
click at [477, 136] on button "Preview Widget" at bounding box center [493, 128] width 155 height 31
click at [490, 245] on div "Tag products" at bounding box center [500, 246] width 88 height 21
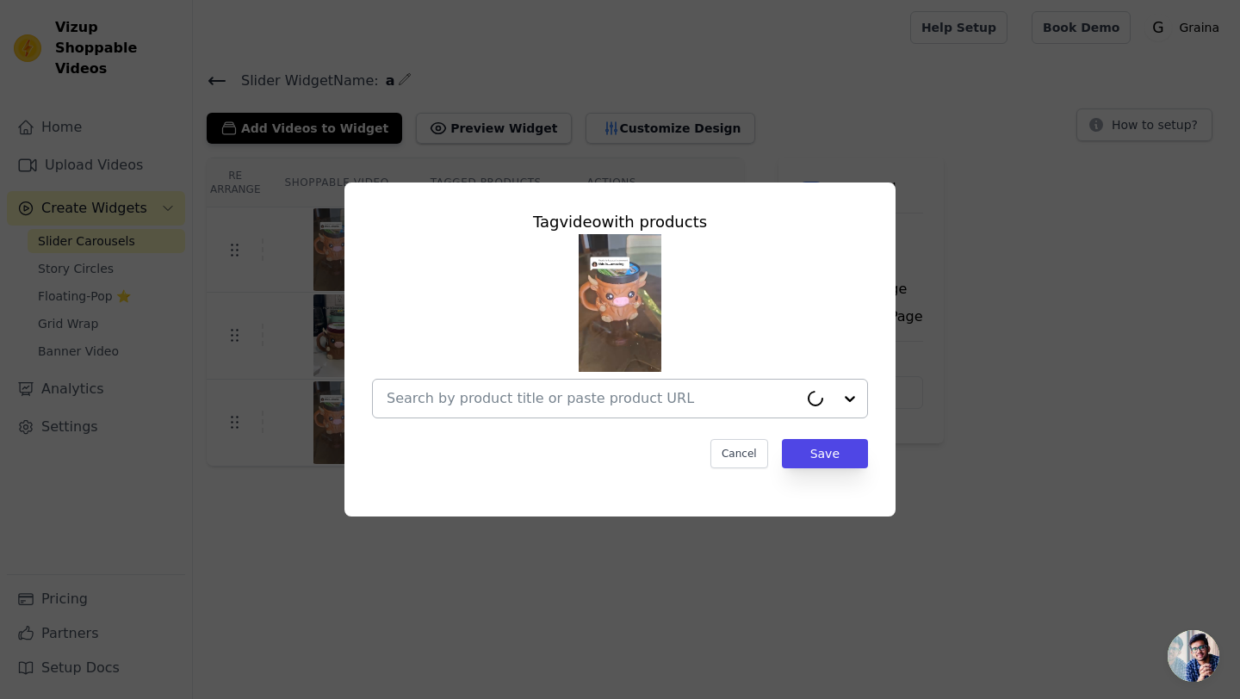
click at [664, 402] on input "text" at bounding box center [593, 398] width 412 height 21
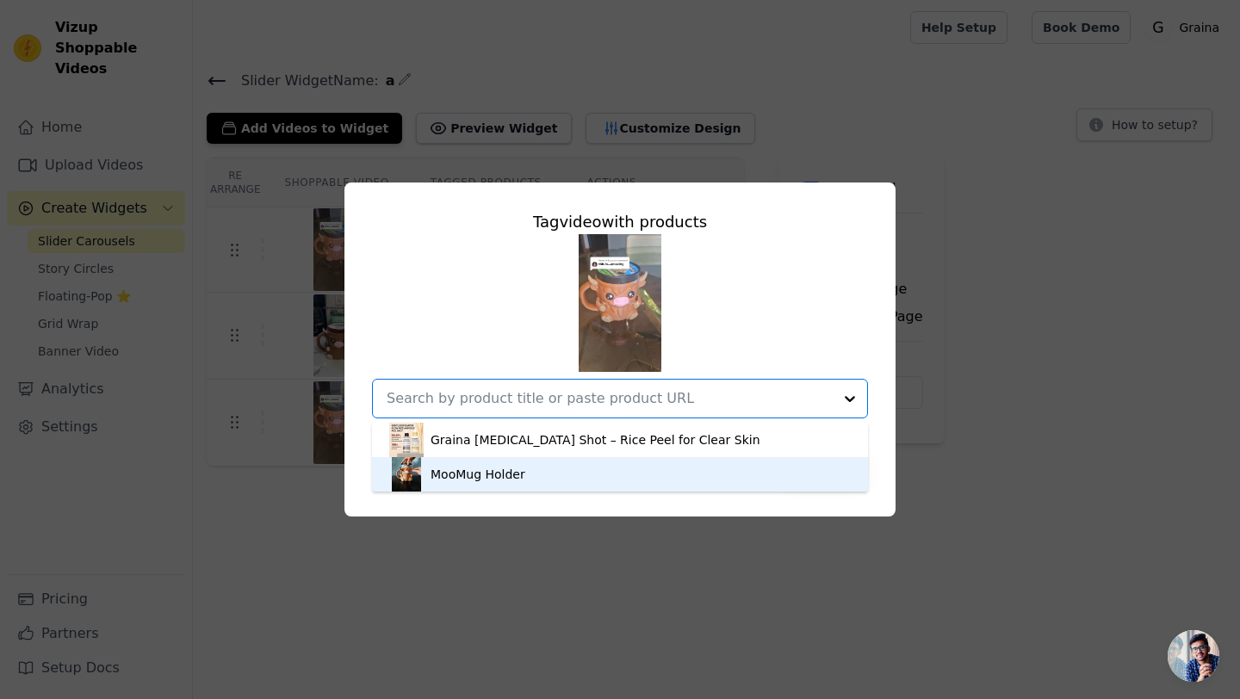
click at [628, 463] on div "MooMug Holder" at bounding box center [620, 474] width 462 height 34
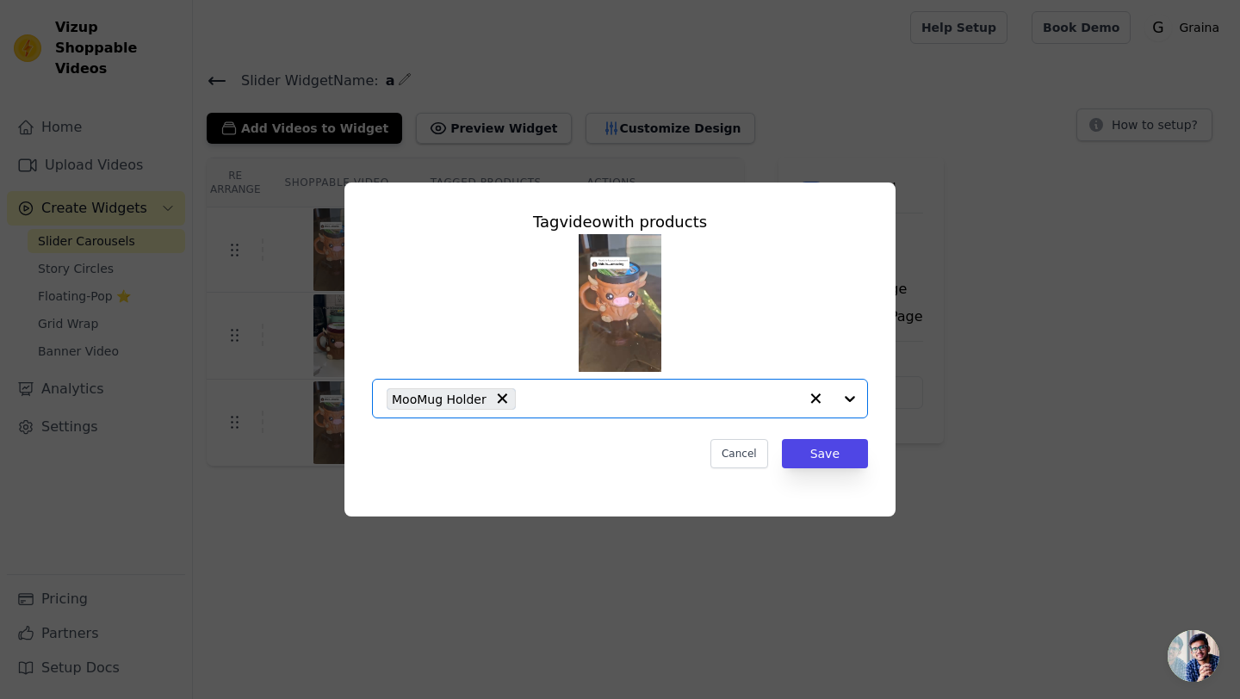
click at [782, 458] on div "Cancel Save" at bounding box center [620, 453] width 496 height 29
click at [824, 458] on button "Save" at bounding box center [825, 453] width 86 height 29
